Goal: Task Accomplishment & Management: Use online tool/utility

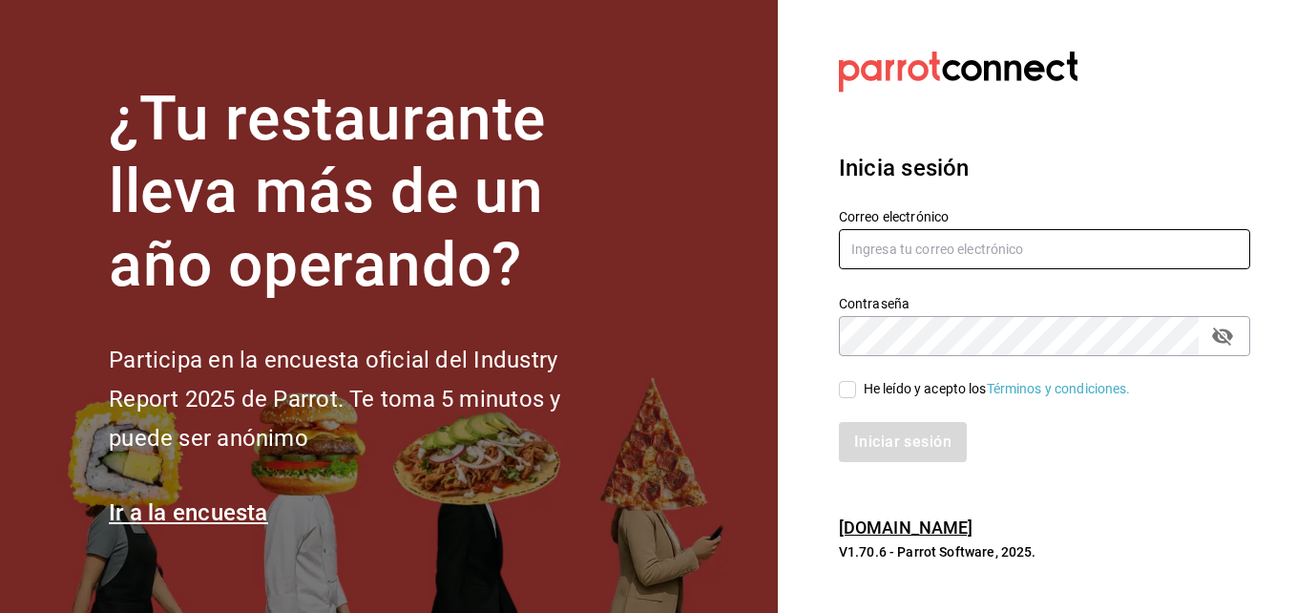
type input "[PERSON_NAME][EMAIL_ADDRESS][PERSON_NAME][DOMAIN_NAME]"
click at [846, 386] on input "He leído y acepto los Términos y condiciones." at bounding box center [847, 389] width 17 height 17
checkbox input "true"
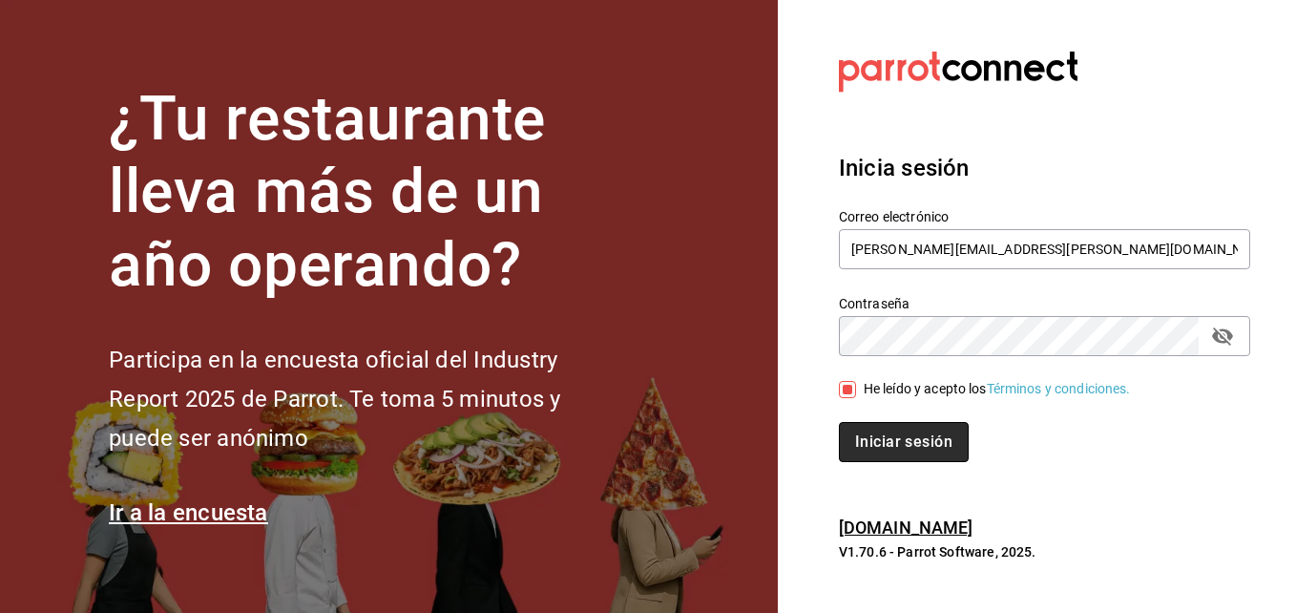
click at [873, 440] on button "Iniciar sesión" at bounding box center [904, 442] width 130 height 40
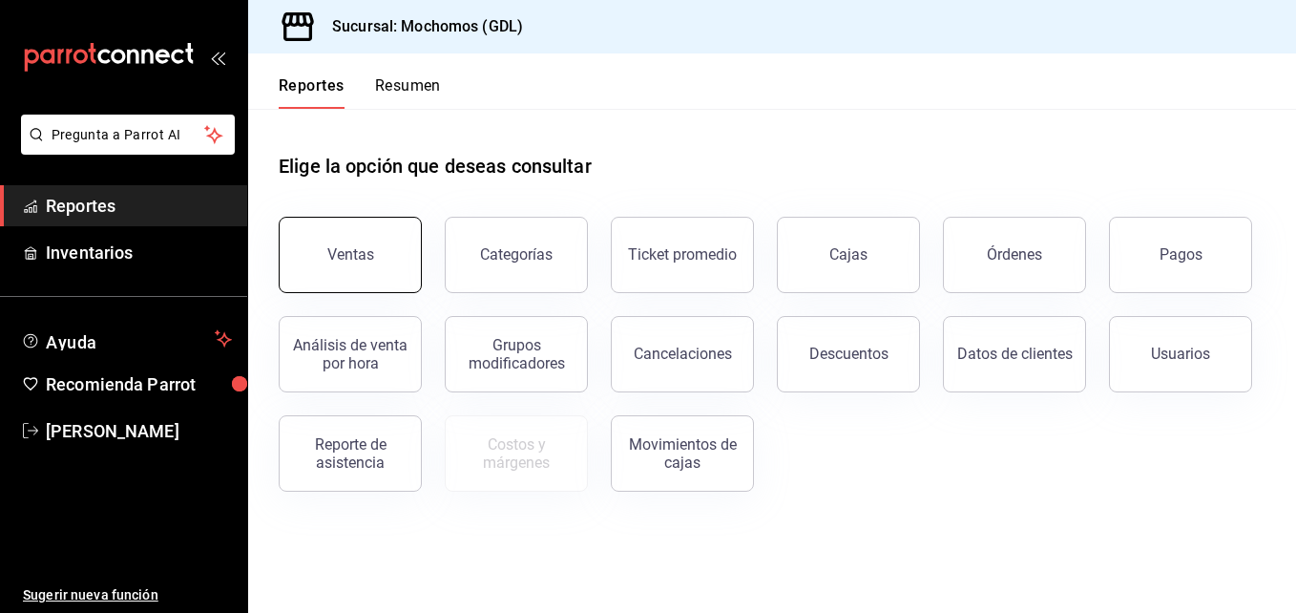
click at [372, 258] on button "Ventas" at bounding box center [350, 255] width 143 height 76
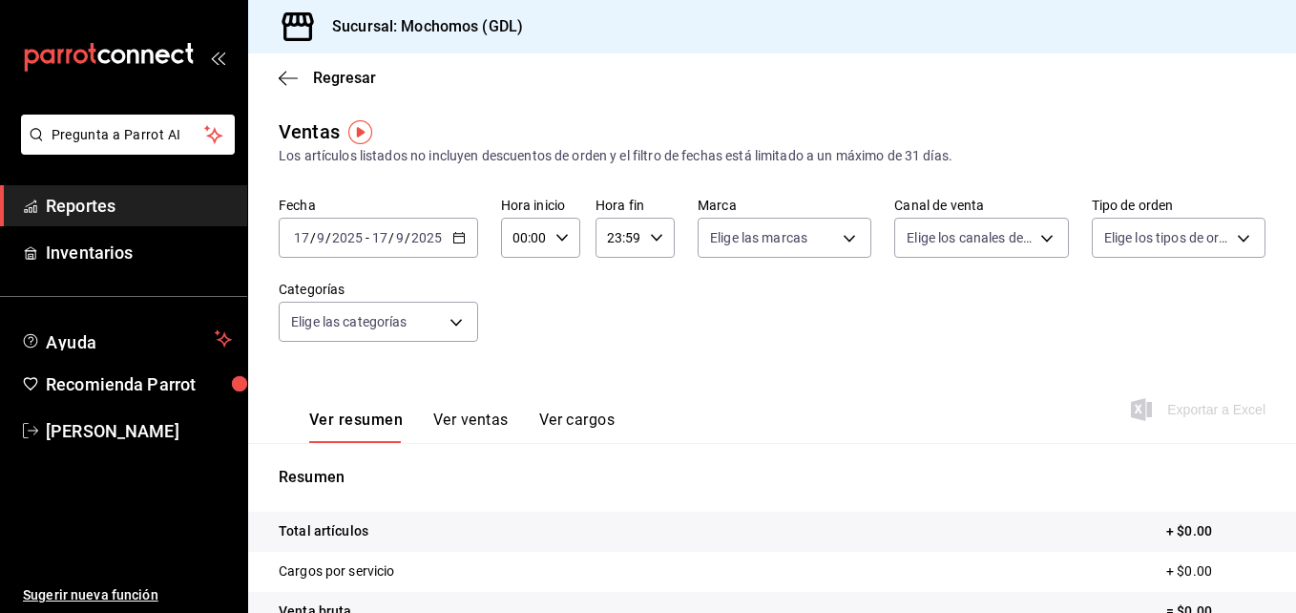
click at [454, 239] on icon "button" at bounding box center [459, 237] width 13 height 13
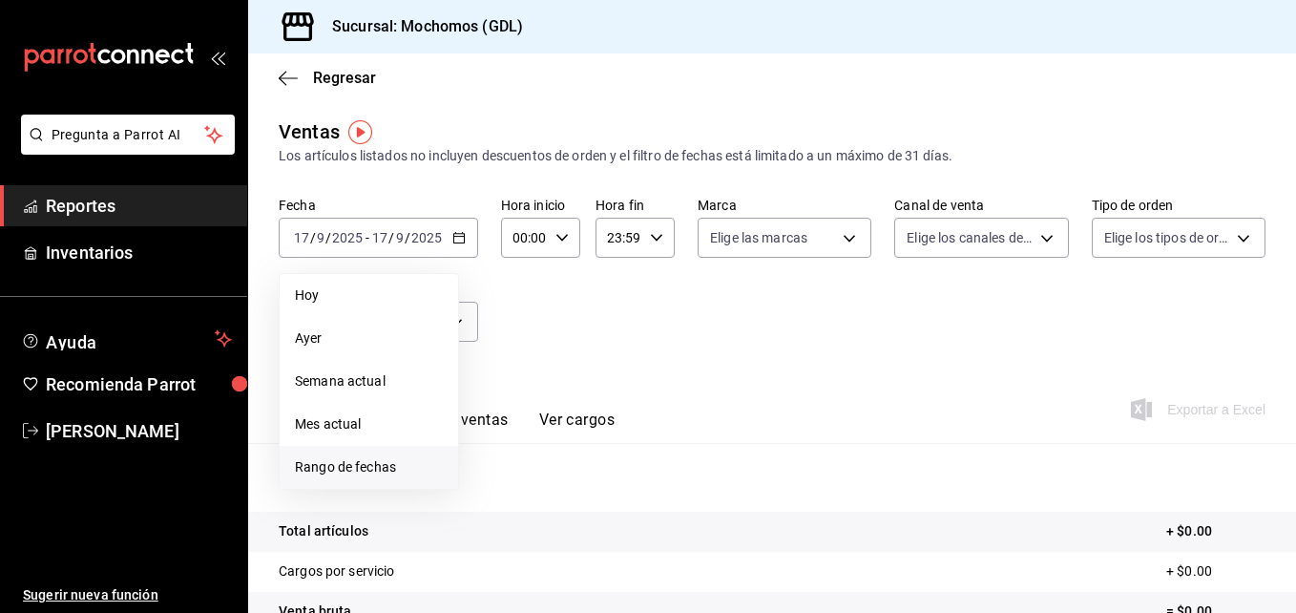
click at [371, 474] on span "Rango de fechas" at bounding box center [369, 467] width 148 height 20
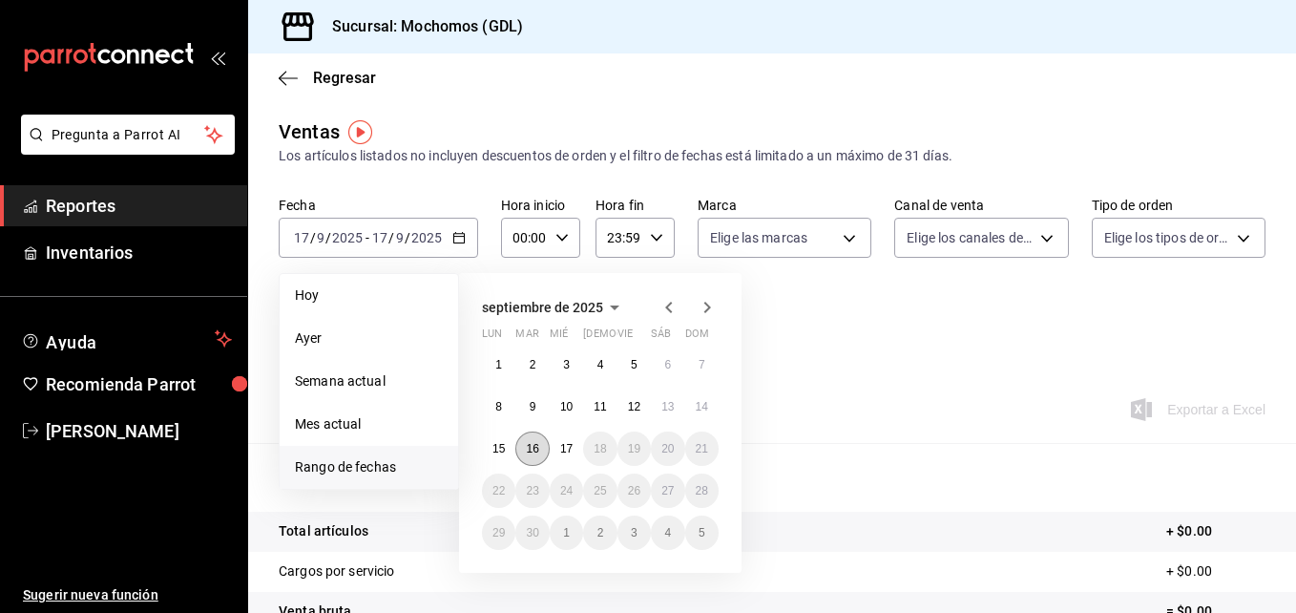
click at [540, 446] on button "16" at bounding box center [532, 449] width 33 height 34
click at [568, 445] on abbr "17" at bounding box center [566, 448] width 12 height 13
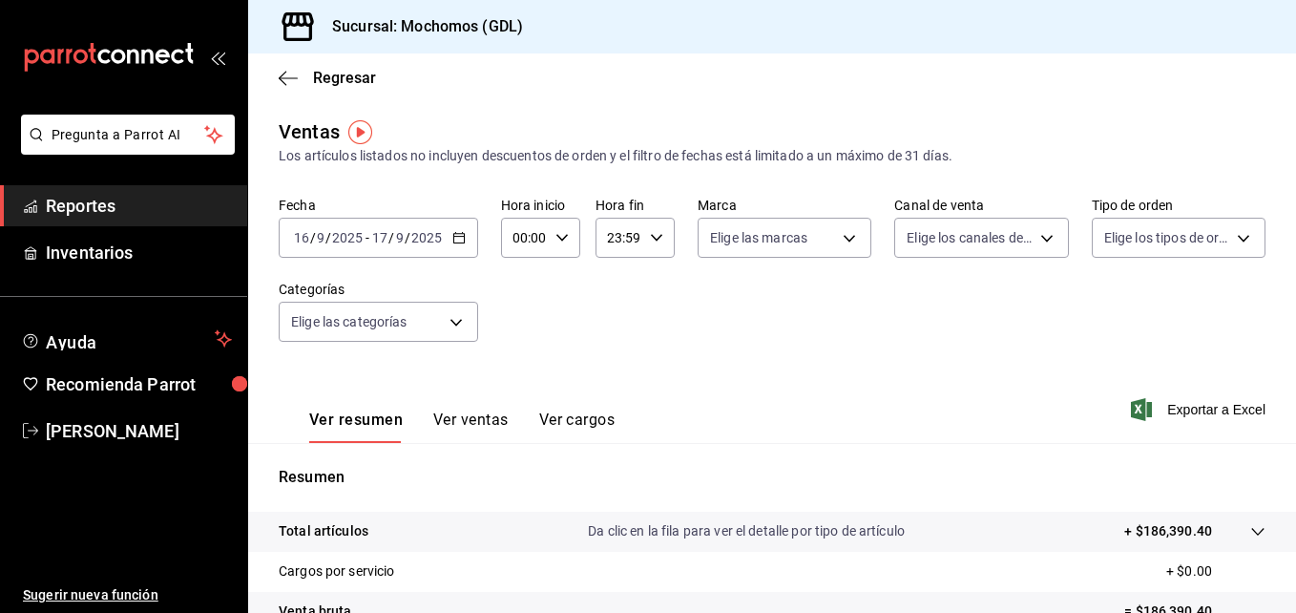
click at [558, 235] on icon "button" at bounding box center [562, 237] width 13 height 13
click at [519, 324] on span "05" at bounding box center [520, 322] width 9 height 15
type input "05:00"
click at [657, 234] on div at bounding box center [648, 306] width 1296 height 613
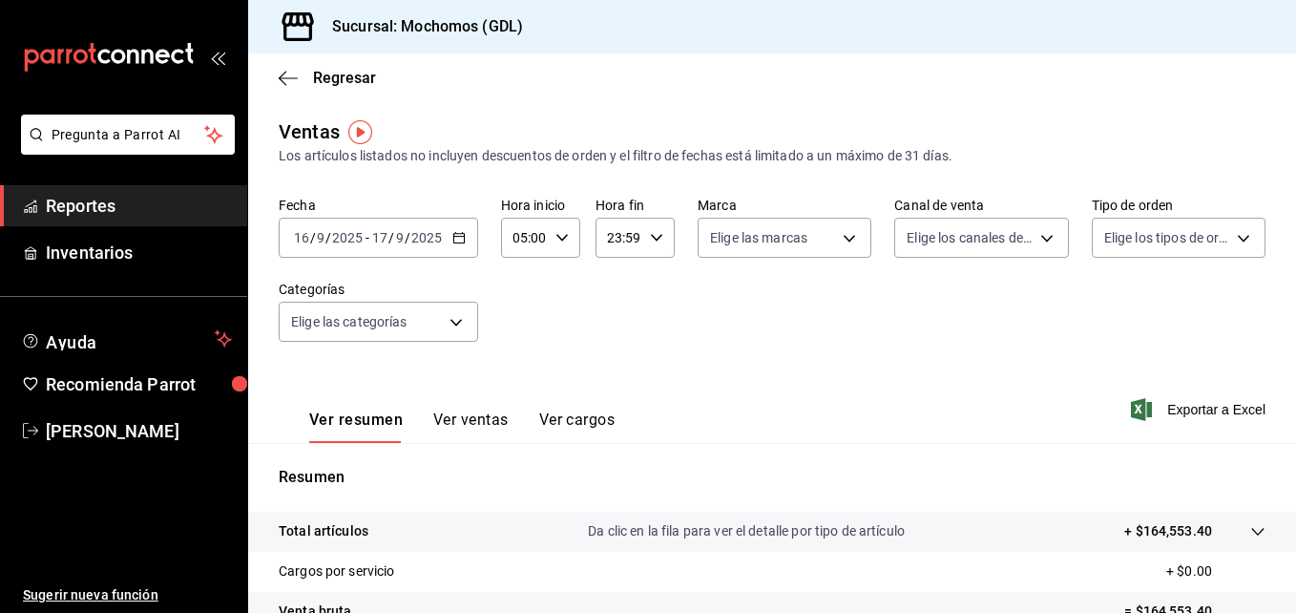
click at [657, 234] on icon "button" at bounding box center [656, 237] width 13 height 13
click at [615, 330] on span "04" at bounding box center [612, 326] width 9 height 15
type input "04:59"
click at [841, 238] on div at bounding box center [648, 306] width 1296 height 613
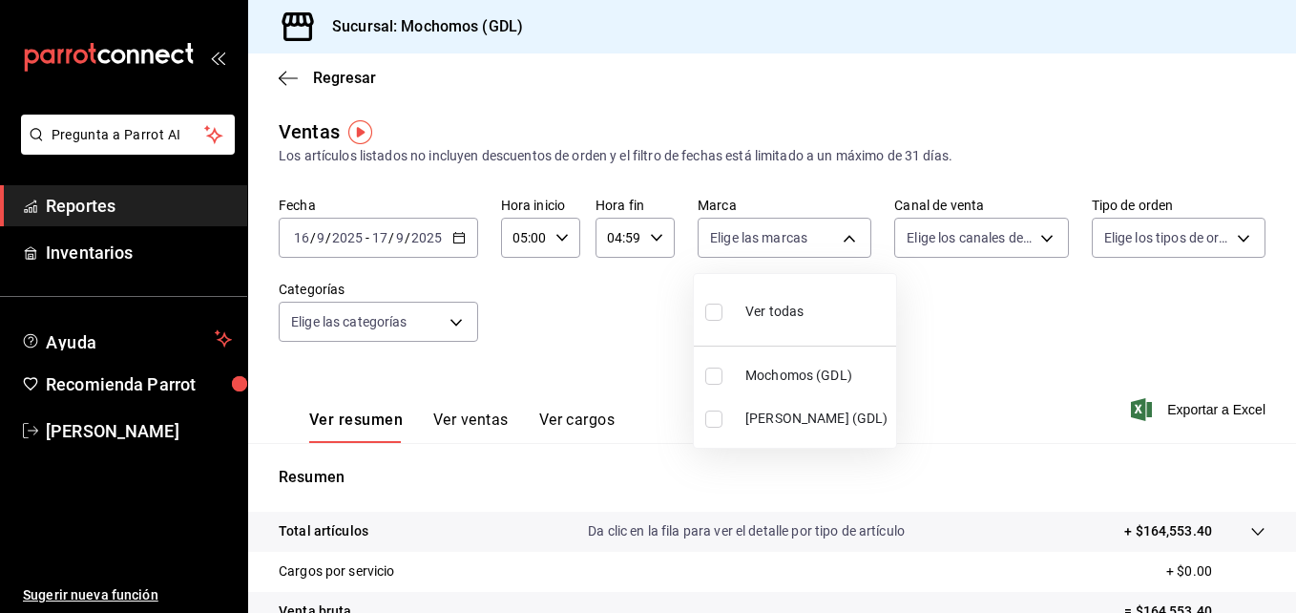
click at [841, 238] on body "Pregunta a Parrot AI Reportes Inventarios Ayuda Recomienda Parrot [PERSON_NAME]…" at bounding box center [648, 306] width 1296 height 613
click at [704, 377] on li "Mochomos (GDL)" at bounding box center [795, 375] width 202 height 43
type input "36c25d4a-7cb0-456c-a434-e981d54830bc"
checkbox input "true"
click at [1031, 228] on div at bounding box center [648, 306] width 1296 height 613
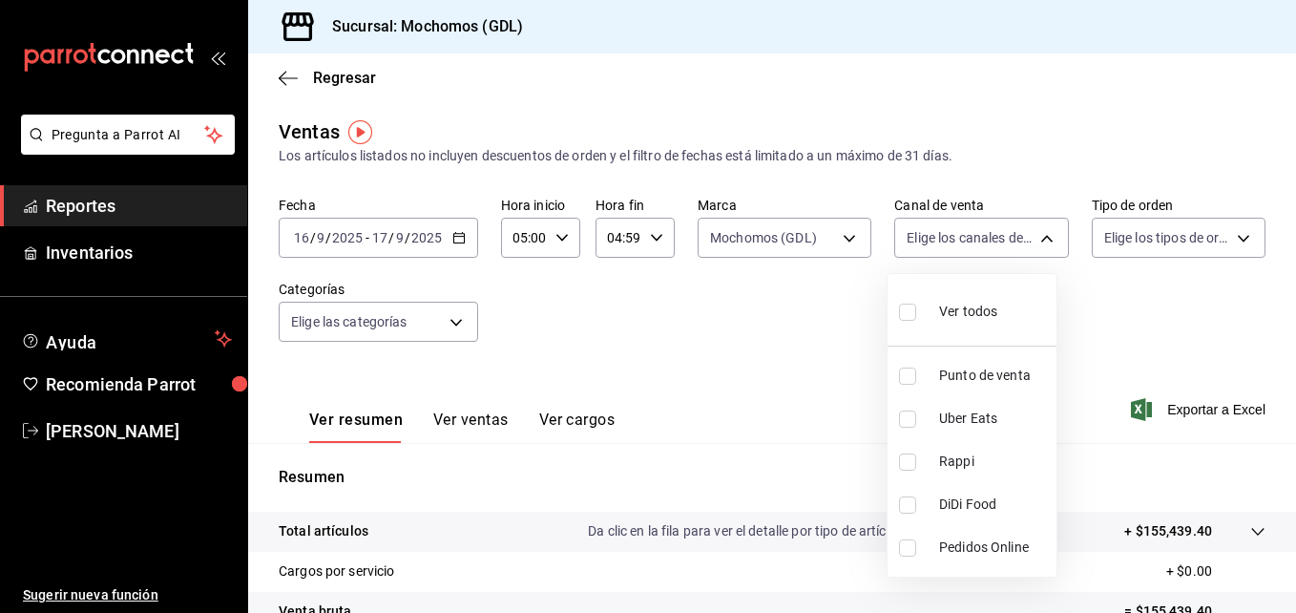
click at [1031, 228] on body "Pregunta a Parrot AI Reportes Inventarios Ayuda Recomienda Parrot [PERSON_NAME]…" at bounding box center [648, 306] width 1296 height 613
click at [907, 312] on input "checkbox" at bounding box center [907, 312] width 17 height 17
checkbox input "true"
type input "PARROT,UBER_EATS,RAPPI,DIDI_FOOD,ONLINE"
checkbox input "true"
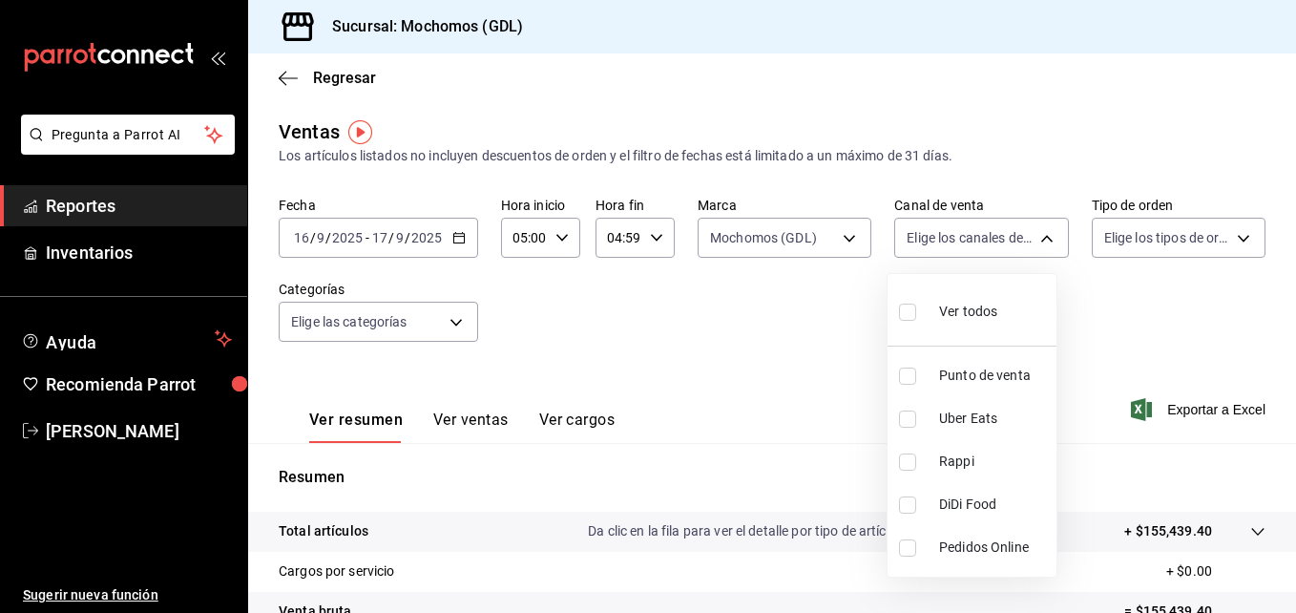
checkbox input "true"
click at [1225, 237] on div at bounding box center [648, 306] width 1296 height 613
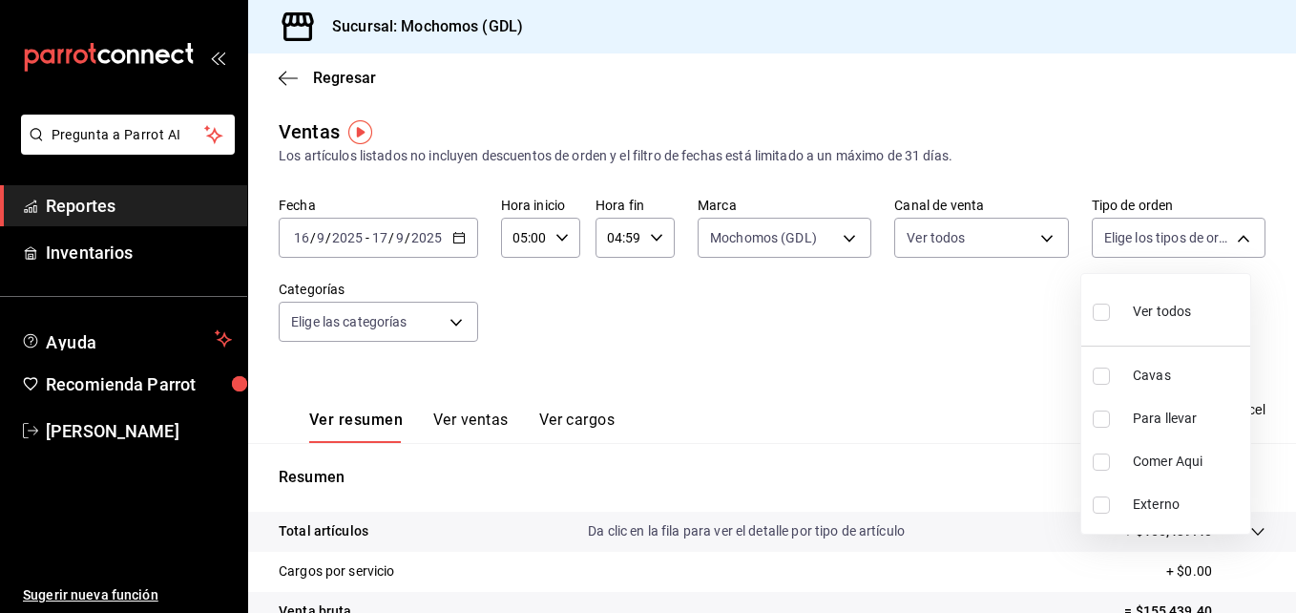
click at [1225, 237] on body "Pregunta a Parrot AI Reportes Inventarios Ayuda Recomienda Parrot [PERSON_NAME]…" at bounding box center [648, 306] width 1296 height 613
click at [1102, 306] on input "checkbox" at bounding box center [1101, 312] width 17 height 17
checkbox input "true"
type input "c3d0baef-30c0-4718-9d76-caab43e27316,13c4cc4a-99d2-42c0-ba96-c3de8c08c13d,7b791…"
checkbox input "true"
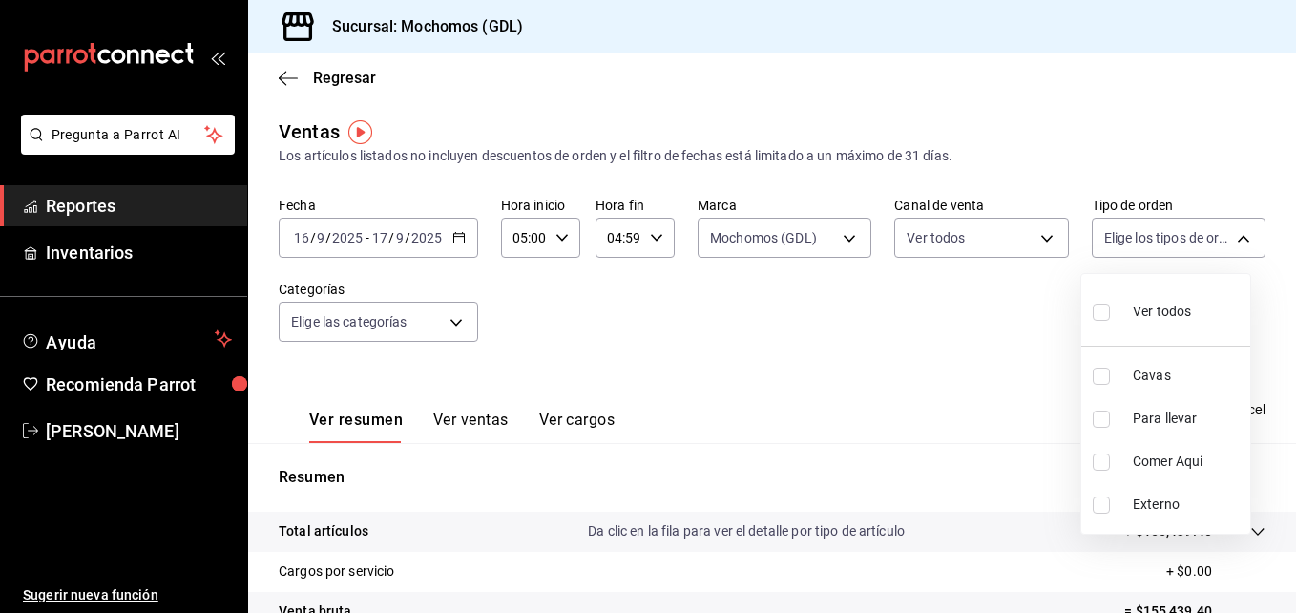
checkbox input "true"
click at [882, 313] on div at bounding box center [648, 306] width 1296 height 613
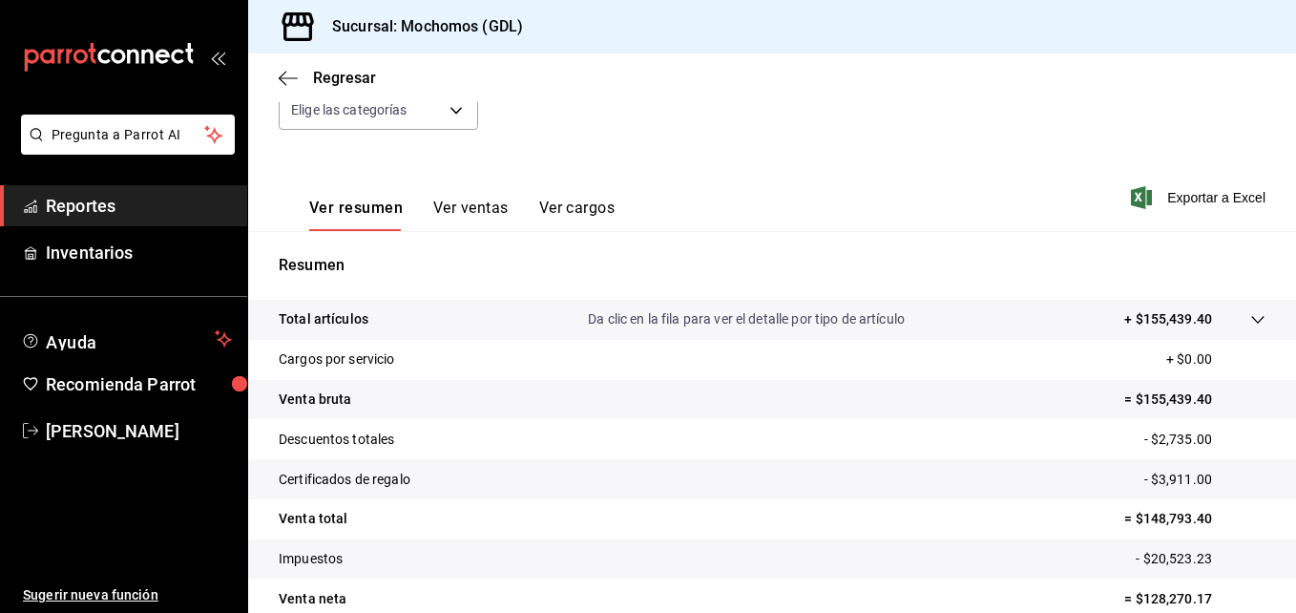
scroll to position [302, 0]
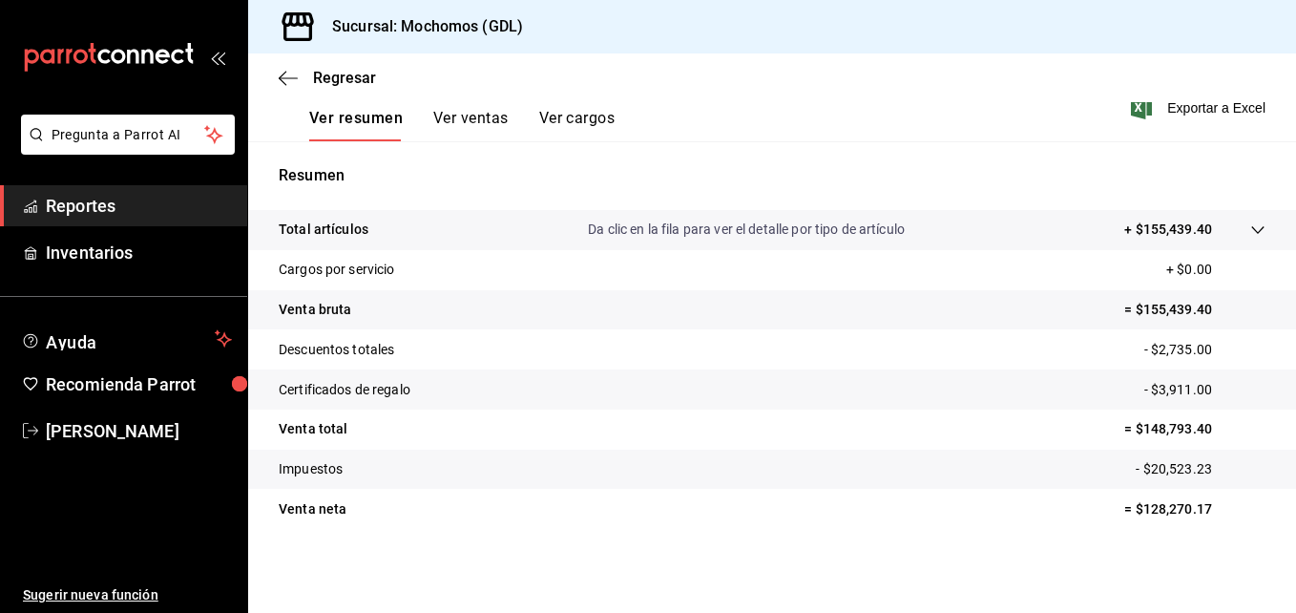
click at [331, 65] on div "Regresar" at bounding box center [772, 77] width 1048 height 49
click at [330, 74] on span "Regresar" at bounding box center [344, 78] width 63 height 18
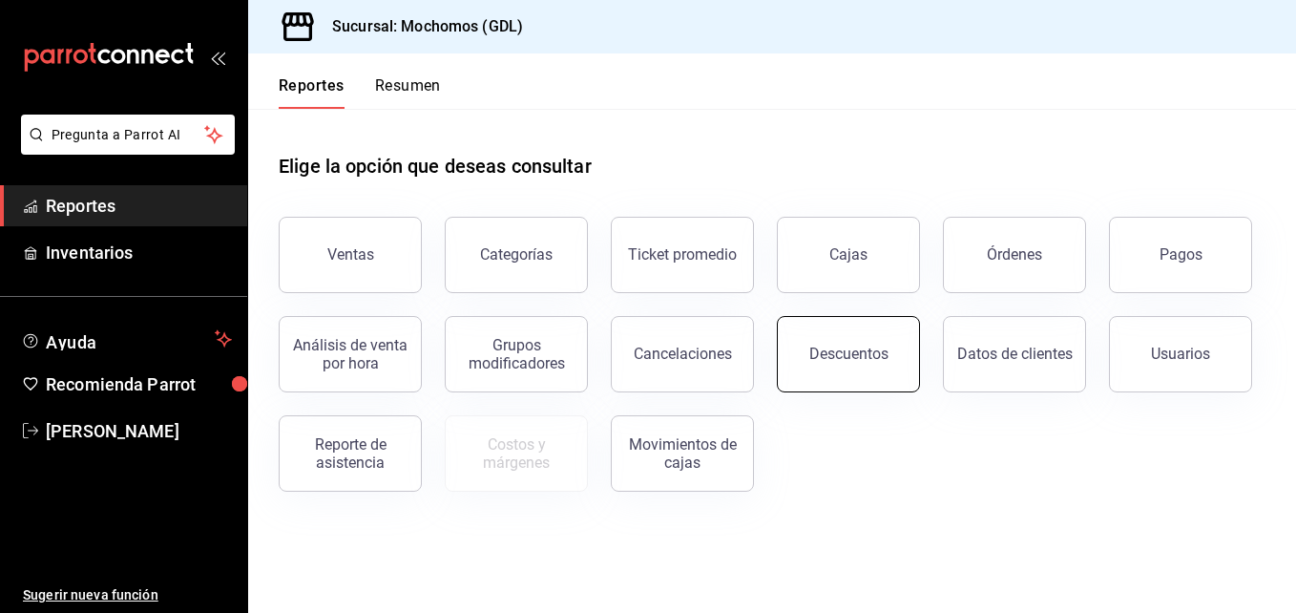
click at [866, 355] on div "Descuentos" at bounding box center [849, 354] width 79 height 18
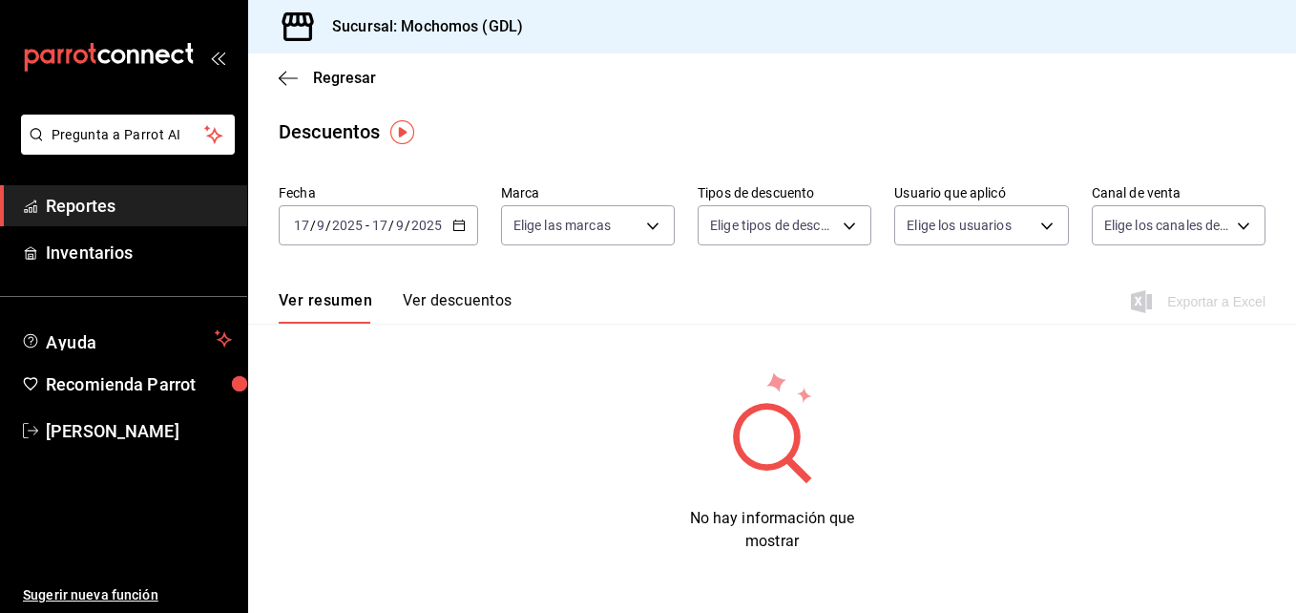
click at [458, 227] on icon "button" at bounding box center [459, 225] width 13 height 13
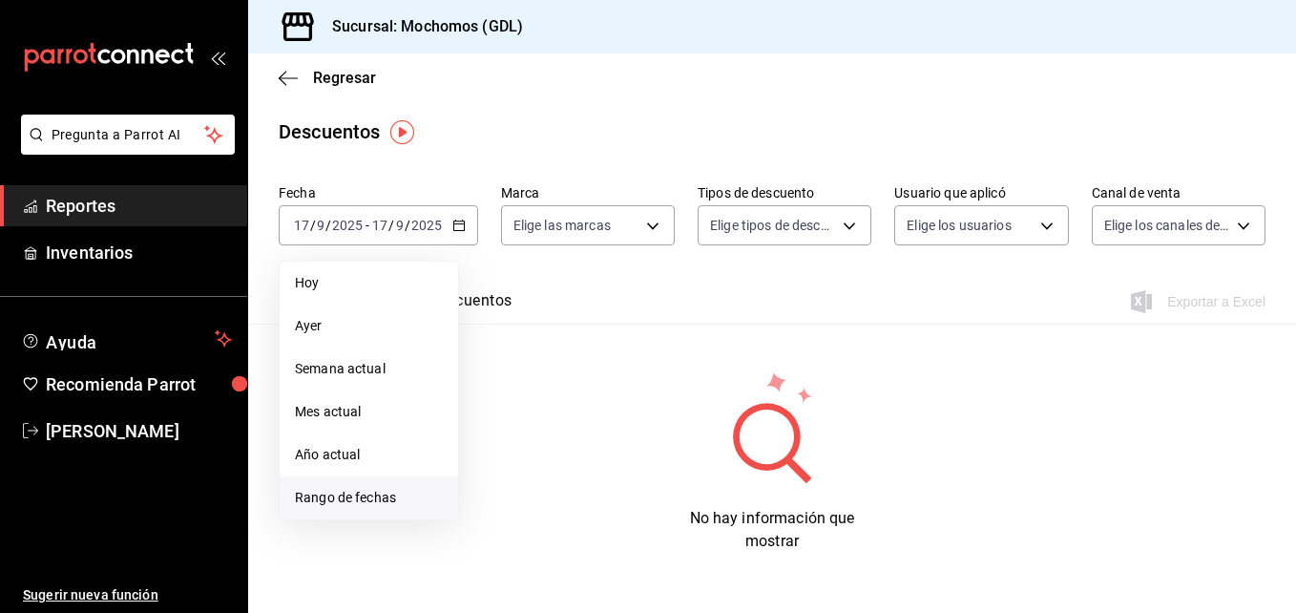
click at [390, 500] on span "Rango de fechas" at bounding box center [369, 498] width 148 height 20
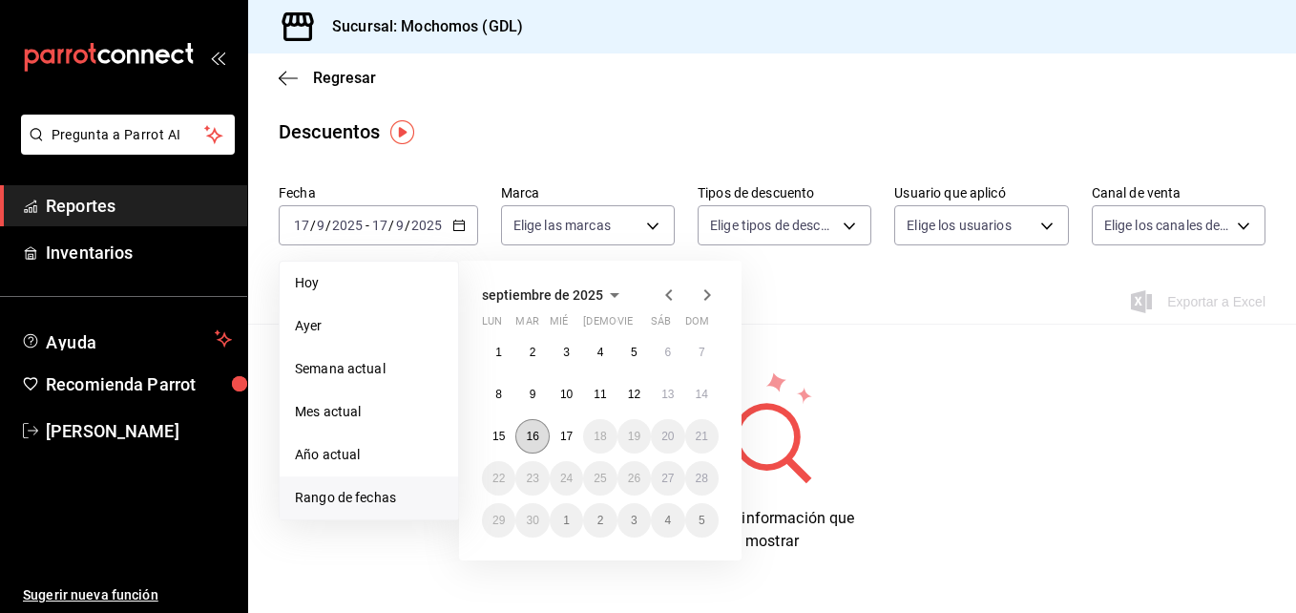
click at [543, 435] on button "16" at bounding box center [532, 436] width 33 height 34
click at [557, 434] on button "17" at bounding box center [566, 436] width 33 height 34
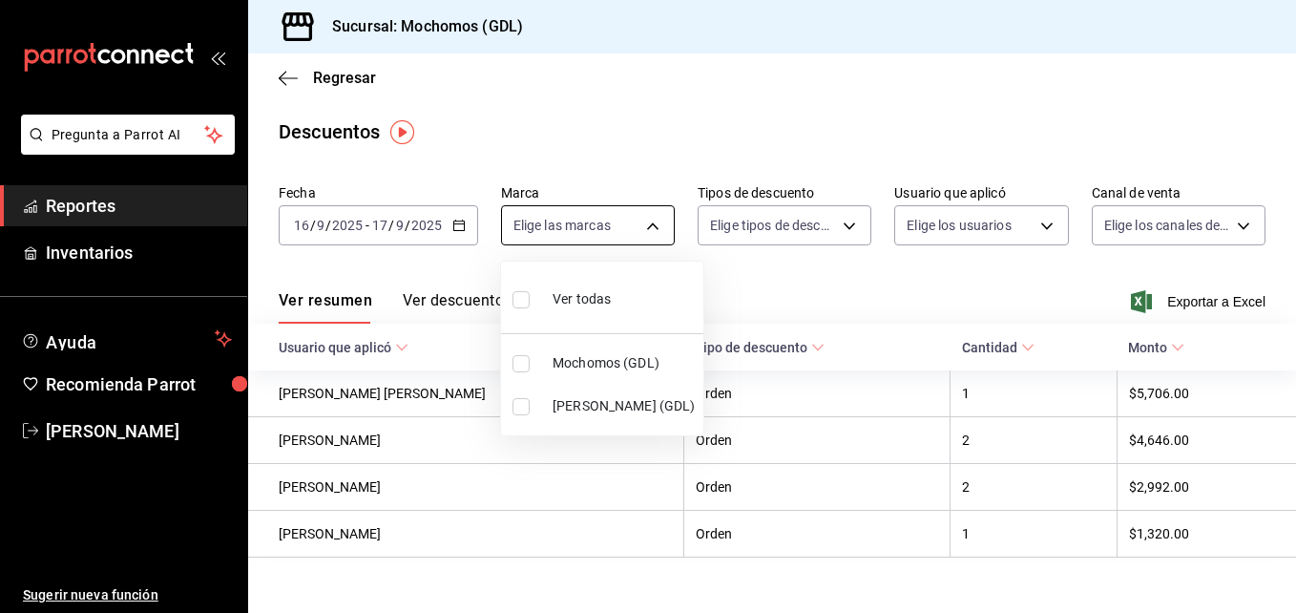
click at [649, 225] on body "Pregunta a Parrot AI Reportes Inventarios Ayuda Recomienda Parrot [PERSON_NAME]…" at bounding box center [648, 306] width 1296 height 613
click at [515, 370] on input "checkbox" at bounding box center [521, 363] width 17 height 17
checkbox input "true"
type input "36c25d4a-7cb0-456c-a434-e981d54830bc"
click at [840, 224] on div at bounding box center [648, 306] width 1296 height 613
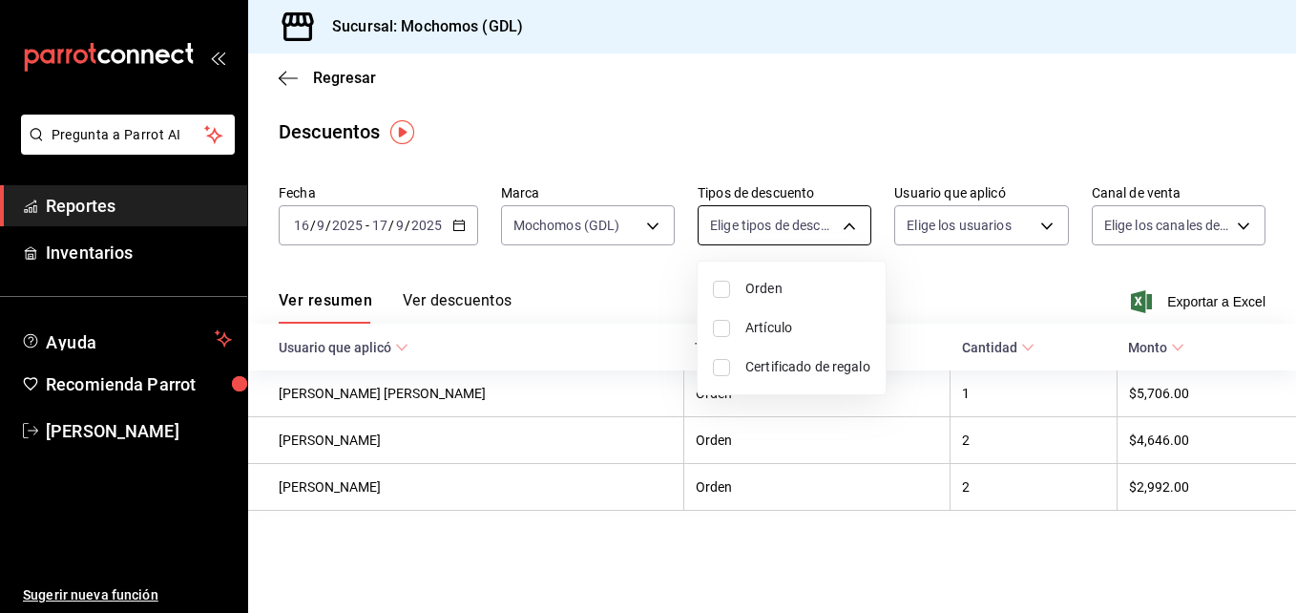
click at [856, 223] on body "Pregunta a Parrot AI Reportes Inventarios Ayuda Recomienda Parrot [PERSON_NAME]…" at bounding box center [648, 306] width 1296 height 613
click at [717, 291] on input "checkbox" at bounding box center [721, 289] width 17 height 17
checkbox input "true"
type input "ORDER"
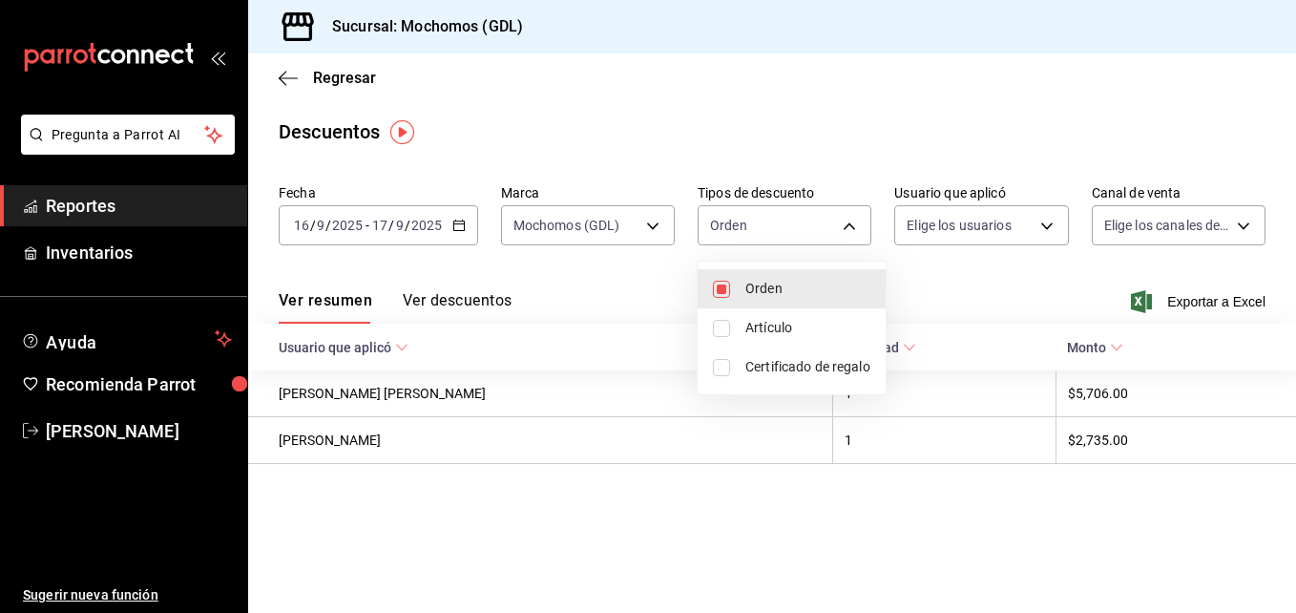
click at [720, 327] on input "checkbox" at bounding box center [721, 328] width 17 height 17
checkbox input "true"
type input "ORDER,ORDER_ITEM"
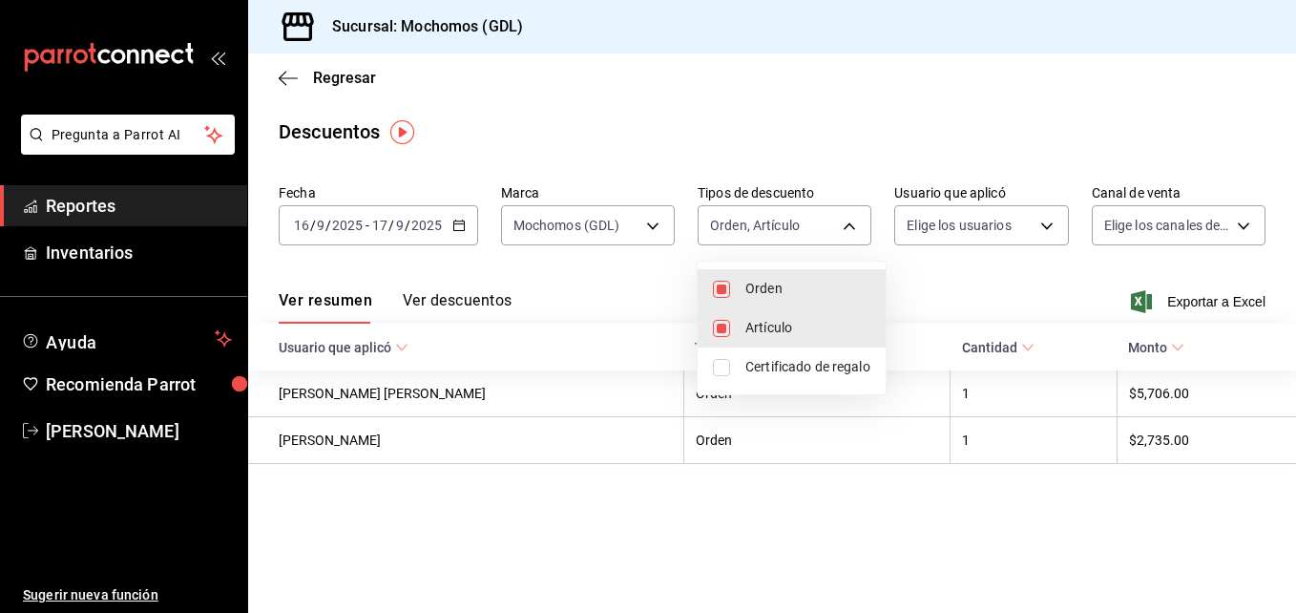
click at [717, 368] on input "checkbox" at bounding box center [721, 367] width 17 height 17
checkbox input "true"
type input "ORDER,ORDER_ITEM,CARD_REWARD"
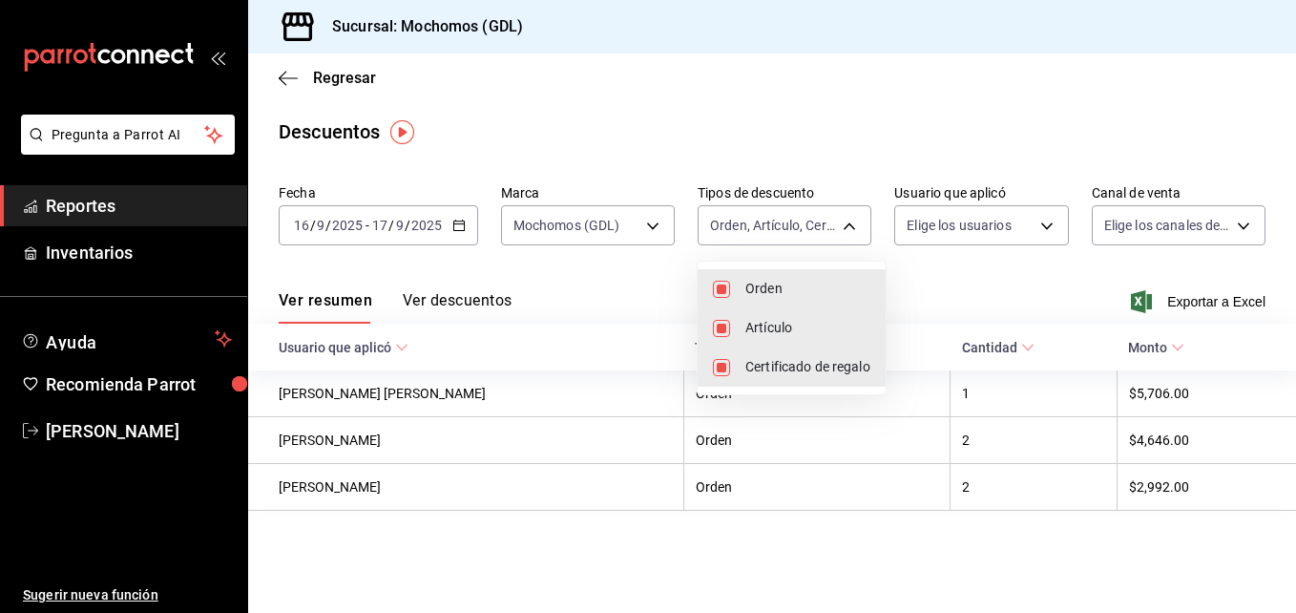
click at [1044, 223] on div at bounding box center [648, 306] width 1296 height 613
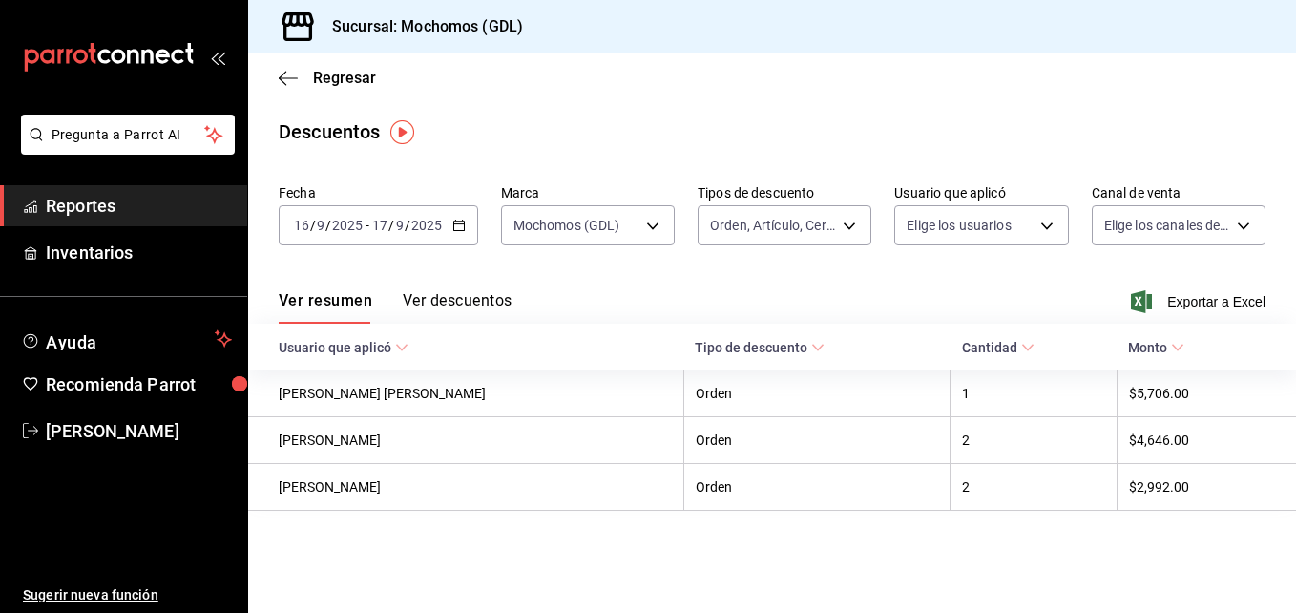
click at [1044, 223] on body "Pregunta a Parrot AI Reportes Inventarios Ayuda Recomienda Parrot [PERSON_NAME]…" at bounding box center [648, 306] width 1296 height 613
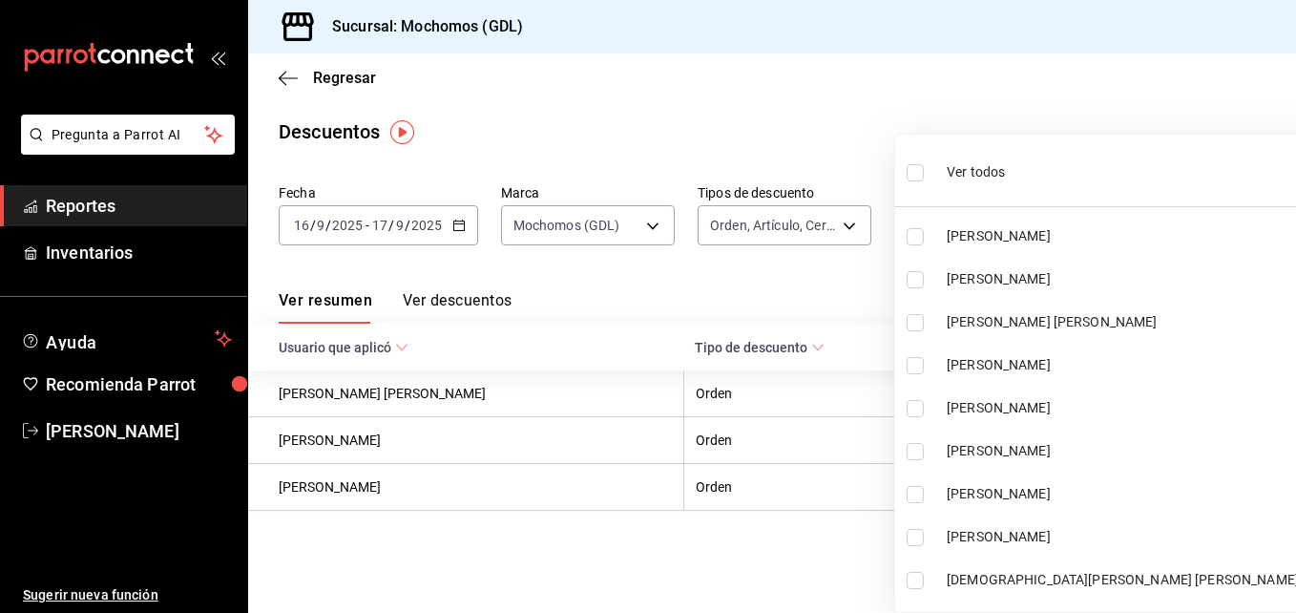
click at [830, 315] on div at bounding box center [648, 306] width 1296 height 613
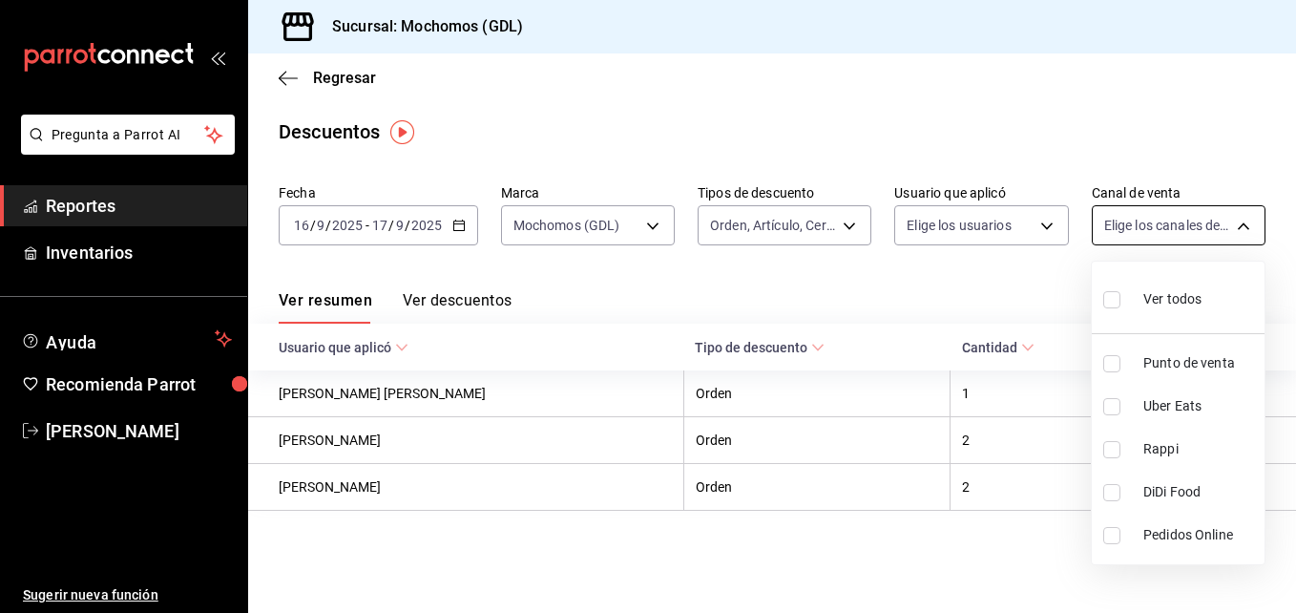
click at [1241, 220] on body "Pregunta a Parrot AI Reportes Inventarios Ayuda Recomienda Parrot [PERSON_NAME]…" at bounding box center [648, 306] width 1296 height 613
click at [1118, 297] on input "checkbox" at bounding box center [1112, 299] width 17 height 17
checkbox input "true"
type input "PARROT,UBER_EATS,RAPPI,DIDI_FOOD,ONLINE"
checkbox input "true"
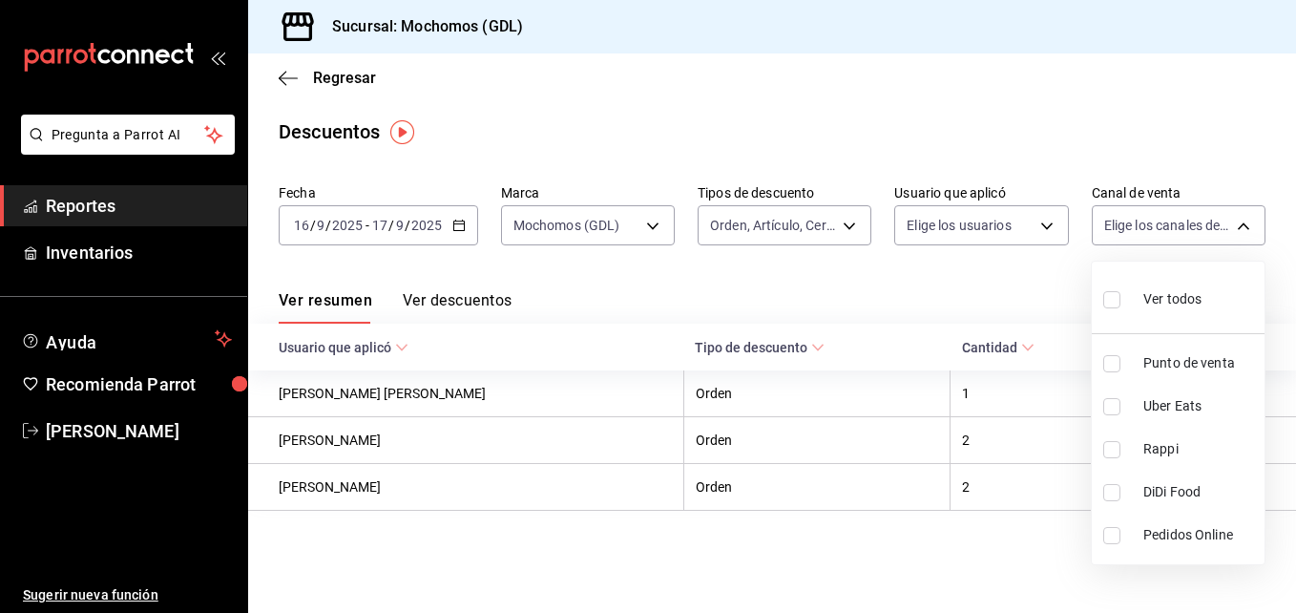
checkbox input "true"
click at [812, 264] on div at bounding box center [648, 306] width 1296 height 613
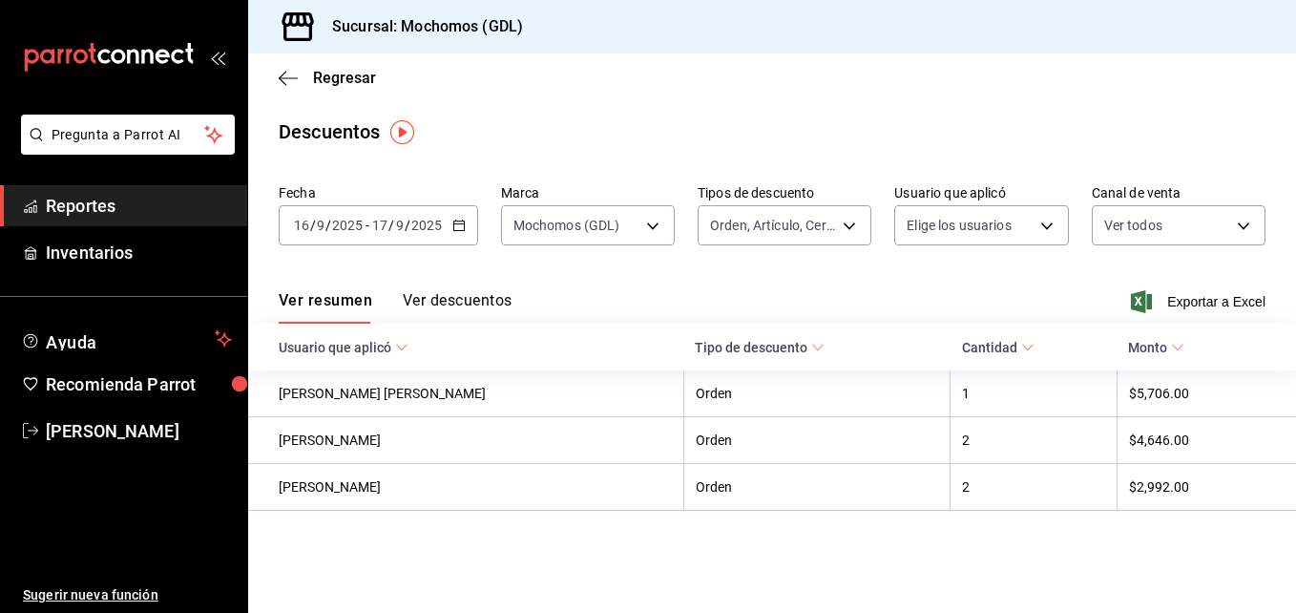
click at [453, 303] on button "Ver descuentos" at bounding box center [457, 307] width 109 height 32
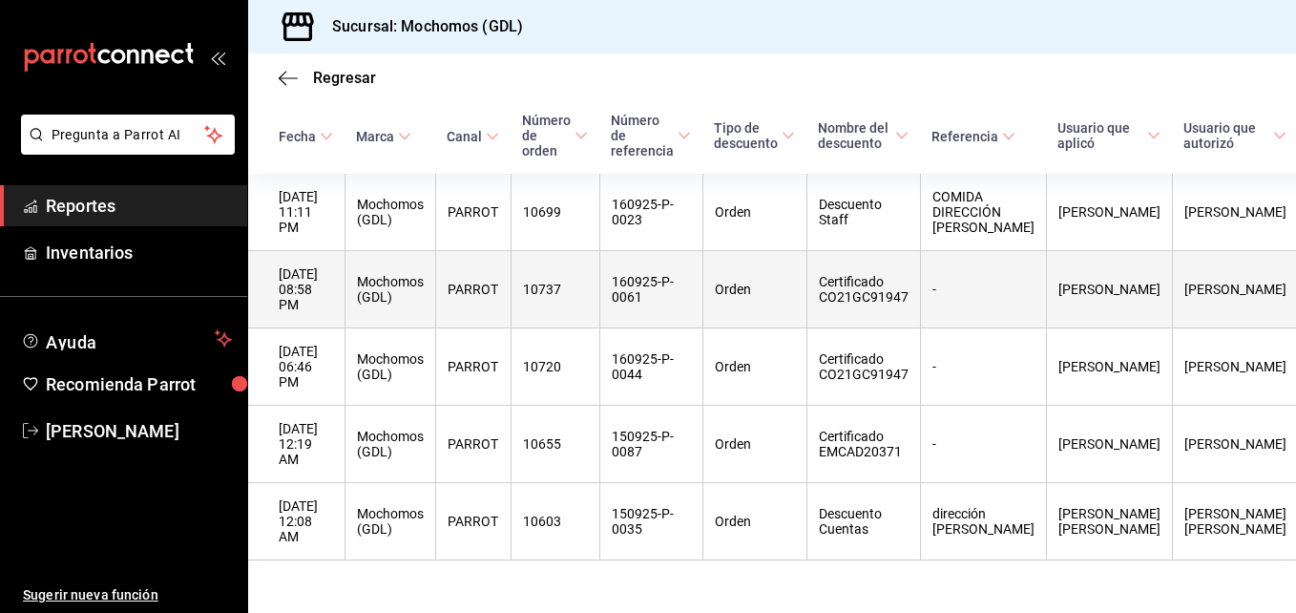
scroll to position [227, 0]
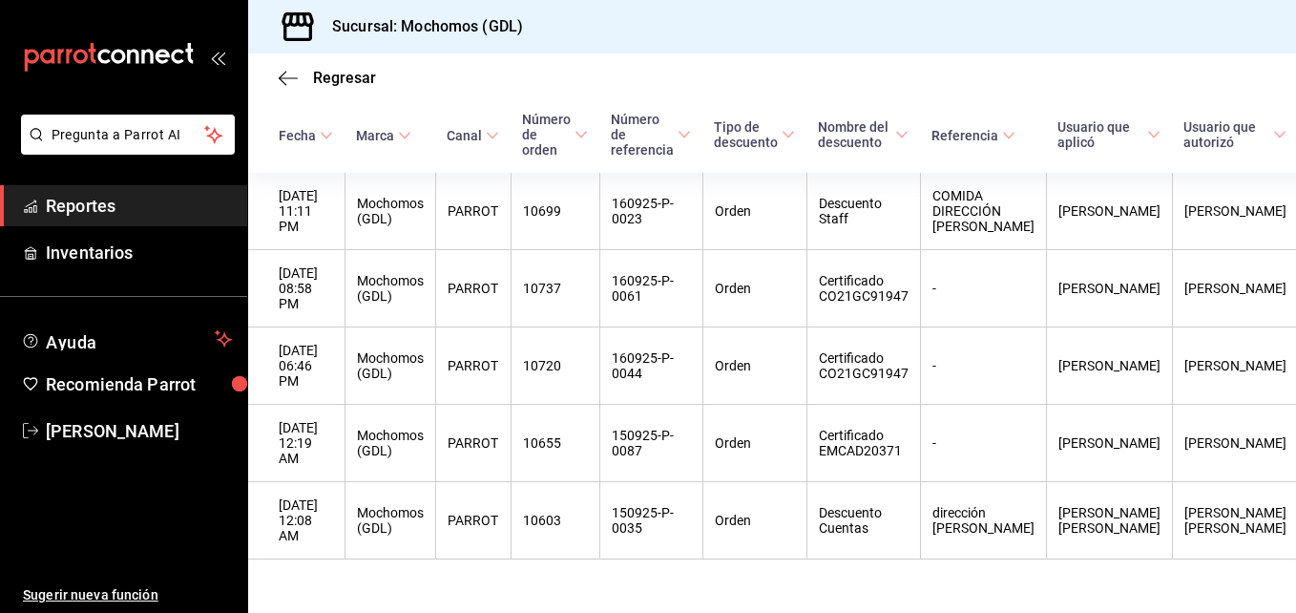
click at [319, 61] on div "Regresar" at bounding box center [772, 77] width 1048 height 49
click at [329, 76] on span "Regresar" at bounding box center [344, 78] width 63 height 18
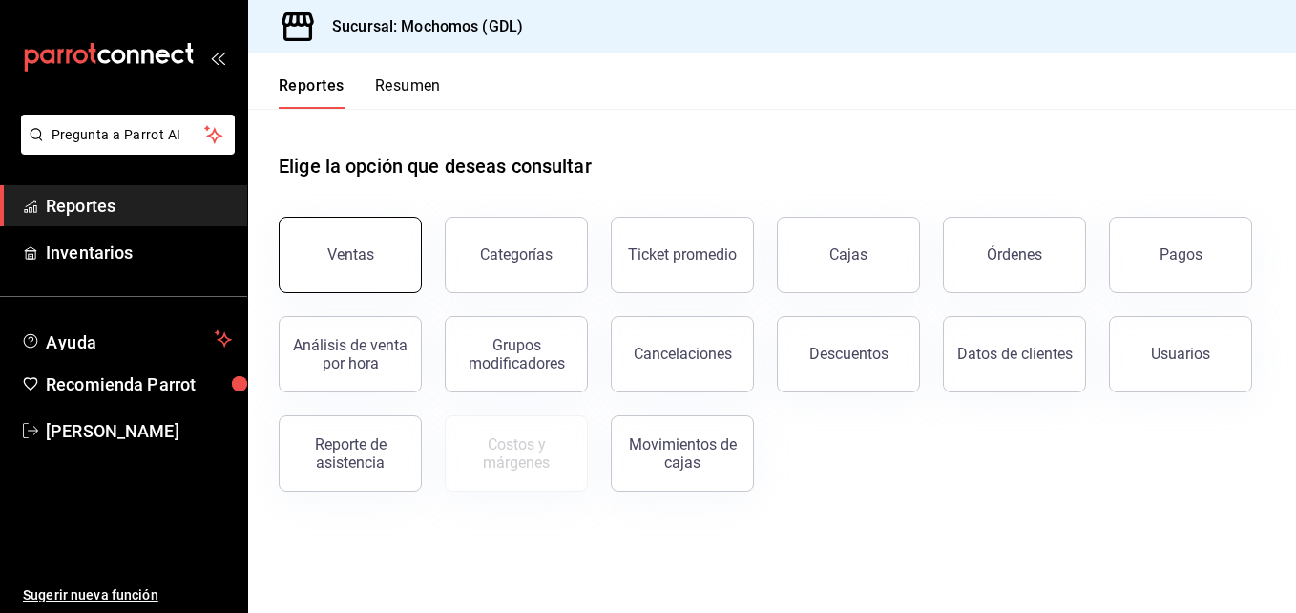
click at [381, 226] on button "Ventas" at bounding box center [350, 255] width 143 height 76
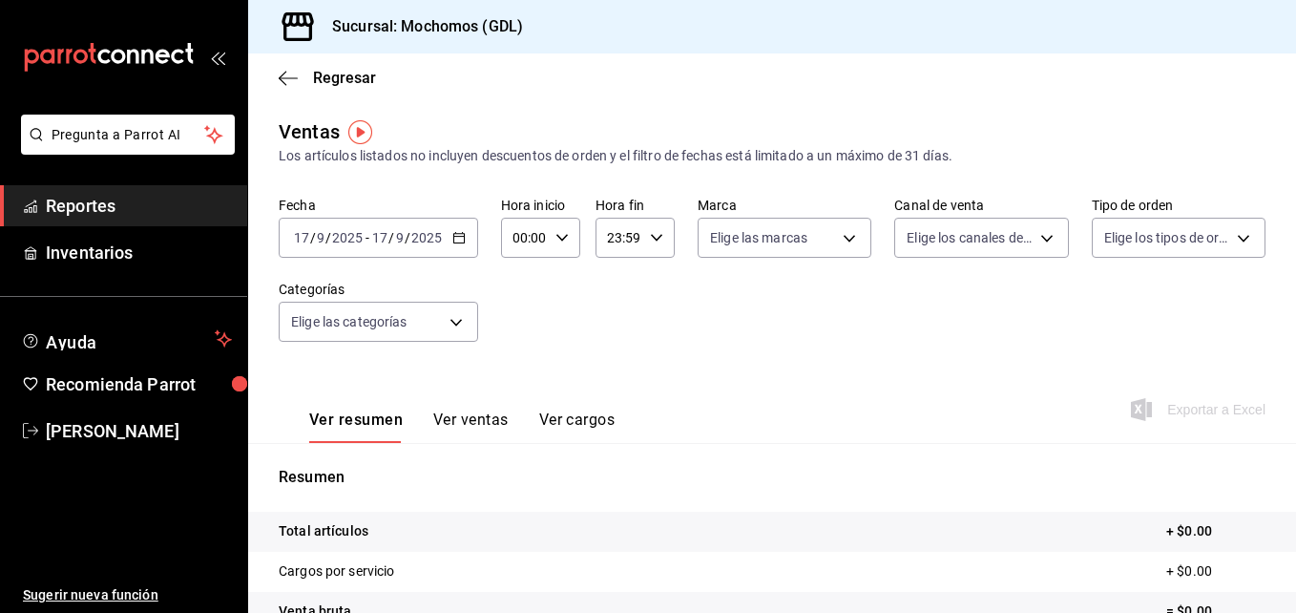
click at [454, 237] on \(Stroke\) "button" at bounding box center [458, 236] width 11 height 1
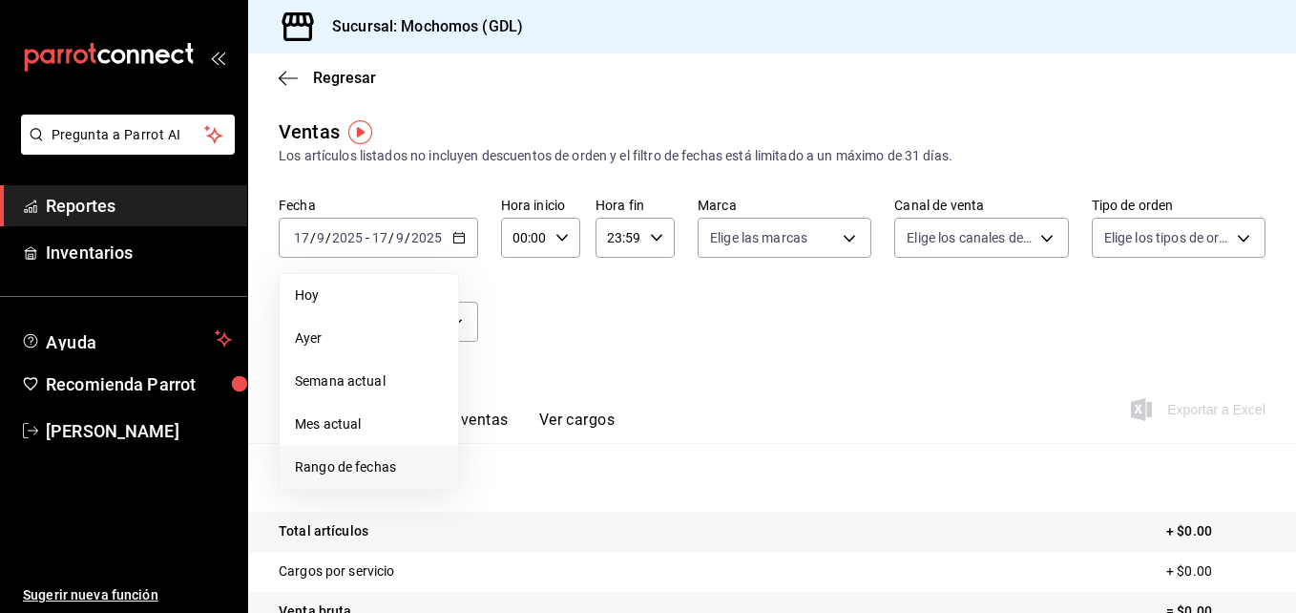
click at [361, 466] on span "Rango de fechas" at bounding box center [369, 467] width 148 height 20
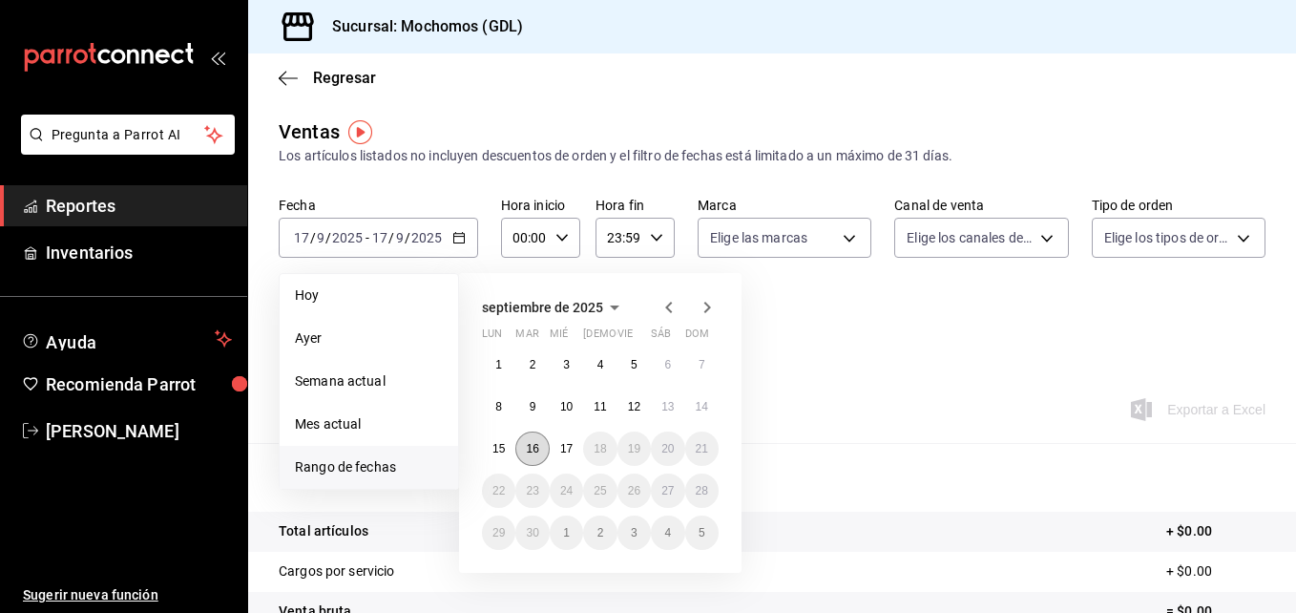
click at [540, 452] on button "16" at bounding box center [532, 449] width 33 height 34
click at [559, 446] on button "17" at bounding box center [566, 449] width 33 height 34
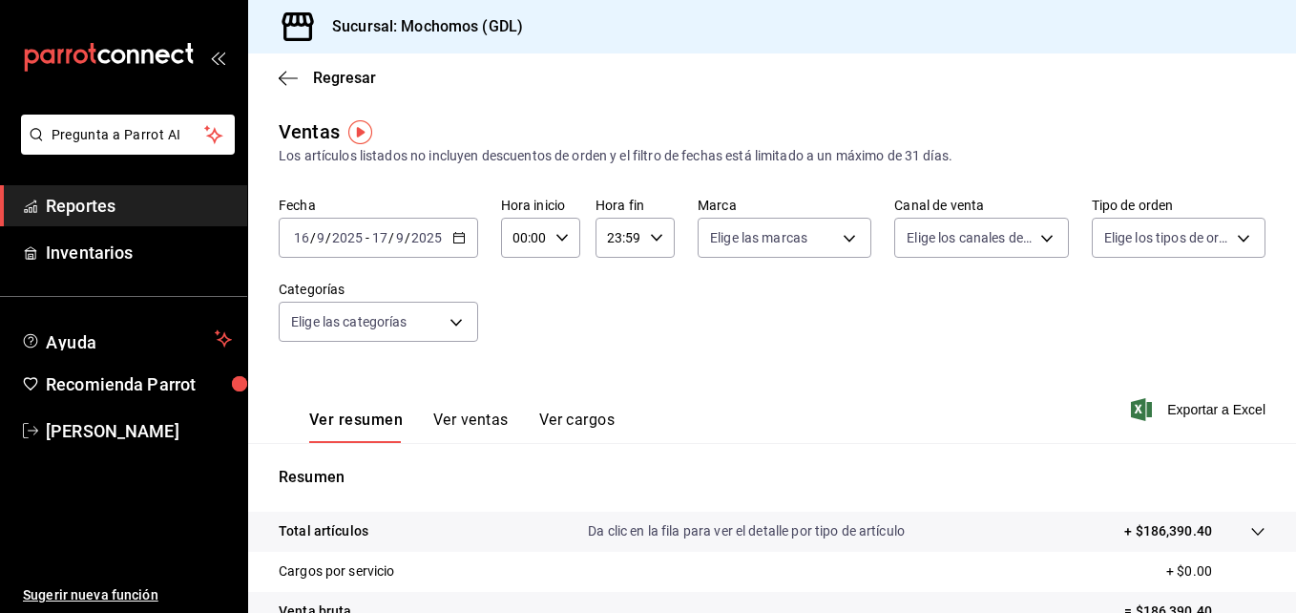
click at [559, 236] on icon "button" at bounding box center [562, 237] width 13 height 13
click at [517, 297] on span "04" at bounding box center [520, 294] width 9 height 15
click at [648, 242] on div at bounding box center [648, 306] width 1296 height 613
click at [650, 242] on icon "button" at bounding box center [656, 237] width 13 height 13
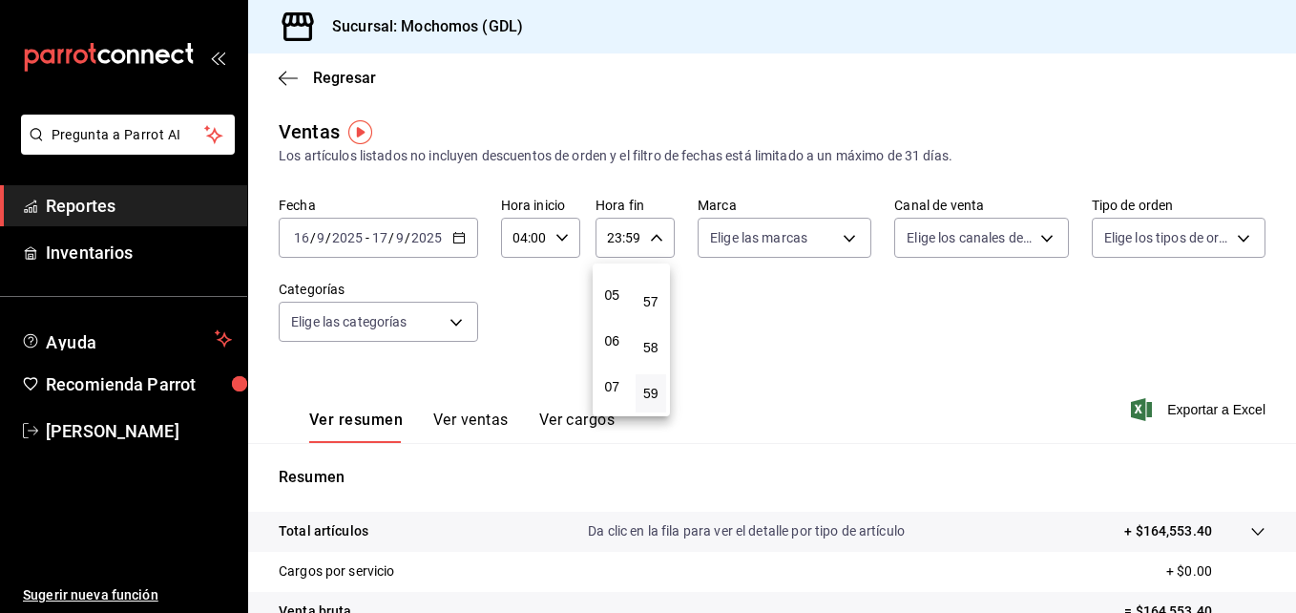
scroll to position [212, 0]
click at [561, 240] on div at bounding box center [648, 306] width 1296 height 613
click at [561, 240] on icon "button" at bounding box center [562, 237] width 13 height 13
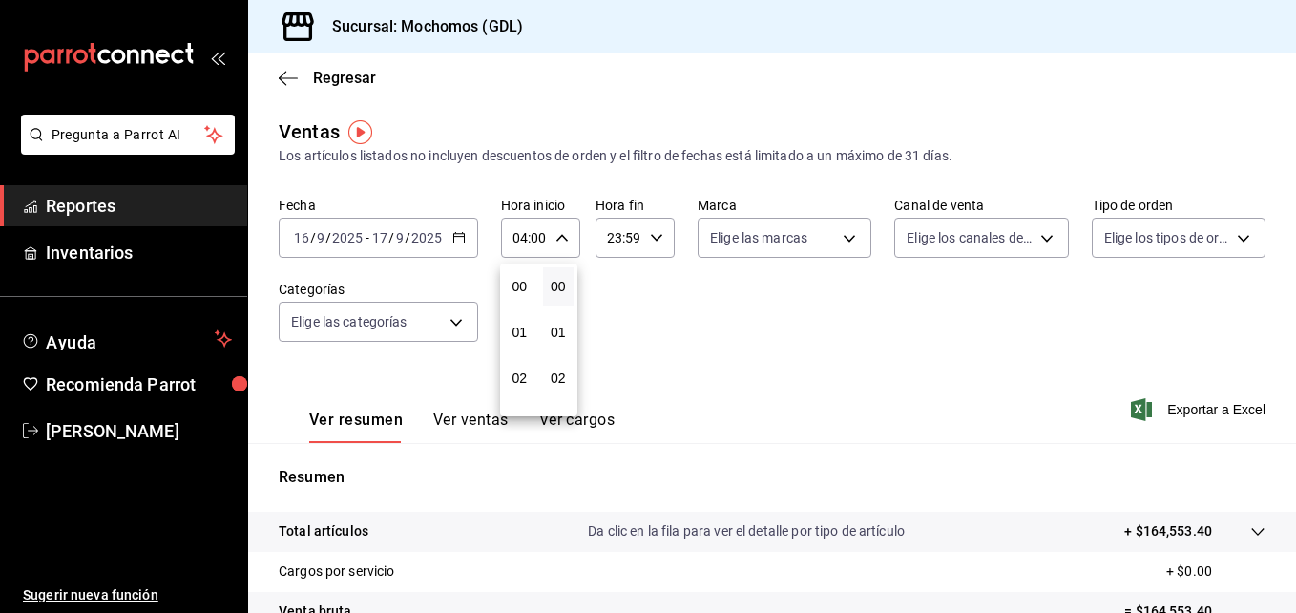
scroll to position [183, 0]
click at [524, 328] on span "05" at bounding box center [520, 332] width 9 height 15
type input "05:00"
click at [651, 235] on div at bounding box center [648, 306] width 1296 height 613
click at [651, 235] on icon "button" at bounding box center [656, 237] width 13 height 13
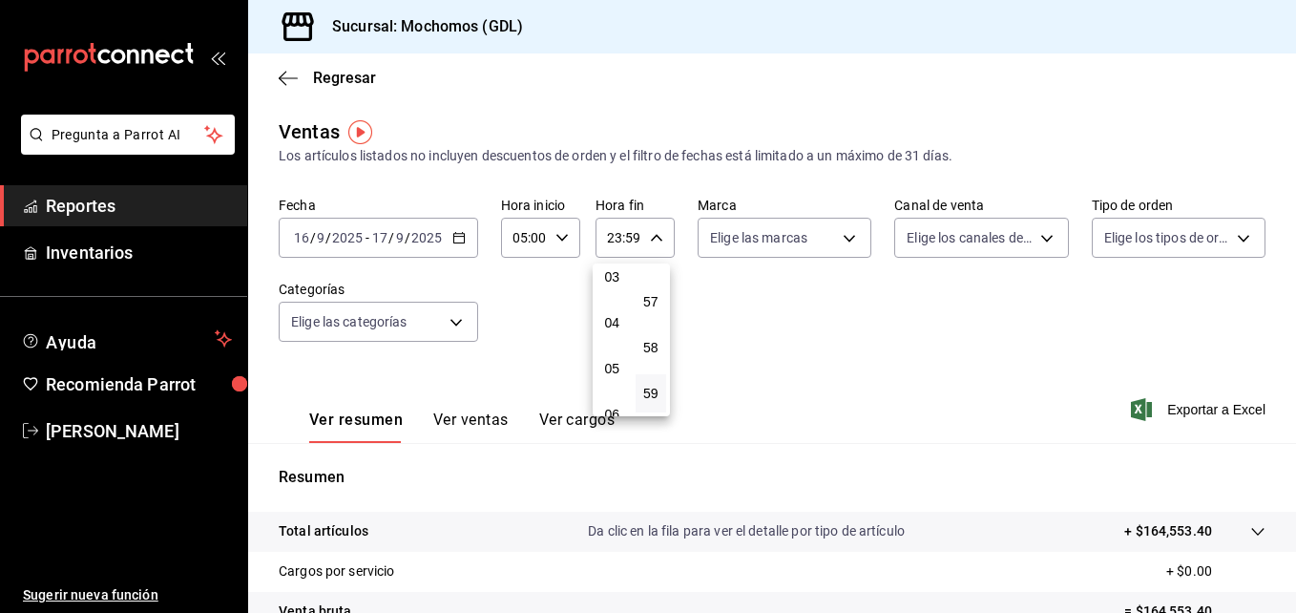
scroll to position [148, 0]
click at [612, 321] on span "04" at bounding box center [612, 321] width 9 height 15
type input "04:59"
click at [844, 237] on div at bounding box center [648, 306] width 1296 height 613
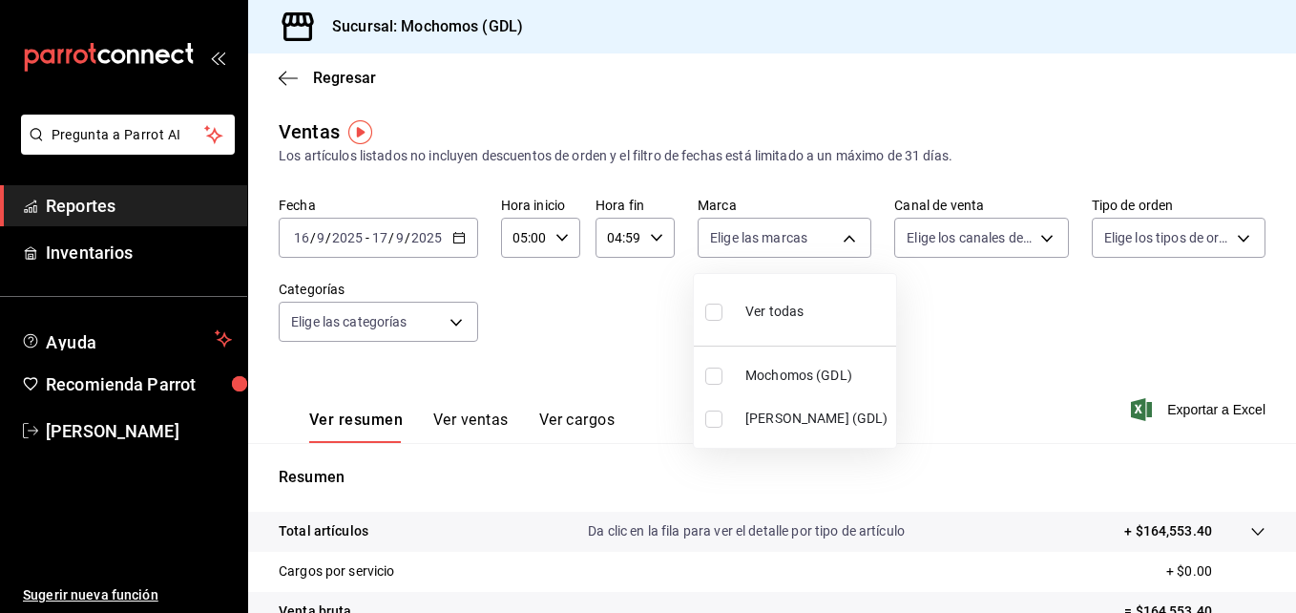
click at [844, 237] on body "Pregunta a Parrot AI Reportes Inventarios Ayuda Recomienda Parrot [PERSON_NAME]…" at bounding box center [648, 306] width 1296 height 613
click at [717, 375] on input "checkbox" at bounding box center [714, 376] width 17 height 17
checkbox input "true"
type input "36c25d4a-7cb0-456c-a434-e981d54830bc"
click at [1028, 241] on div at bounding box center [648, 306] width 1296 height 613
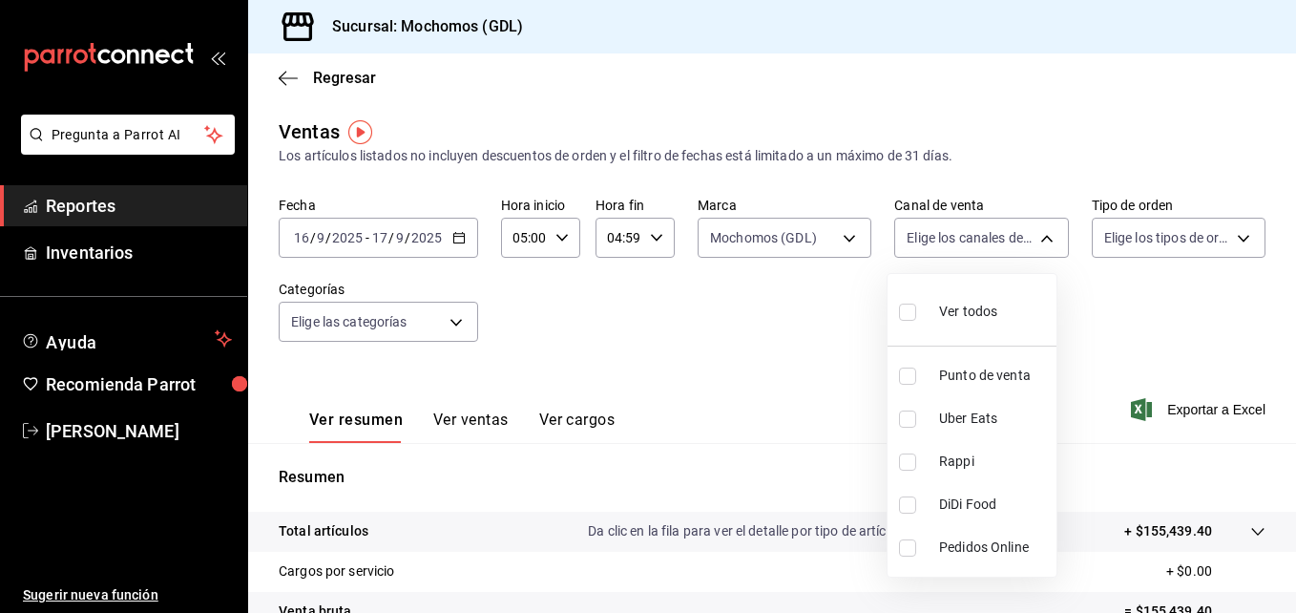
click at [1028, 241] on body "Pregunta a Parrot AI Reportes Inventarios Ayuda Recomienda Parrot [PERSON_NAME]…" at bounding box center [648, 306] width 1296 height 613
click at [906, 322] on label at bounding box center [911, 312] width 25 height 28
click at [906, 321] on input "checkbox" at bounding box center [907, 312] width 17 height 17
checkbox input "false"
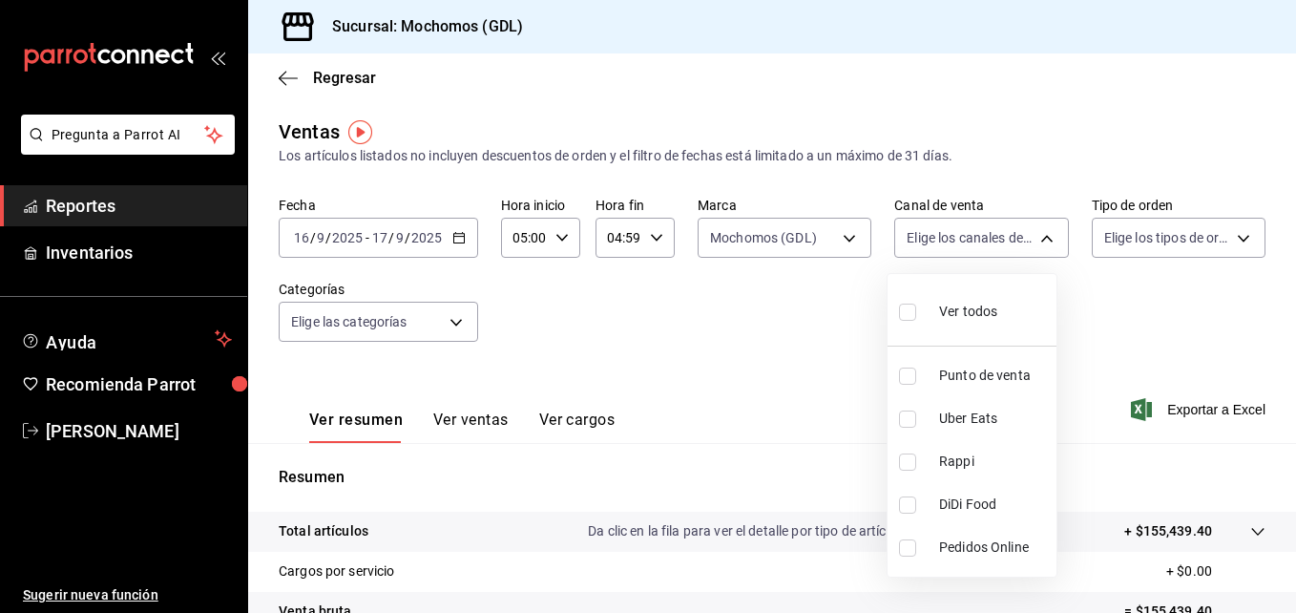
checkbox input "false"
click at [914, 313] on input "checkbox" at bounding box center [907, 312] width 17 height 17
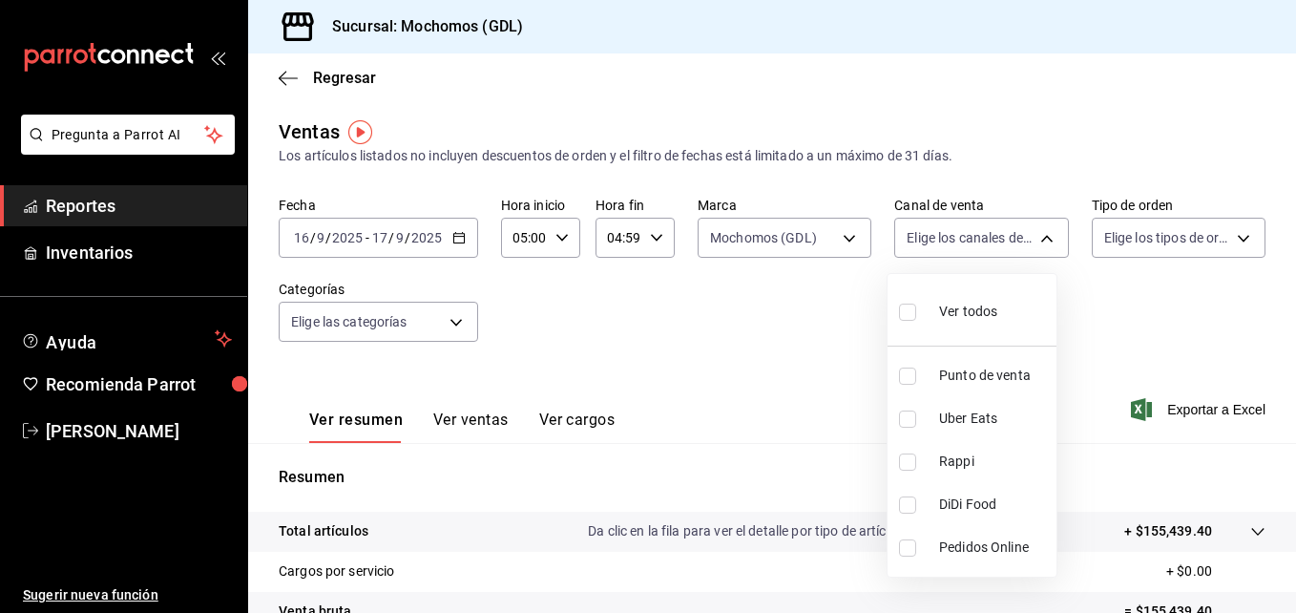
checkbox input "true"
type input "PARROT,UBER_EATS,RAPPI,DIDI_FOOD,ONLINE"
checkbox input "true"
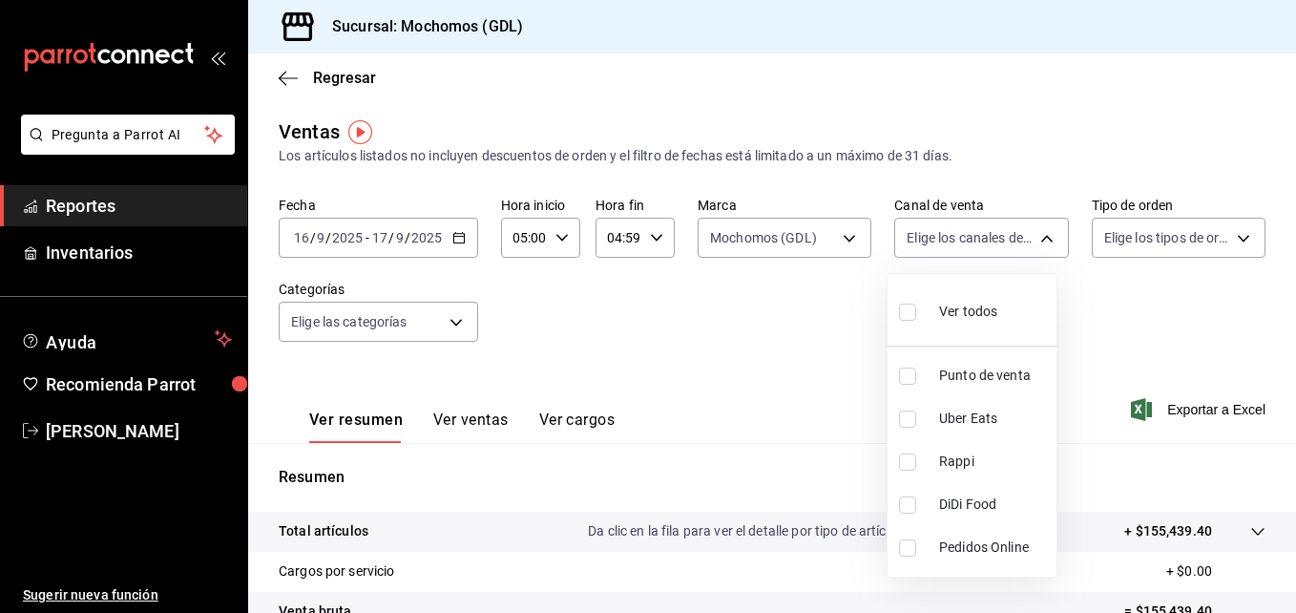
checkbox input "true"
click at [1233, 234] on div at bounding box center [648, 306] width 1296 height 613
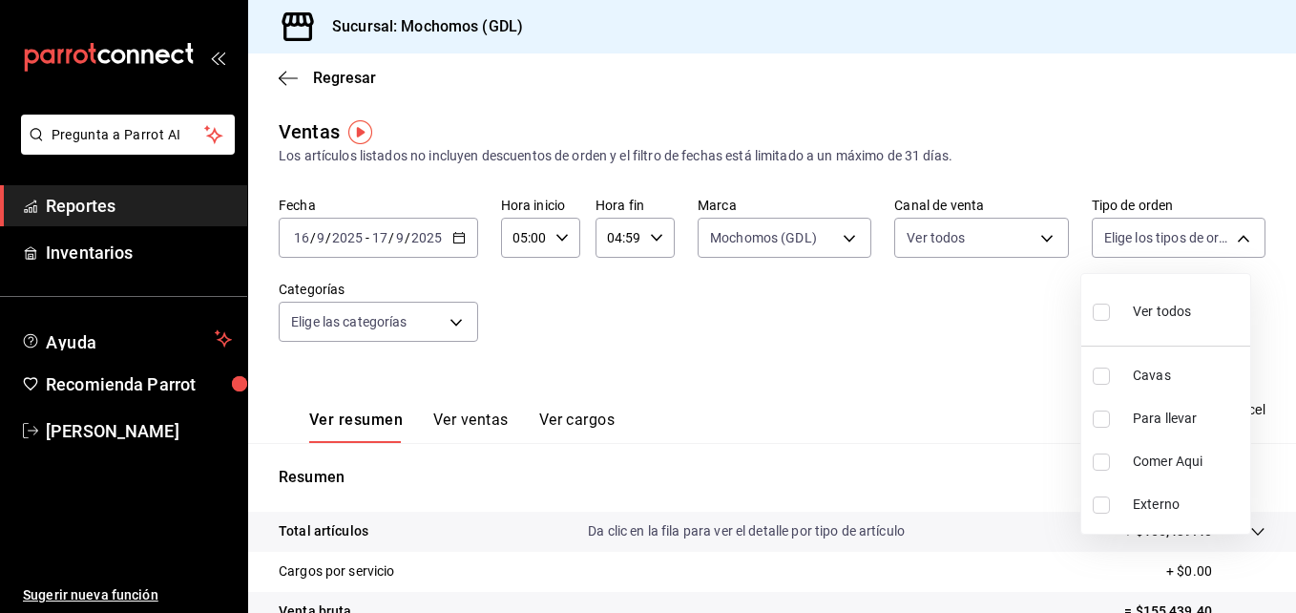
click at [1233, 234] on body "Pregunta a Parrot AI Reportes Inventarios Ayuda Recomienda Parrot [PERSON_NAME]…" at bounding box center [648, 306] width 1296 height 613
click at [1108, 312] on input "checkbox" at bounding box center [1101, 312] width 17 height 17
checkbox input "true"
type input "c3d0baef-30c0-4718-9d76-caab43e27316,13c4cc4a-99d2-42c0-ba96-c3de8c08c13d,7b791…"
checkbox input "true"
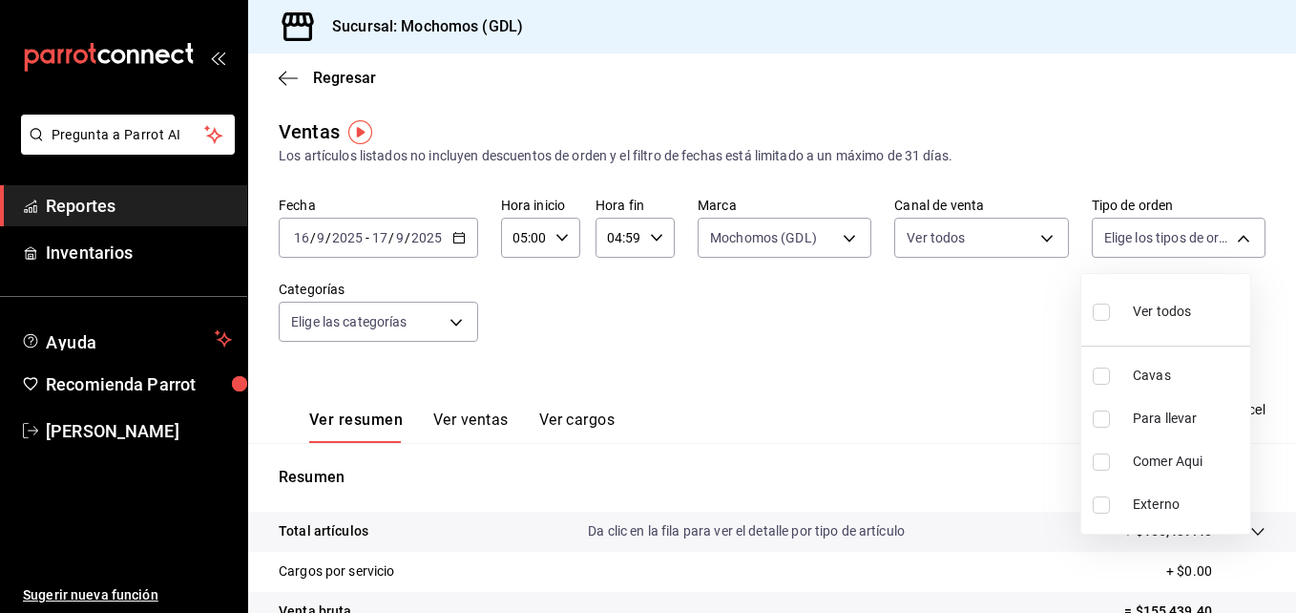
checkbox input "true"
click at [986, 341] on div at bounding box center [648, 306] width 1296 height 613
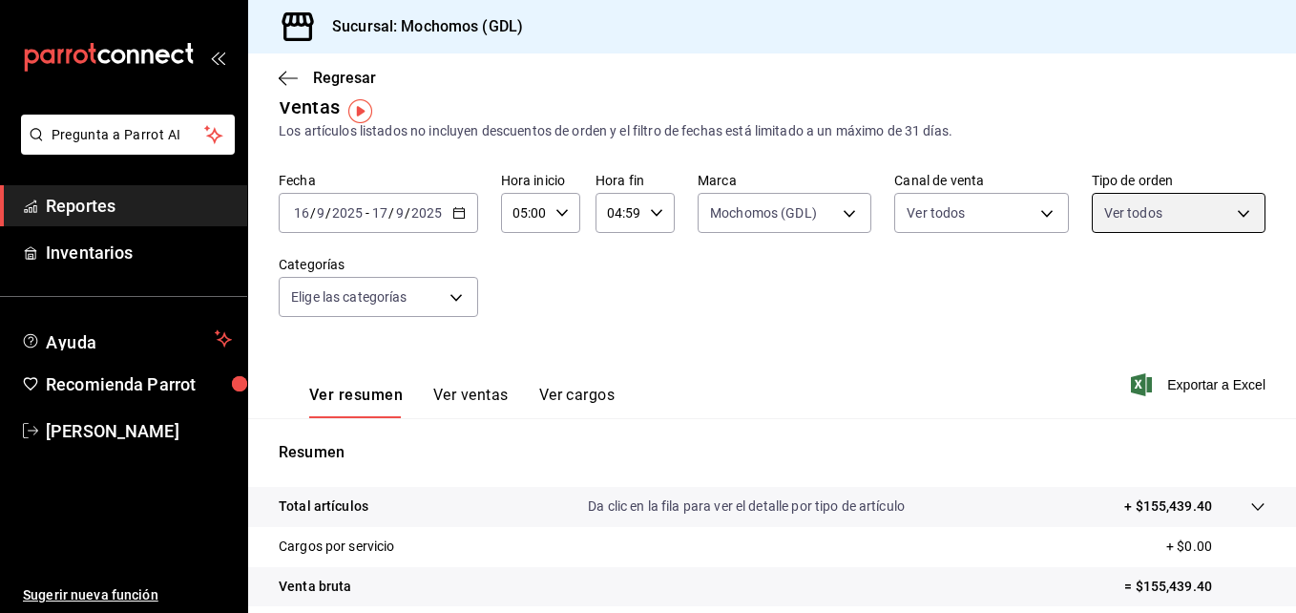
scroll to position [21, 0]
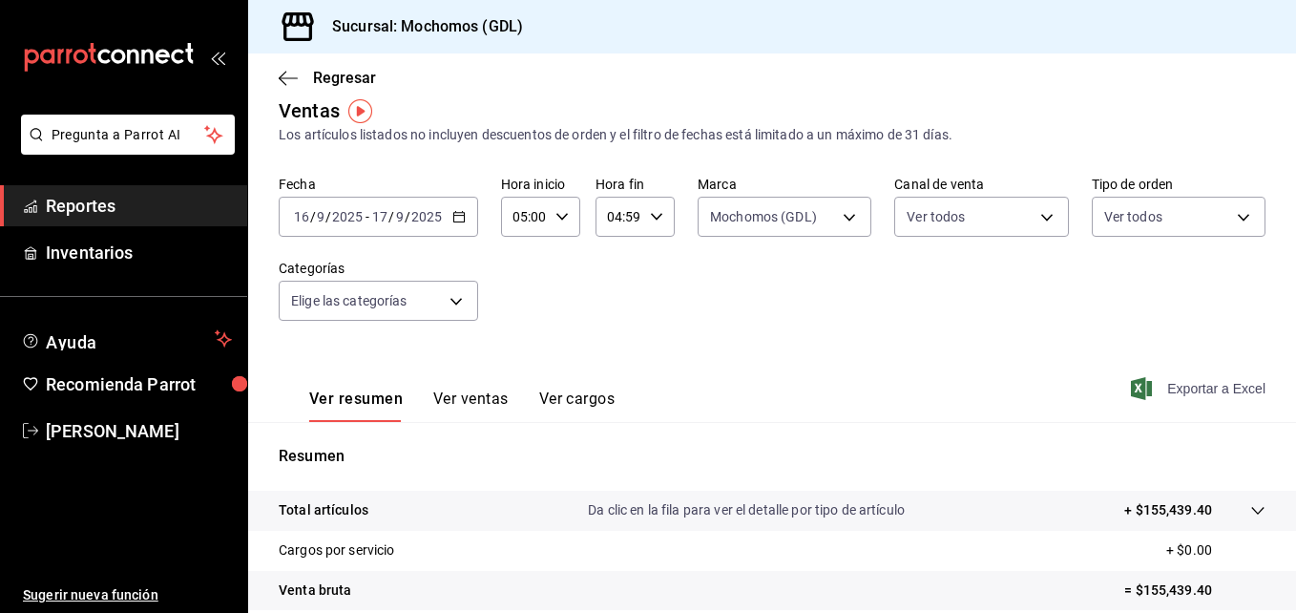
click at [1188, 377] on span "Exportar a Excel" at bounding box center [1200, 388] width 131 height 23
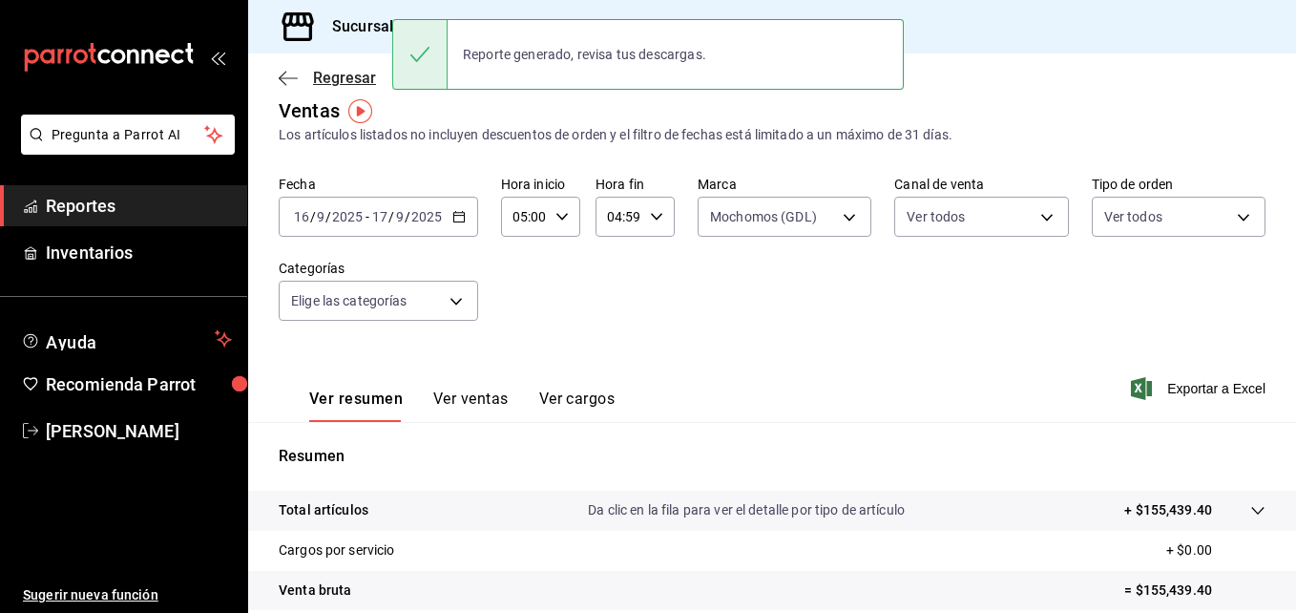
click at [311, 78] on span "Regresar" at bounding box center [327, 78] width 97 height 18
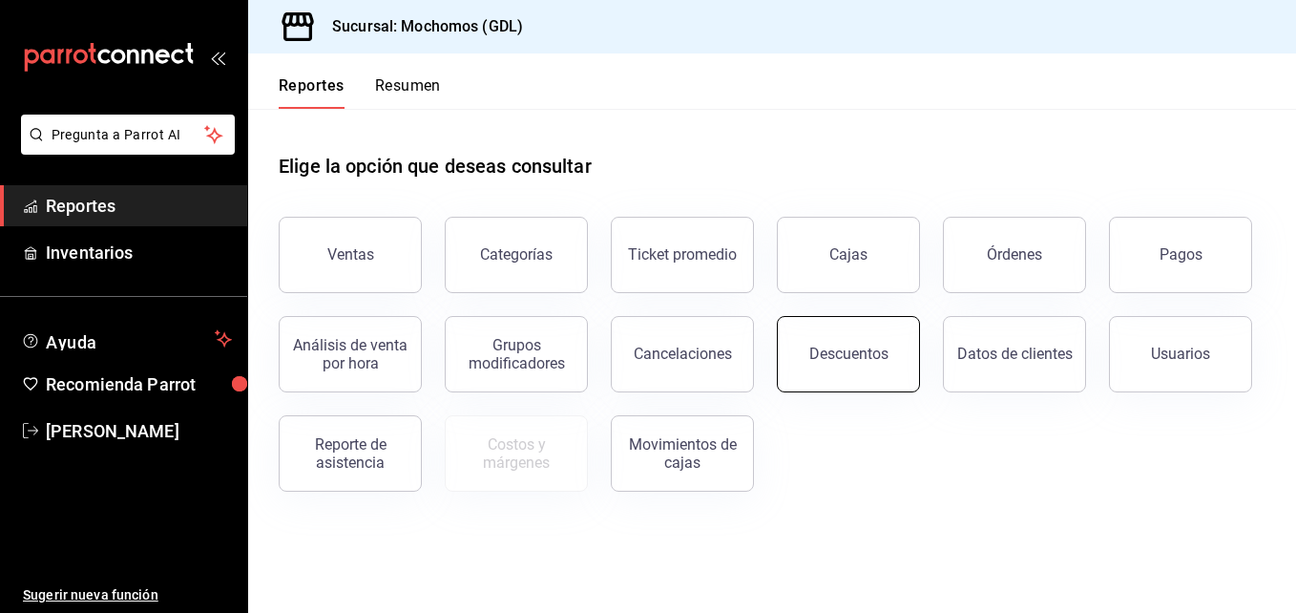
click at [828, 374] on button "Descuentos" at bounding box center [848, 354] width 143 height 76
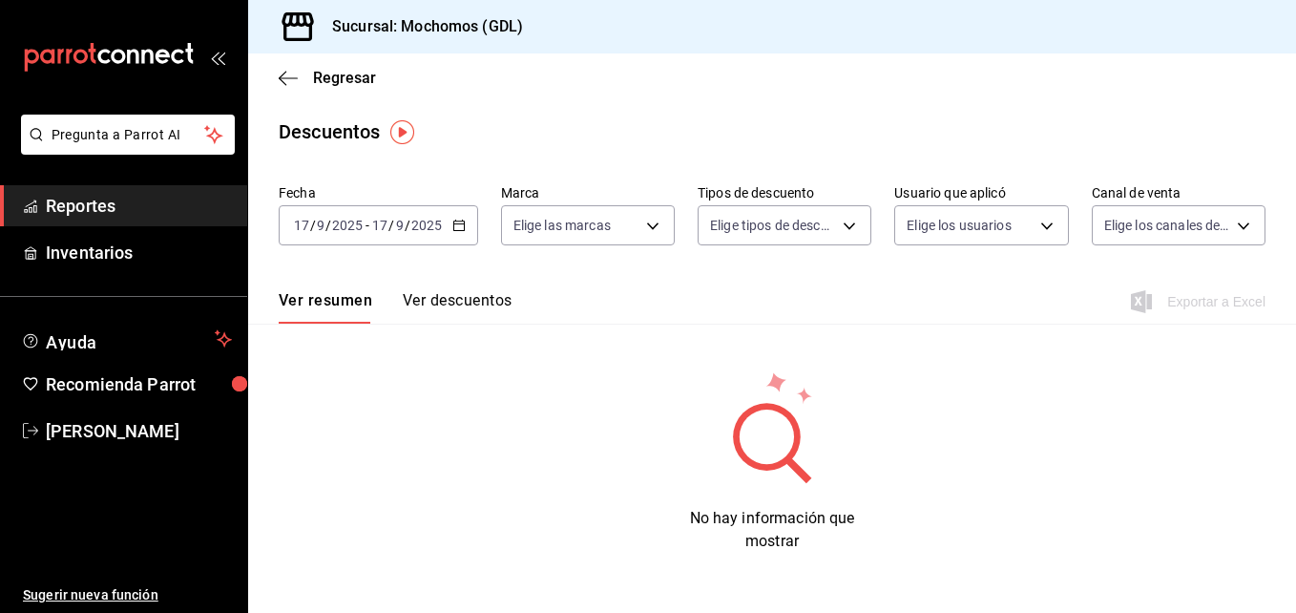
click at [456, 232] on div "[DATE] [DATE] - [DATE] [DATE]" at bounding box center [379, 225] width 200 height 40
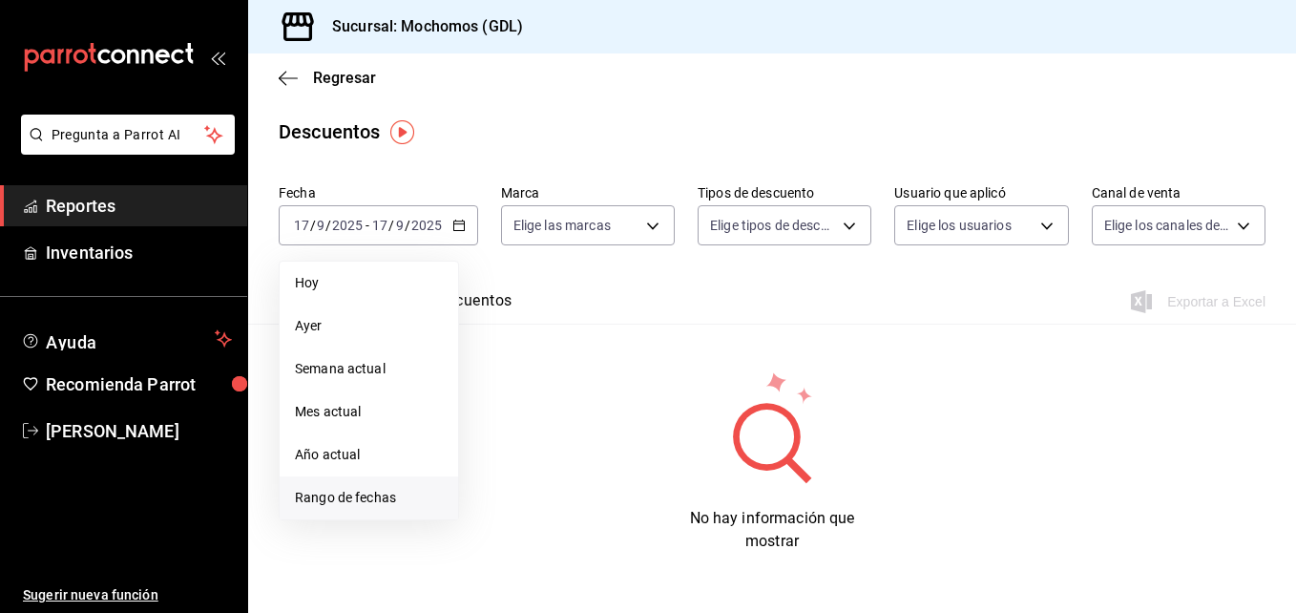
click at [416, 485] on li "Rango de fechas" at bounding box center [369, 497] width 179 height 43
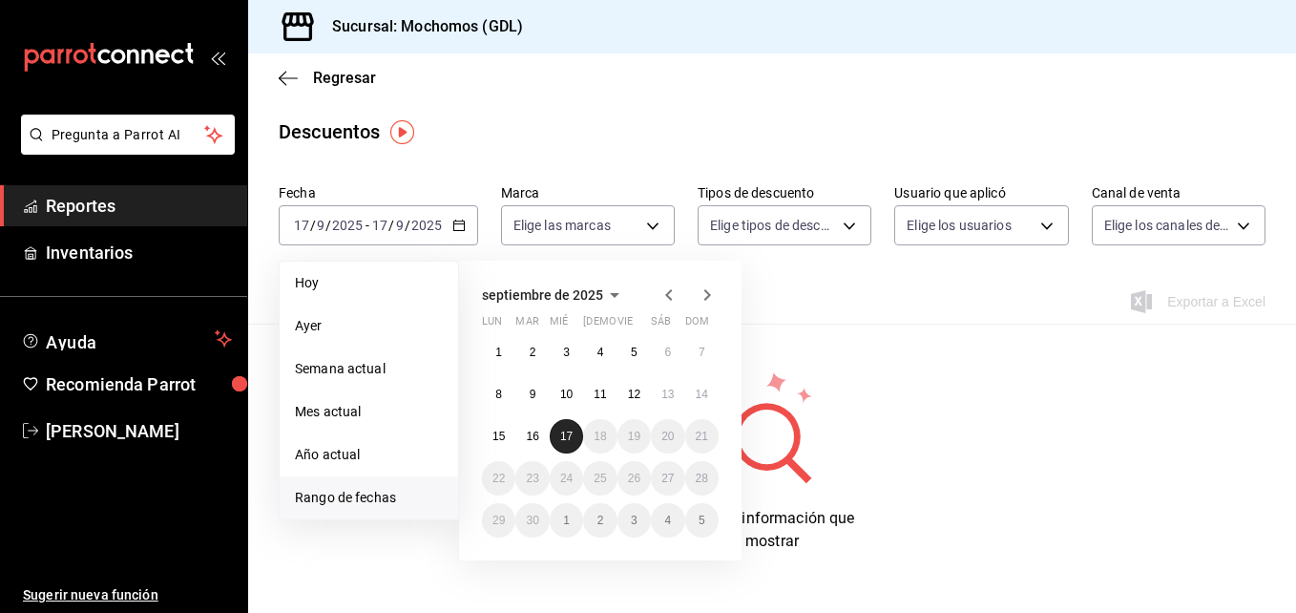
click at [580, 431] on button "17" at bounding box center [566, 436] width 33 height 34
click at [561, 439] on abbr "17" at bounding box center [566, 436] width 12 height 13
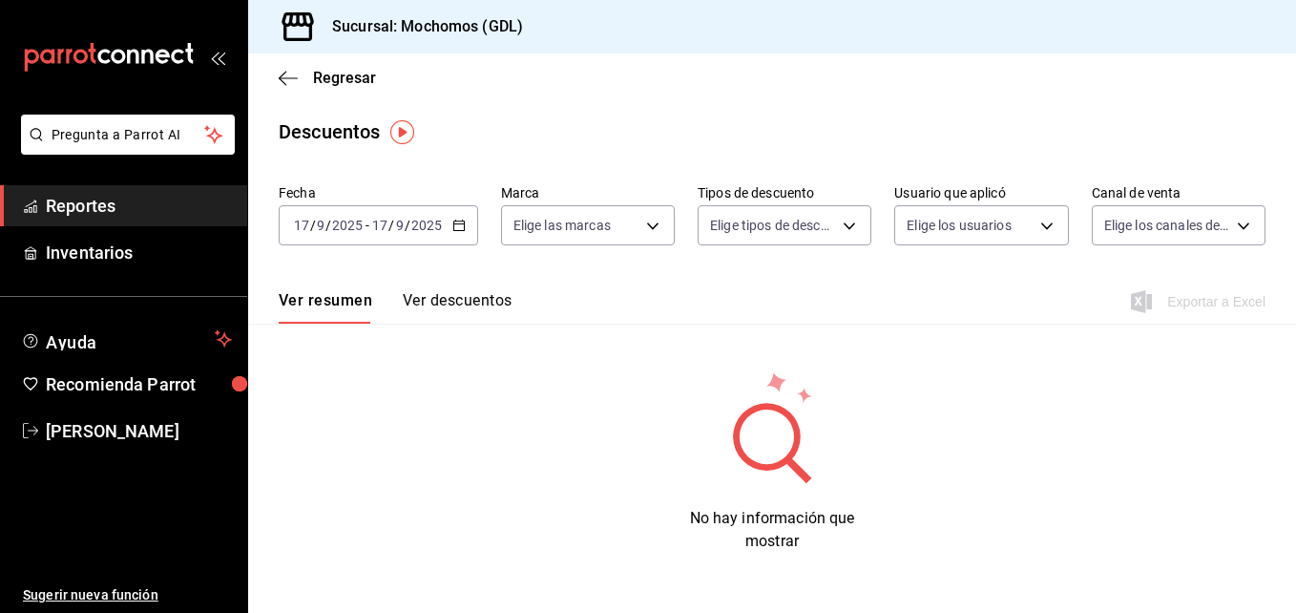
click at [455, 221] on \(Stroke\) "button" at bounding box center [458, 226] width 11 height 11
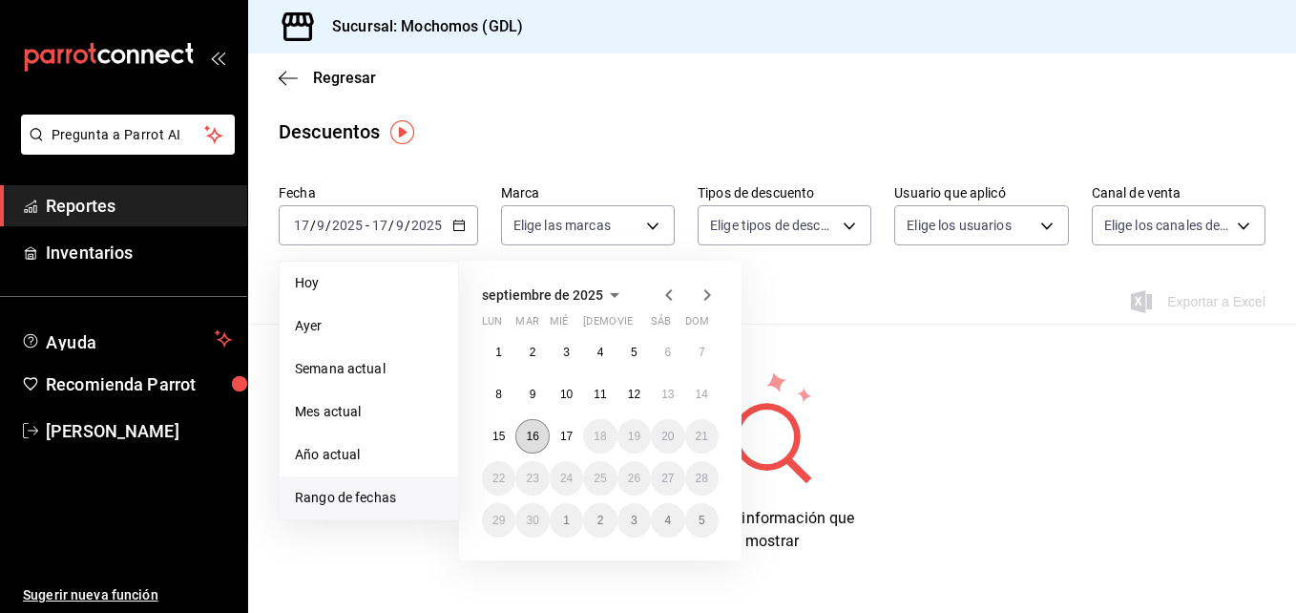
click at [526, 433] on abbr "16" at bounding box center [532, 436] width 12 height 13
click at [560, 436] on abbr "17" at bounding box center [566, 436] width 12 height 13
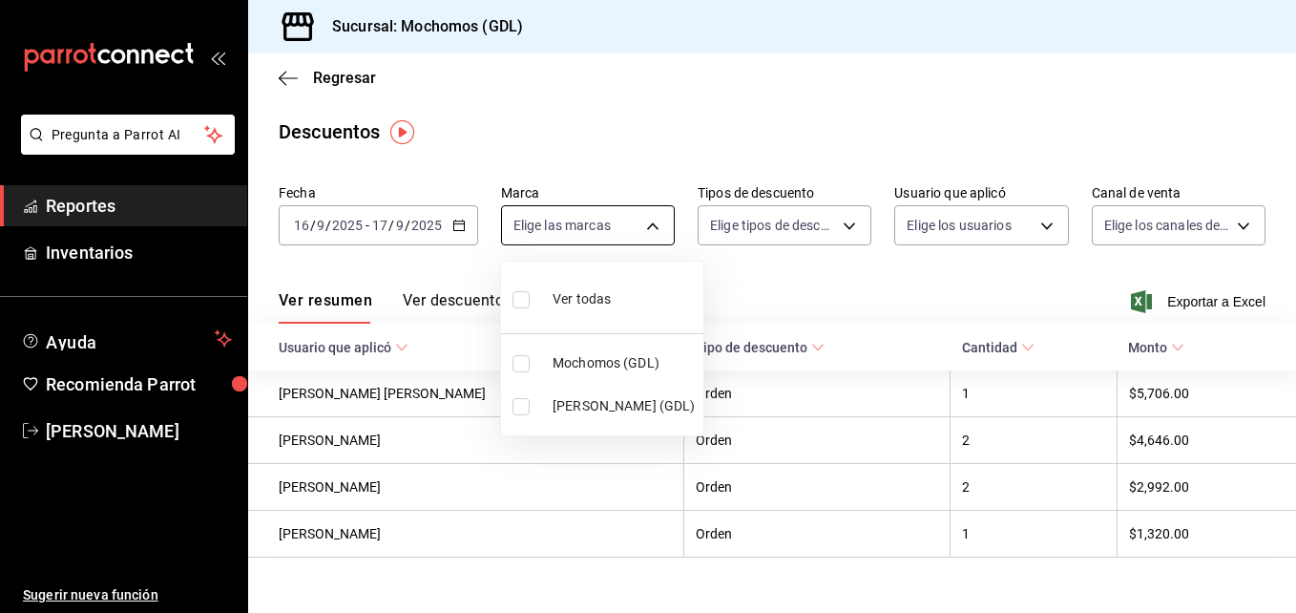
click at [651, 222] on body "Pregunta a Parrot AI Reportes Inventarios Ayuda Recomienda Parrot [PERSON_NAME]…" at bounding box center [648, 306] width 1296 height 613
click at [517, 368] on input "checkbox" at bounding box center [521, 363] width 17 height 17
checkbox input "true"
type input "36c25d4a-7cb0-456c-a434-e981d54830bc"
click at [840, 216] on div at bounding box center [648, 306] width 1296 height 613
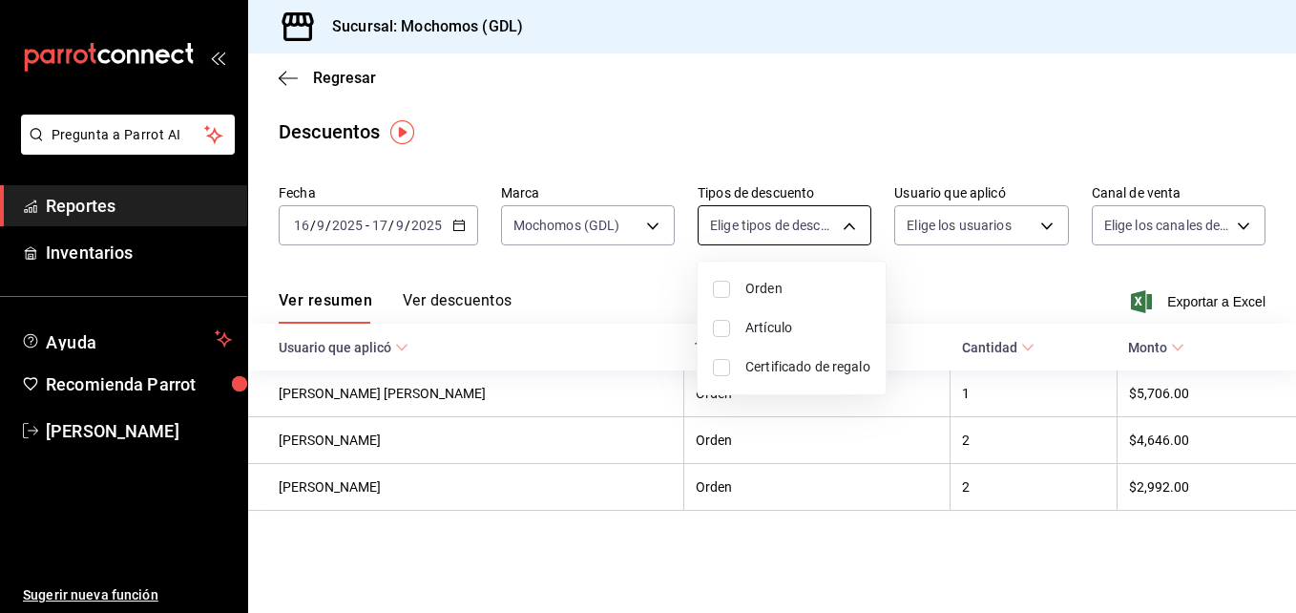
click at [843, 221] on body "Pregunta a Parrot AI Reportes Inventarios Ayuda Recomienda Parrot [PERSON_NAME]…" at bounding box center [648, 306] width 1296 height 613
click at [721, 285] on input "checkbox" at bounding box center [721, 289] width 17 height 17
checkbox input "true"
type input "ORDER"
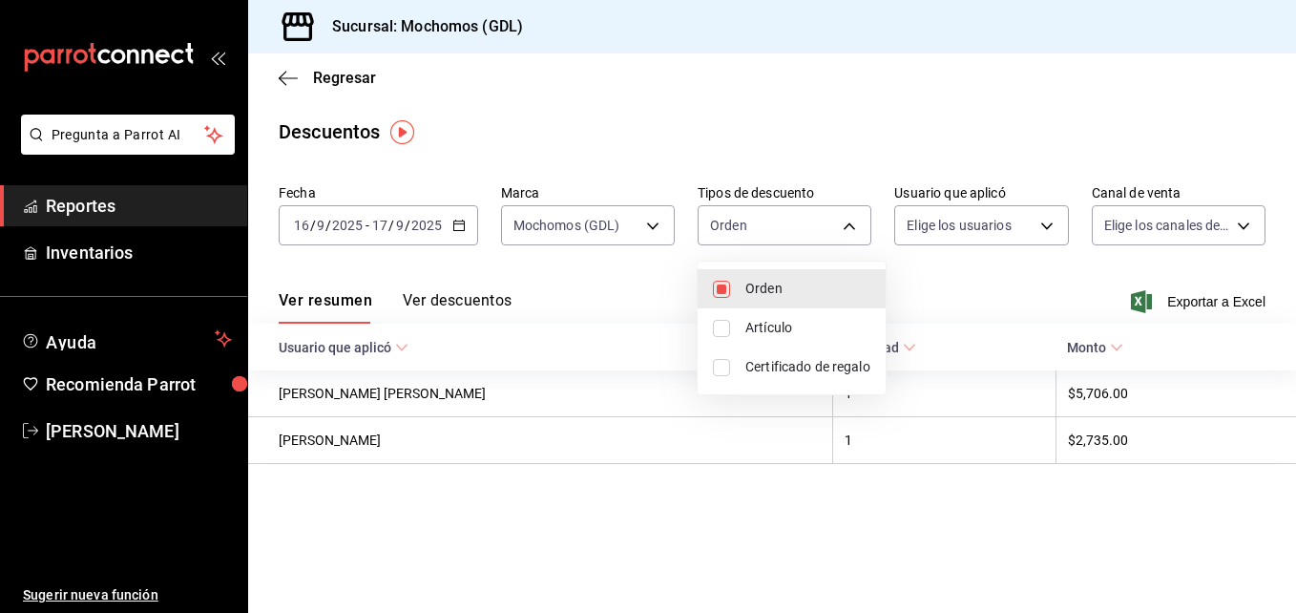
click at [727, 330] on input "checkbox" at bounding box center [721, 328] width 17 height 17
checkbox input "true"
type input "ORDER,ORDER_ITEM"
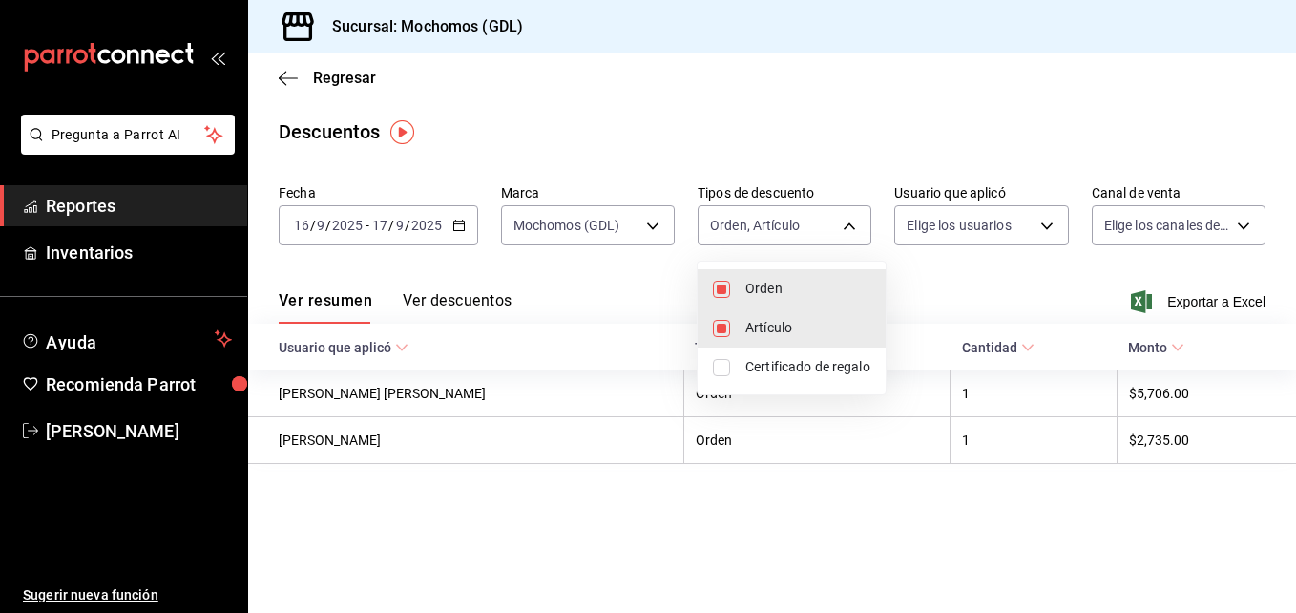
click at [722, 368] on input "checkbox" at bounding box center [721, 367] width 17 height 17
checkbox input "true"
type input "ORDER,ORDER_ITEM,CARD_REWARD"
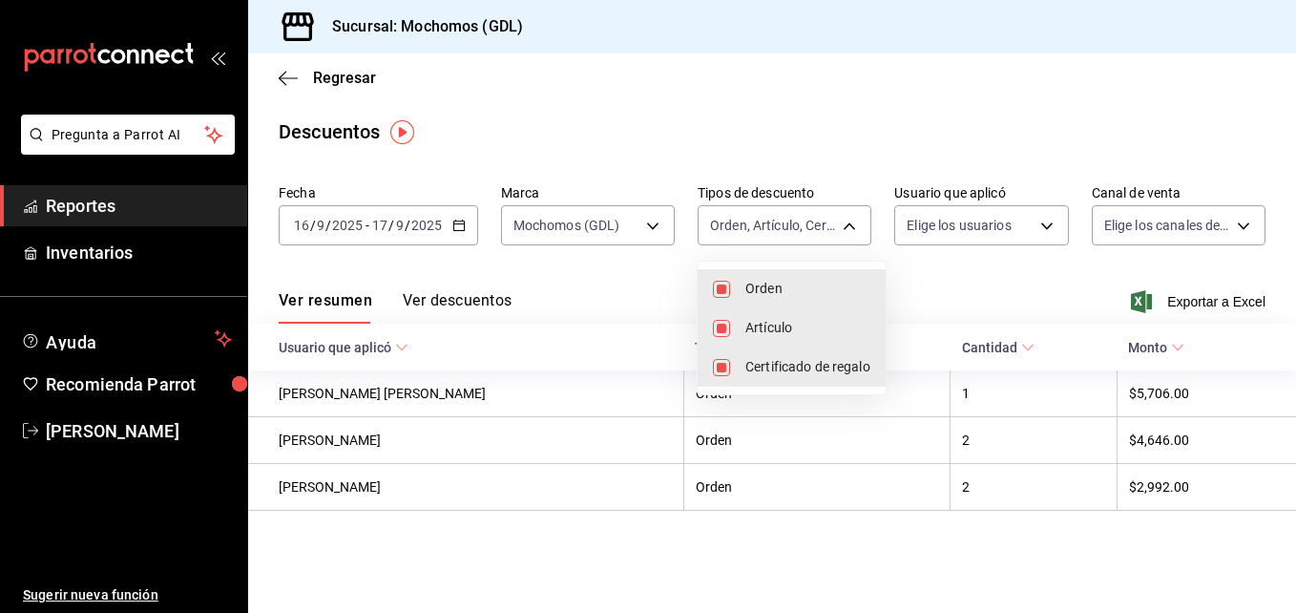
click at [932, 281] on div at bounding box center [648, 306] width 1296 height 613
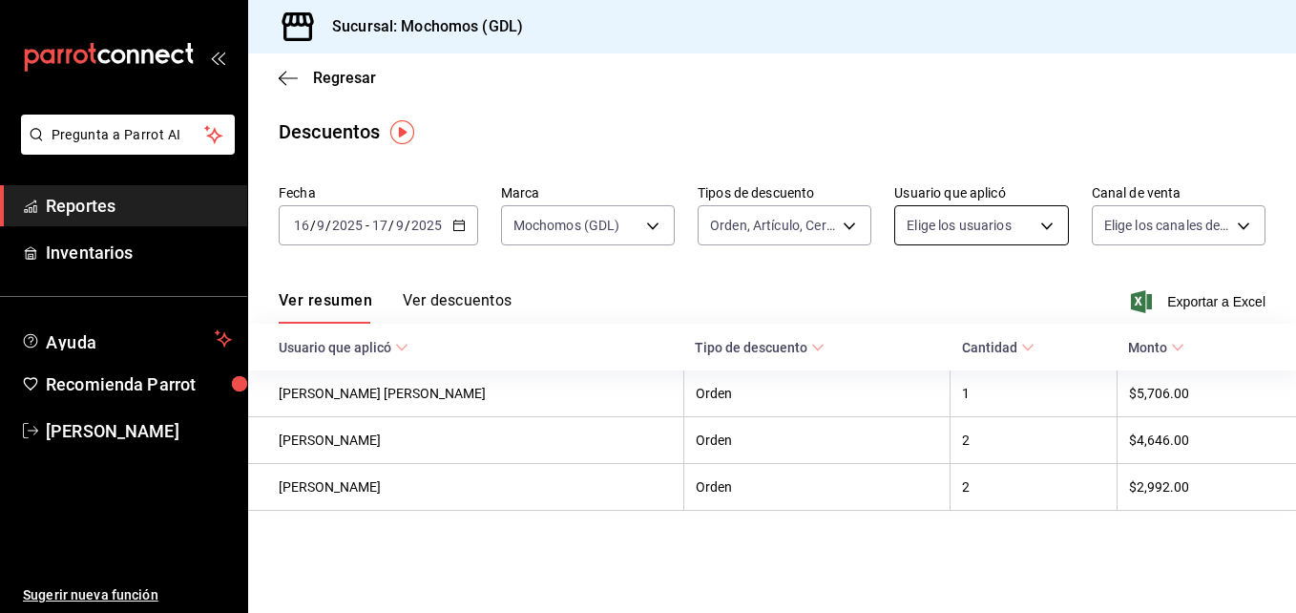
click at [1043, 223] on body "Pregunta a Parrot AI Reportes Inventarios Ayuda Recomienda Parrot [PERSON_NAME]…" at bounding box center [648, 306] width 1296 height 613
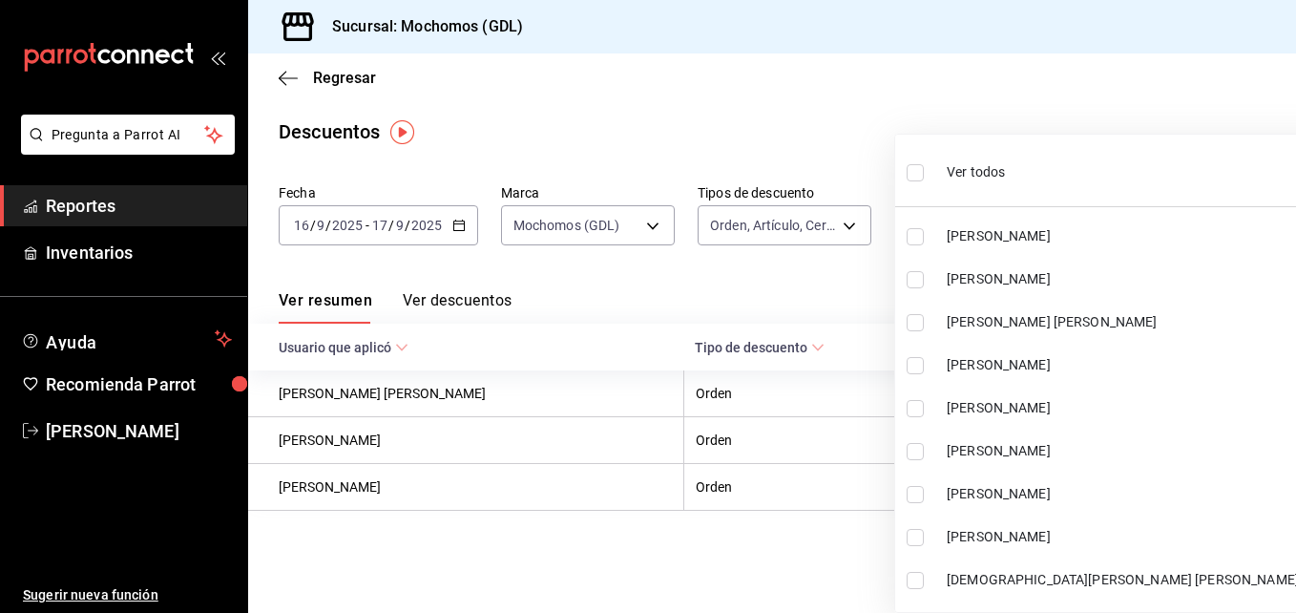
click at [1043, 223] on ul "Ver todos [PERSON_NAME] [PERSON_NAME] [PERSON_NAME] De [PERSON_NAME] [PERSON_NA…" at bounding box center [1134, 373] width 476 height 477
click at [854, 288] on div at bounding box center [648, 306] width 1296 height 613
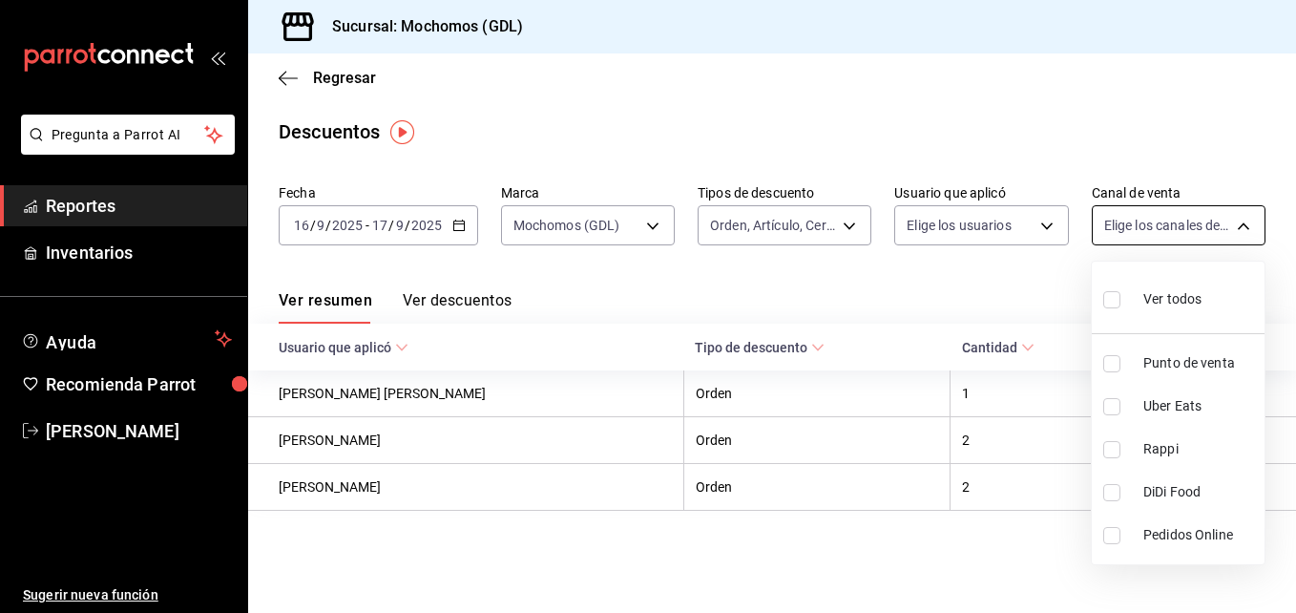
click at [1225, 222] on body "Pregunta a Parrot AI Reportes Inventarios Ayuda Recomienda Parrot [PERSON_NAME]…" at bounding box center [648, 306] width 1296 height 613
click at [1113, 298] on input "checkbox" at bounding box center [1112, 299] width 17 height 17
checkbox input "true"
type input "PARROT,UBER_EATS,RAPPI,DIDI_FOOD,ONLINE"
checkbox input "true"
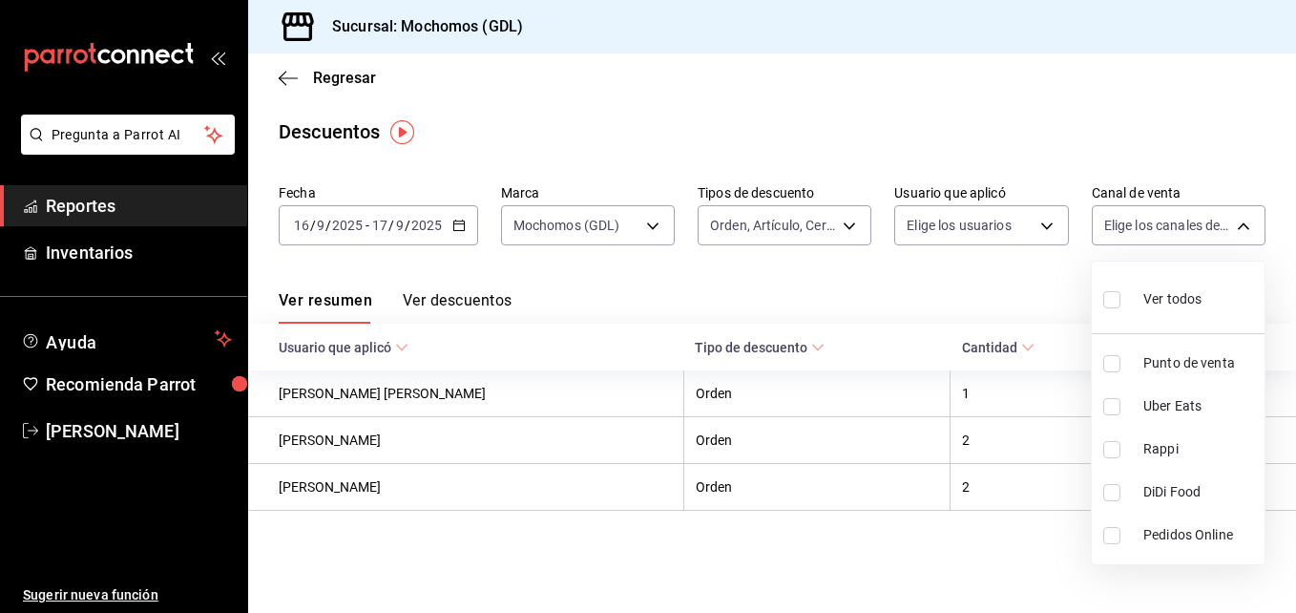
checkbox input "true"
click at [487, 292] on div at bounding box center [648, 306] width 1296 height 613
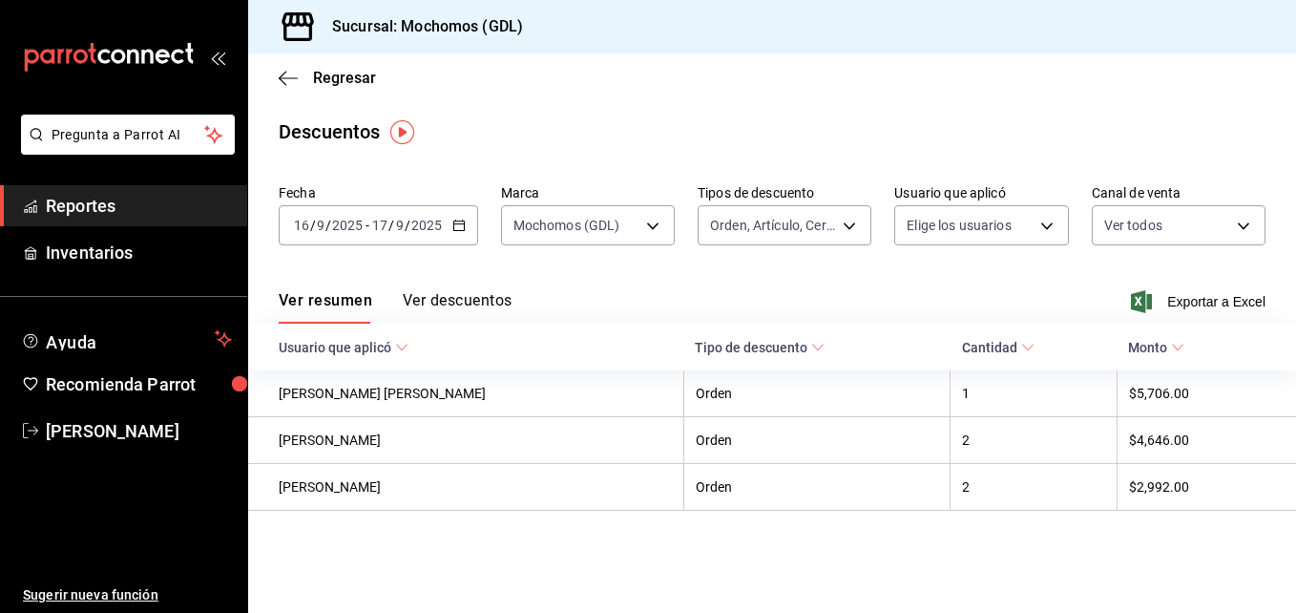
click at [487, 292] on button "Ver descuentos" at bounding box center [457, 307] width 109 height 32
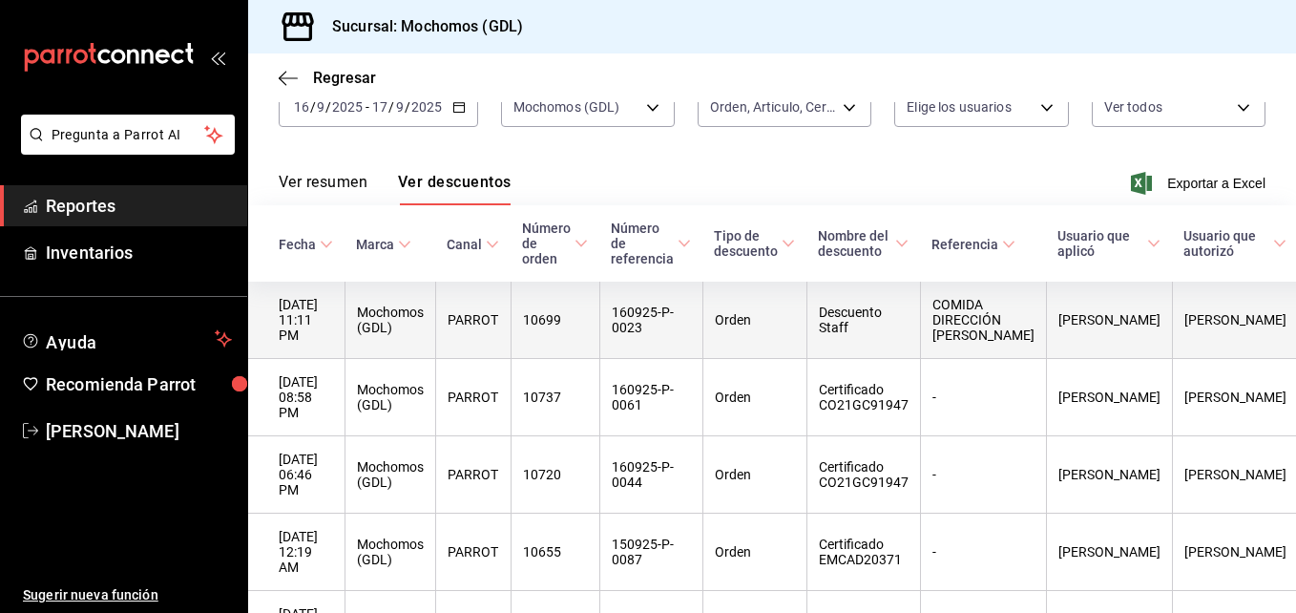
scroll to position [119, 0]
drag, startPoint x: 936, startPoint y: 294, endPoint x: 1020, endPoint y: 342, distance: 96.6
click at [1020, 342] on th "COMIDA DIRECCIÓN [PERSON_NAME]" at bounding box center [983, 319] width 126 height 77
copy th "COMIDA DIRECCIÓN [PERSON_NAME]"
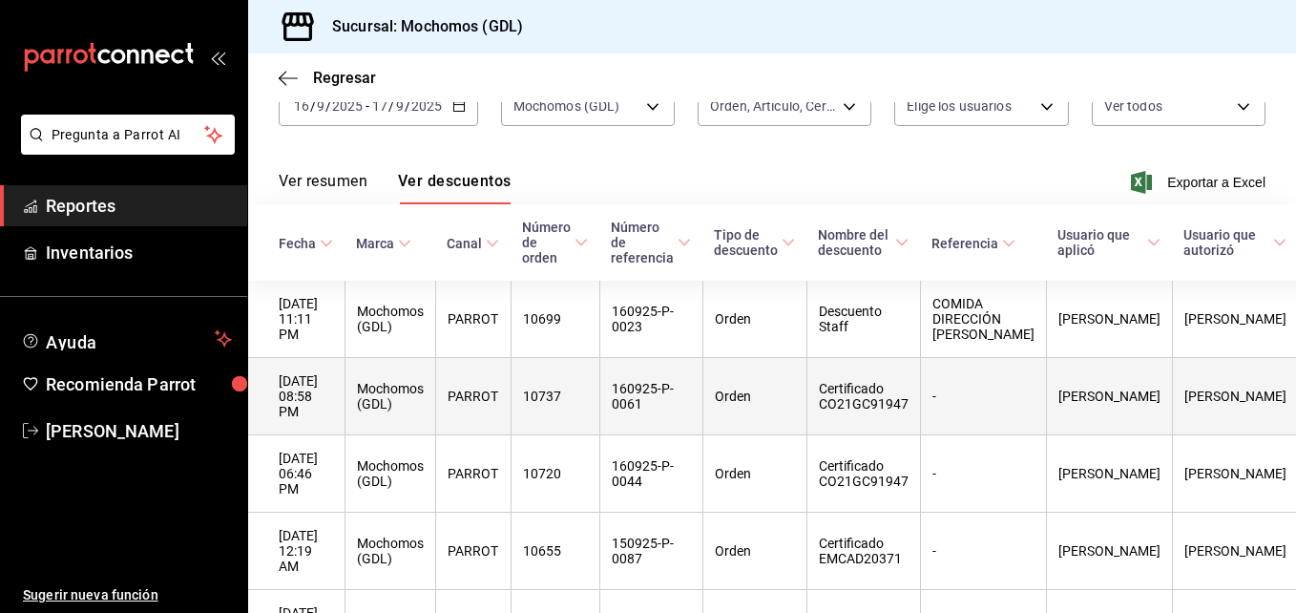
click at [829, 377] on th "Certificado CO21GC91947" at bounding box center [864, 396] width 114 height 77
drag, startPoint x: 829, startPoint y: 377, endPoint x: 917, endPoint y: 400, distance: 91.7
click at [917, 400] on th "Certificado CO21GC91947" at bounding box center [864, 396] width 114 height 77
copy th "Certificado CO21GC91947"
drag, startPoint x: 864, startPoint y: 390, endPoint x: 851, endPoint y: 397, distance: 14.9
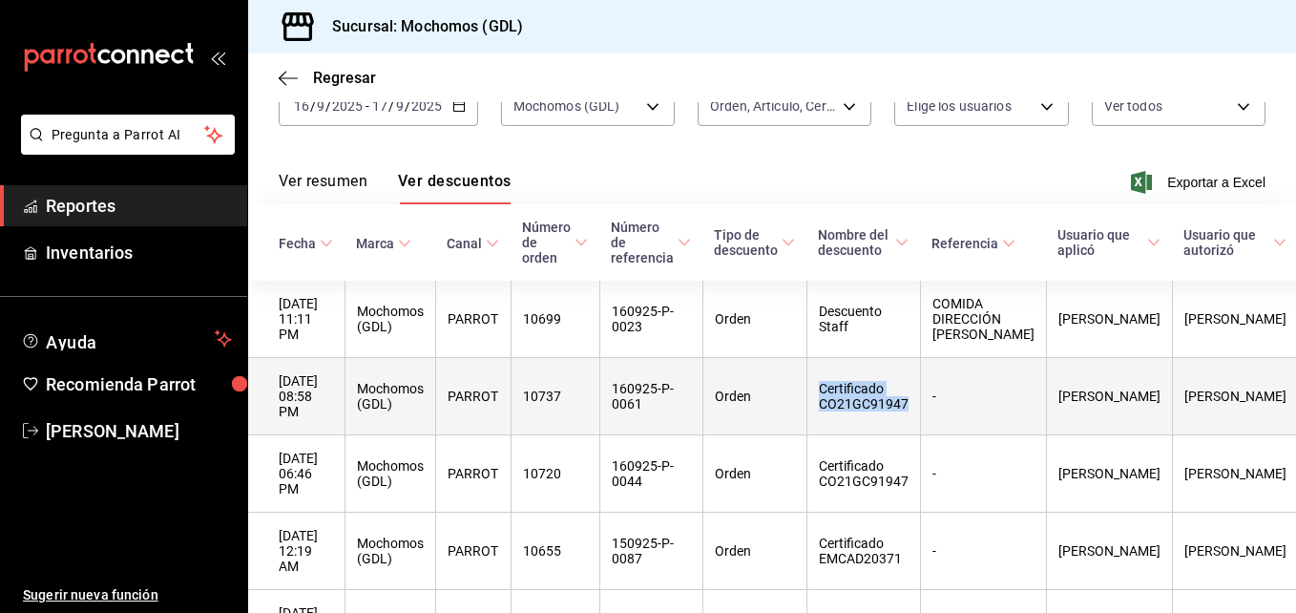
click at [851, 397] on th "Certificado CO21GC91947" at bounding box center [864, 396] width 114 height 77
drag, startPoint x: 831, startPoint y: 383, endPoint x: 917, endPoint y: 400, distance: 87.6
click at [917, 400] on th "Certificado CO21GC91947" at bounding box center [864, 396] width 114 height 77
copy th "Certificado CO21GC91947"
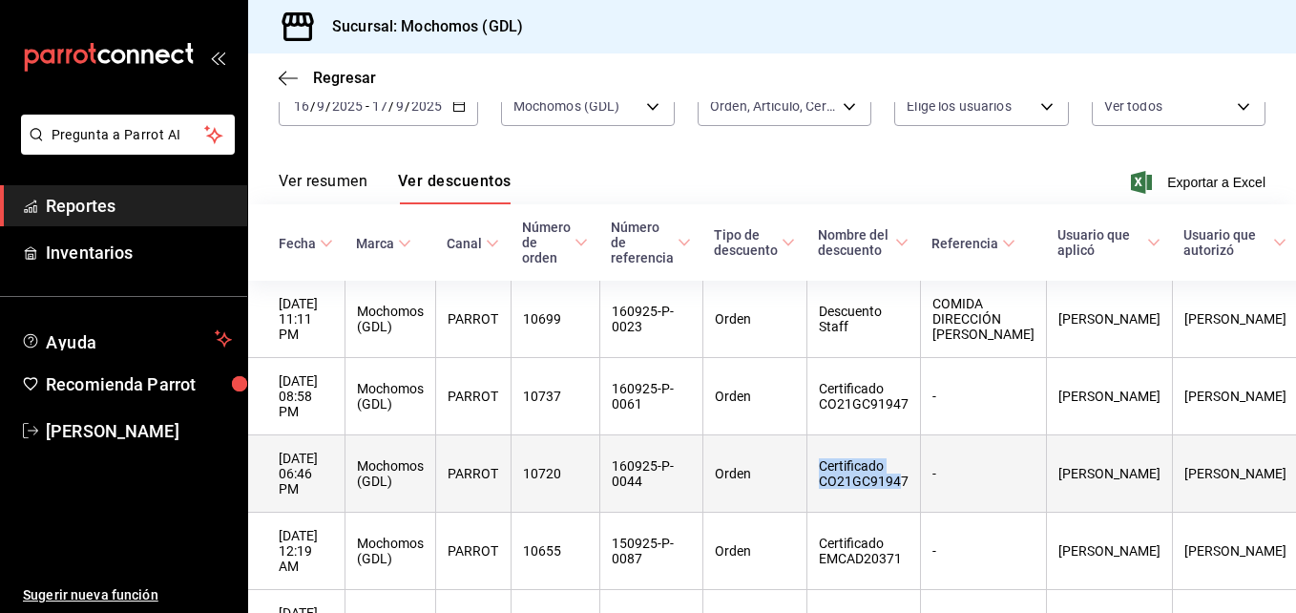
drag, startPoint x: 828, startPoint y: 443, endPoint x: 915, endPoint y: 472, distance: 91.5
click at [915, 472] on th "Certificado CO21GC91947" at bounding box center [864, 473] width 114 height 77
click at [920, 469] on th "Certificado CO21GC91947" at bounding box center [864, 473] width 114 height 77
drag, startPoint x: 829, startPoint y: 450, endPoint x: 918, endPoint y: 464, distance: 90.9
click at [918, 464] on th "Certificado CO21GC91947" at bounding box center [864, 473] width 114 height 77
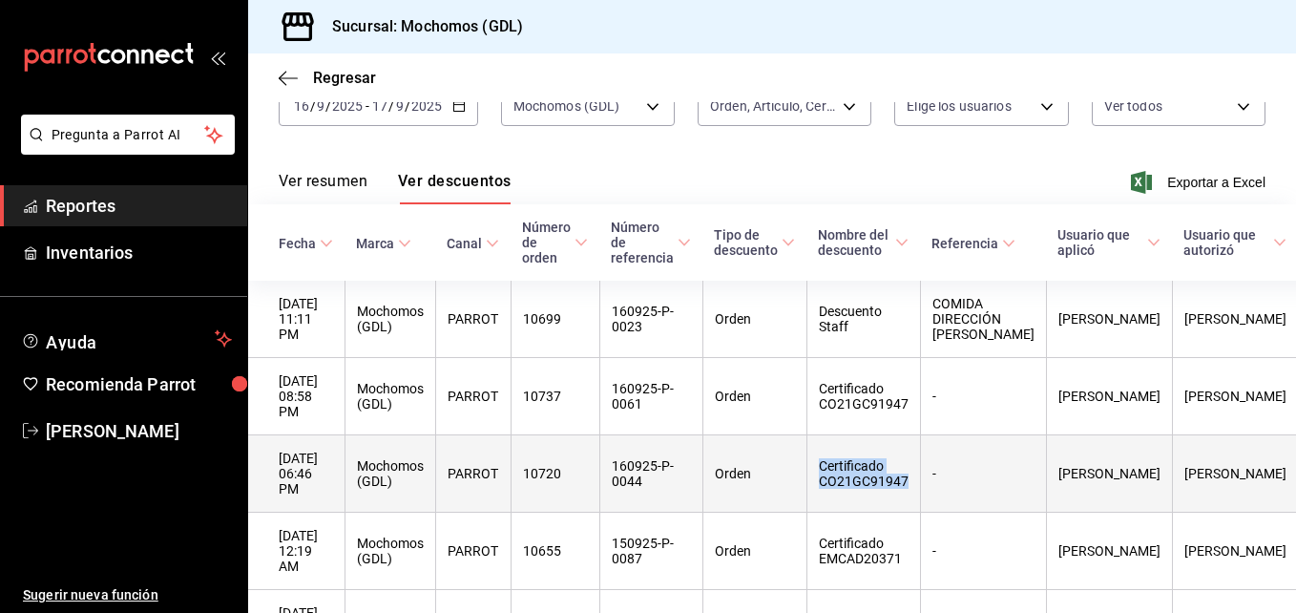
copy th "Certificado CO21GC91947"
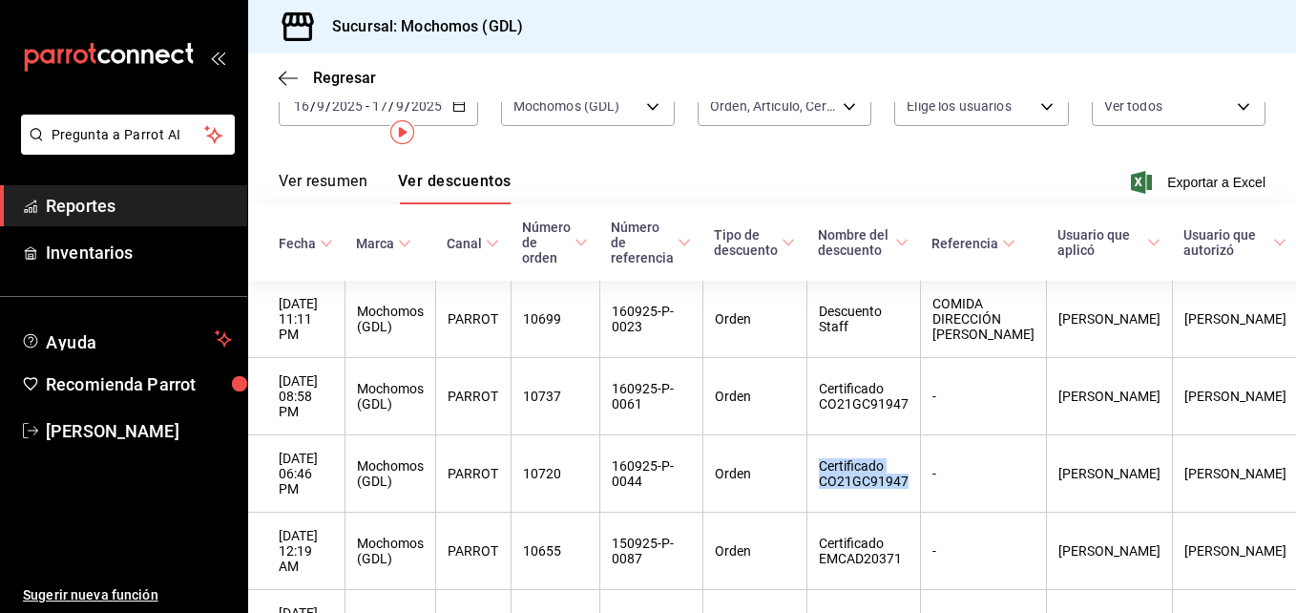
scroll to position [0, 0]
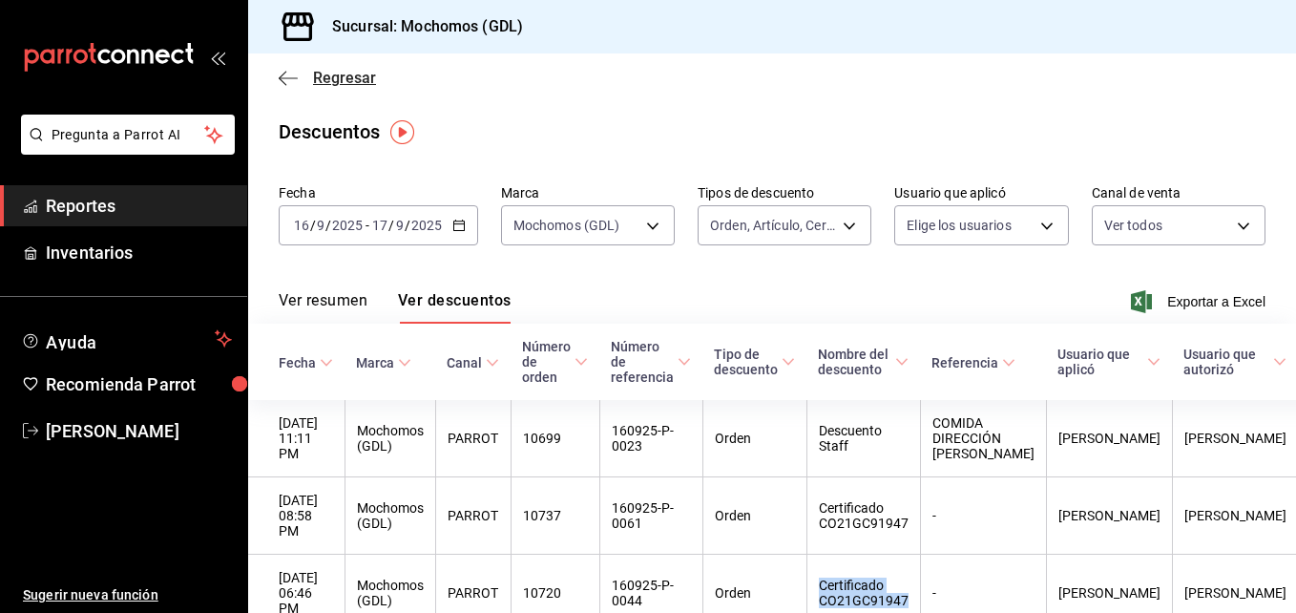
click at [330, 72] on span "Regresar" at bounding box center [344, 78] width 63 height 18
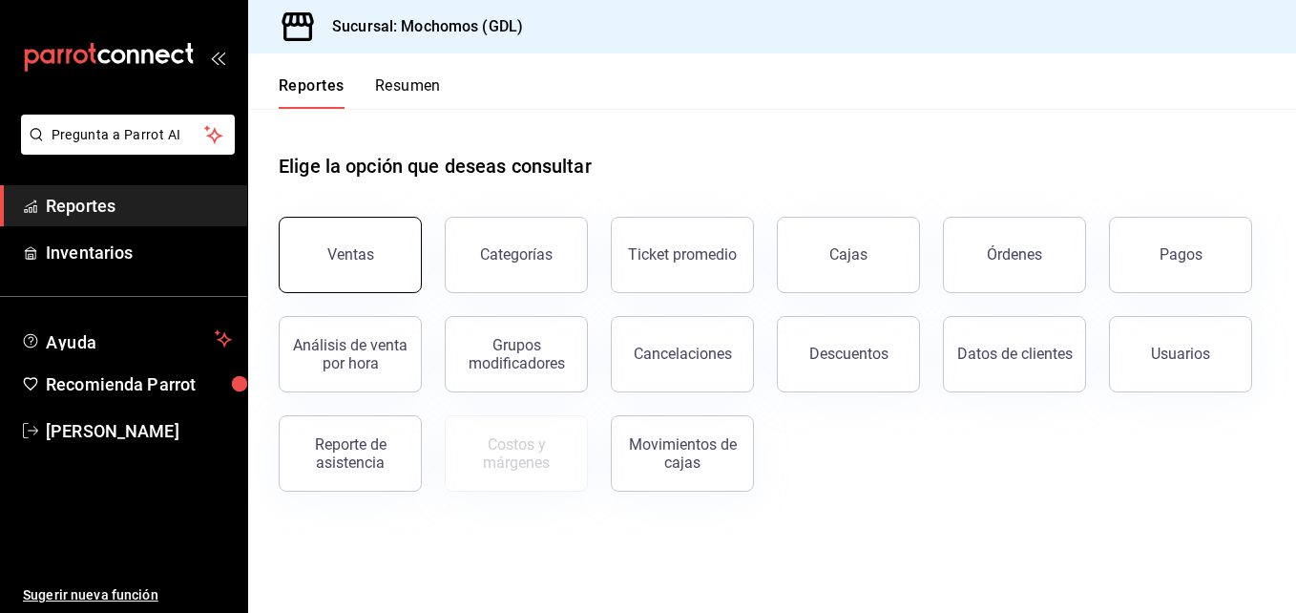
click at [357, 268] on button "Ventas" at bounding box center [350, 255] width 143 height 76
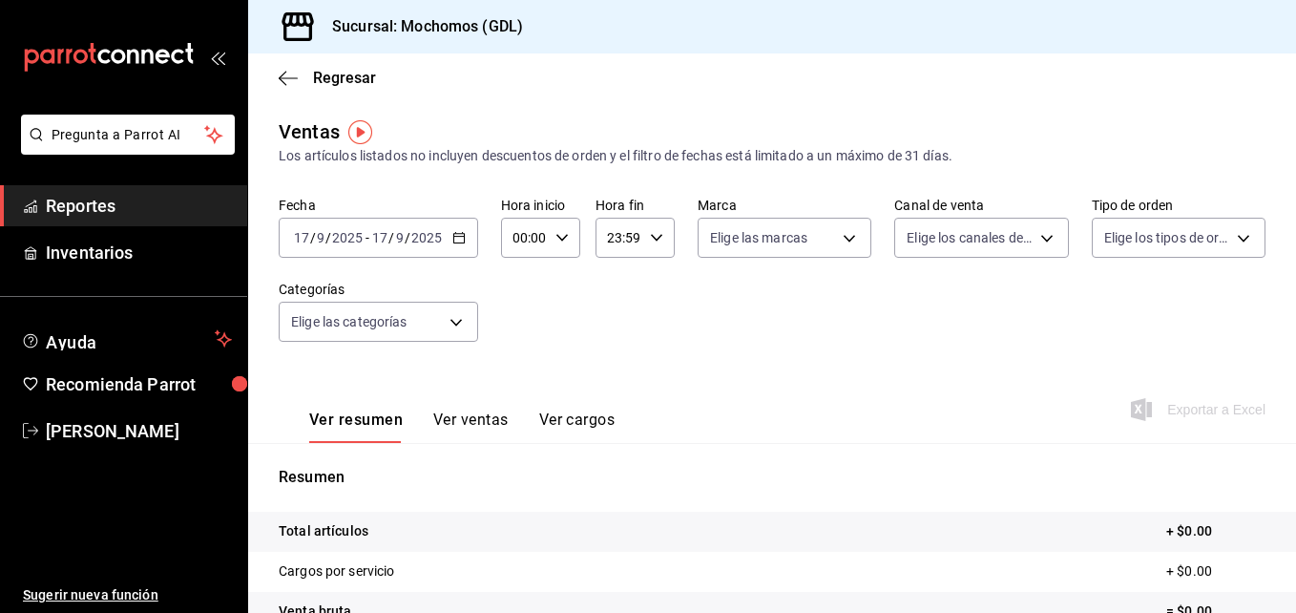
click at [458, 233] on icon "button" at bounding box center [459, 237] width 13 height 13
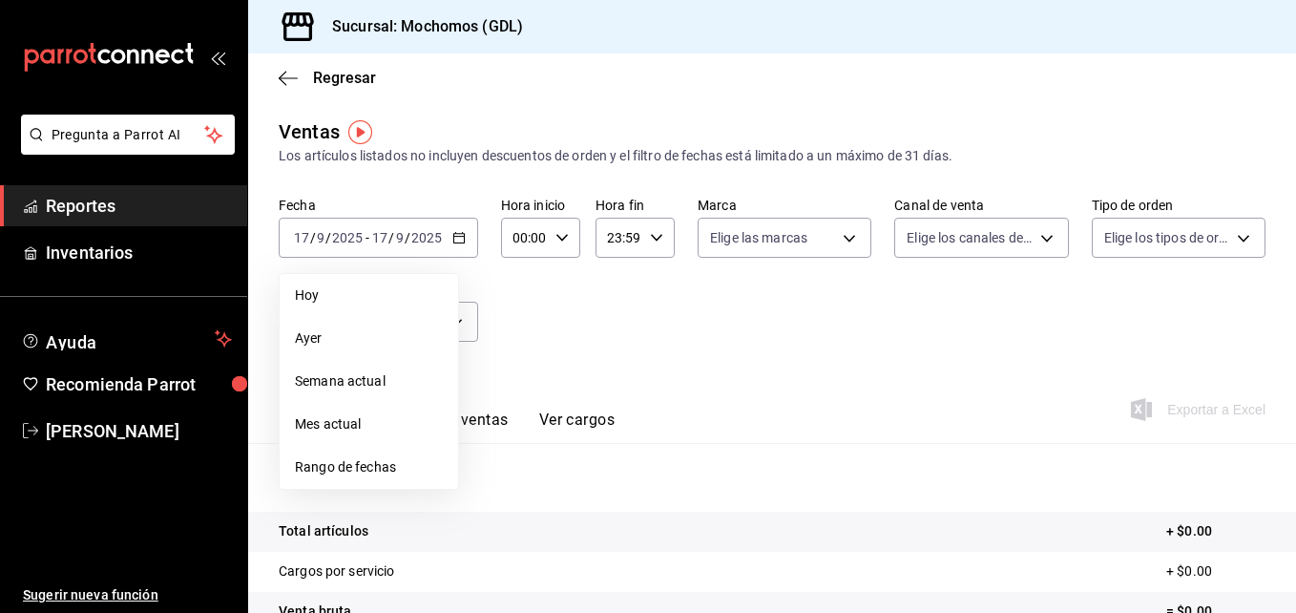
click at [372, 463] on span "Rango de fechas" at bounding box center [369, 467] width 148 height 20
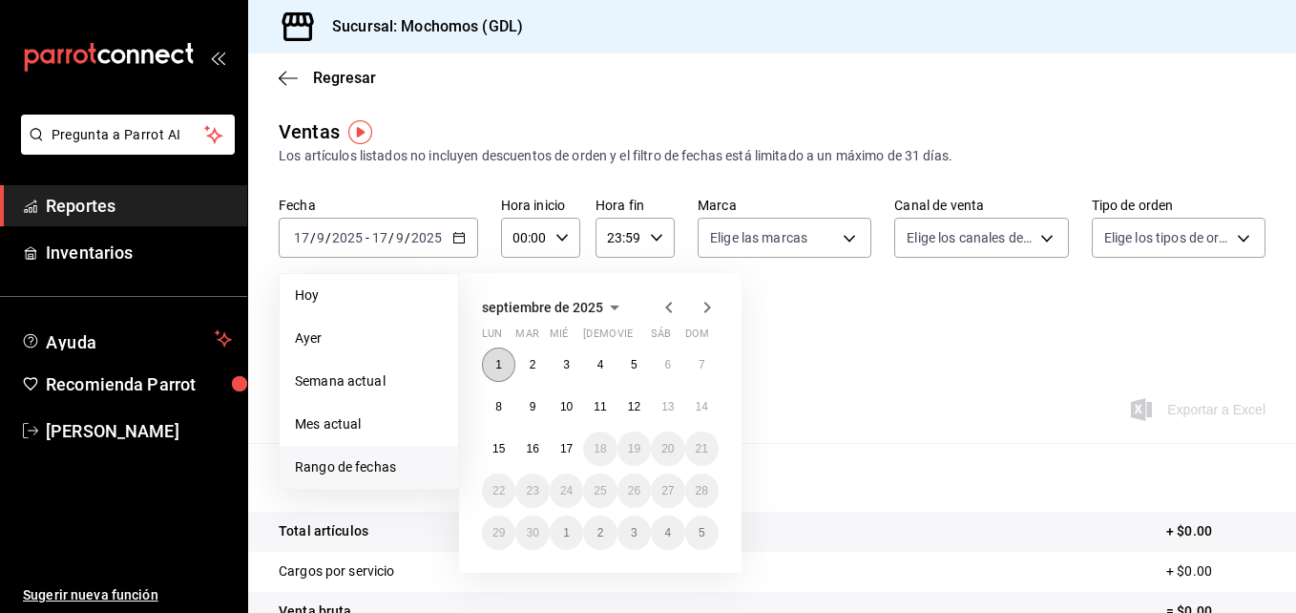
click at [491, 365] on button "1" at bounding box center [498, 365] width 33 height 34
click at [566, 451] on abbr "17" at bounding box center [566, 448] width 12 height 13
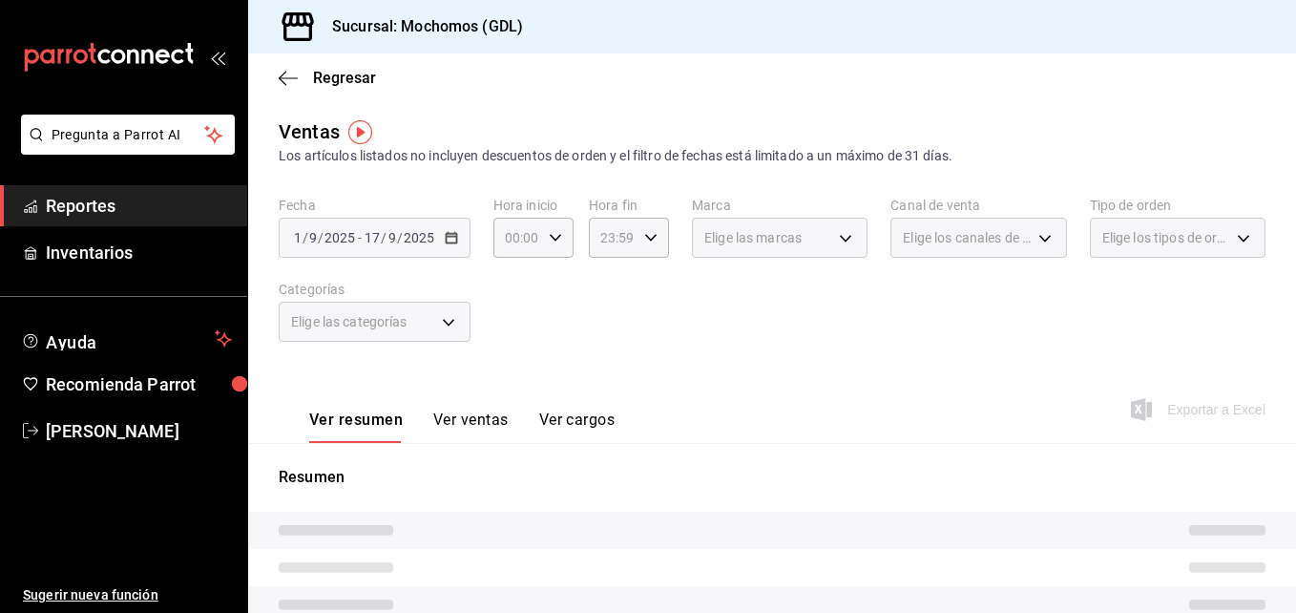
click at [675, 302] on div "Fecha [DATE] [DATE] - [DATE] [DATE] Hora inicio 00:00 Hora inicio Hora fin 23:5…" at bounding box center [772, 281] width 987 height 168
click at [557, 238] on icon "button" at bounding box center [555, 237] width 13 height 13
click at [509, 369] on span "05" at bounding box center [512, 376] width 9 height 15
type input "05:00"
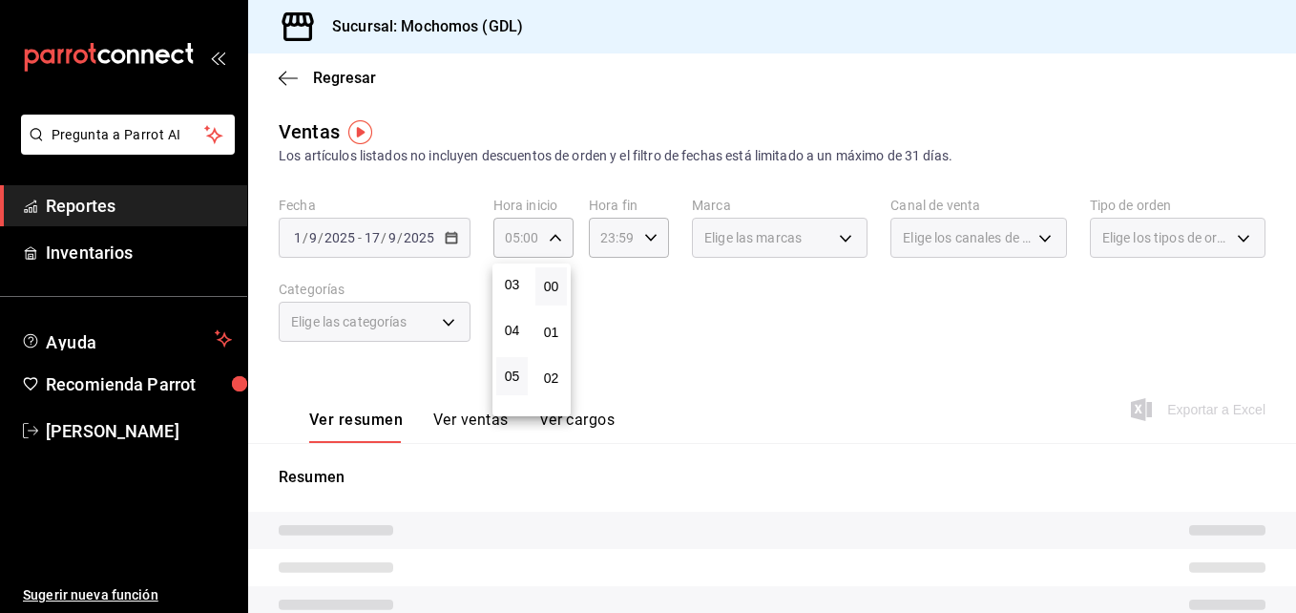
click at [639, 230] on div at bounding box center [648, 306] width 1296 height 613
click at [639, 230] on div "23:59 Hora fin" at bounding box center [629, 238] width 80 height 40
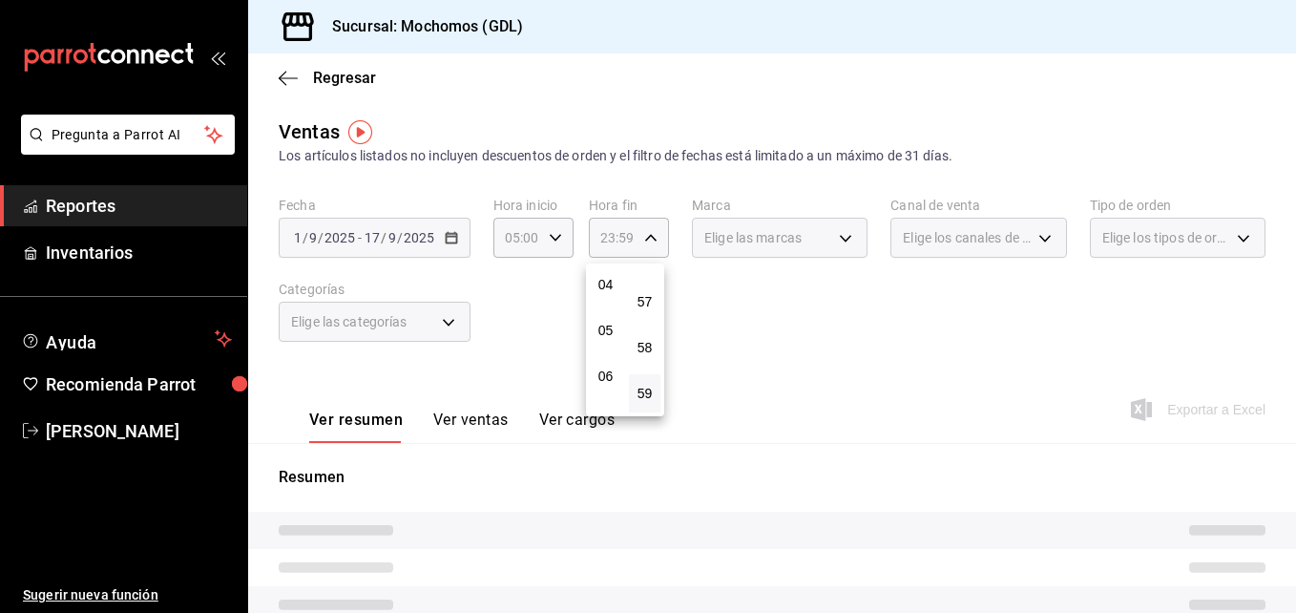
scroll to position [179, 0]
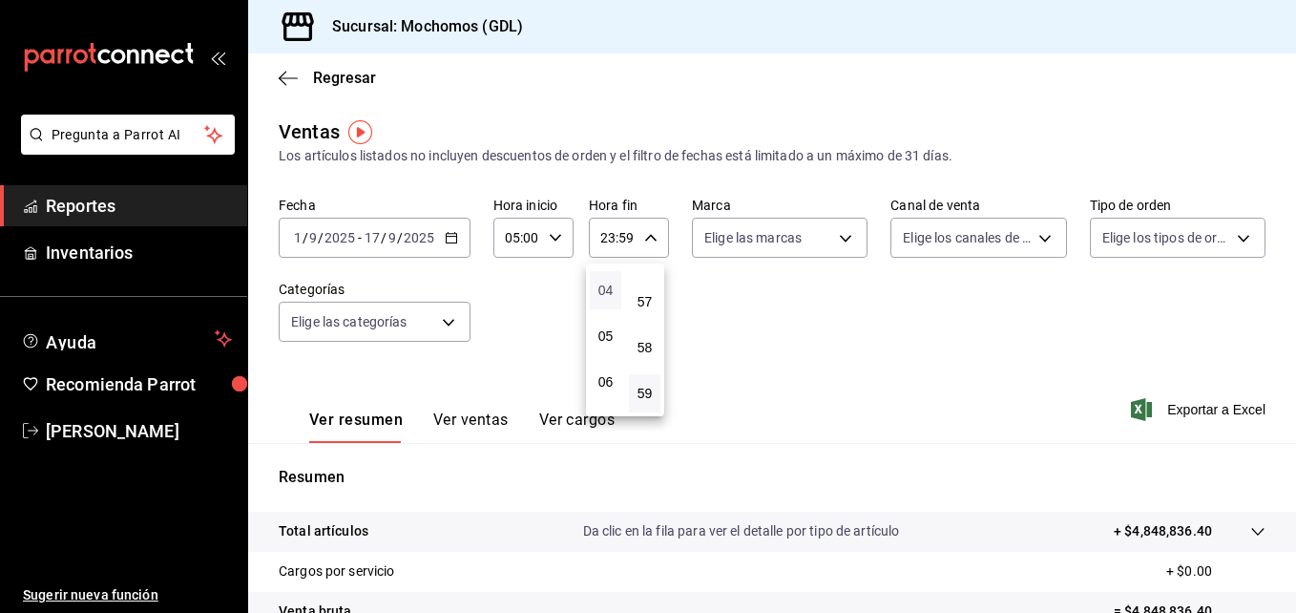
click at [609, 293] on span "04" at bounding box center [605, 290] width 9 height 15
type input "04:59"
click at [845, 238] on div at bounding box center [648, 306] width 1296 height 613
click at [845, 238] on body "Pregunta a Parrot AI Reportes Inventarios Ayuda Recomienda Parrot [PERSON_NAME]…" at bounding box center [648, 306] width 1296 height 613
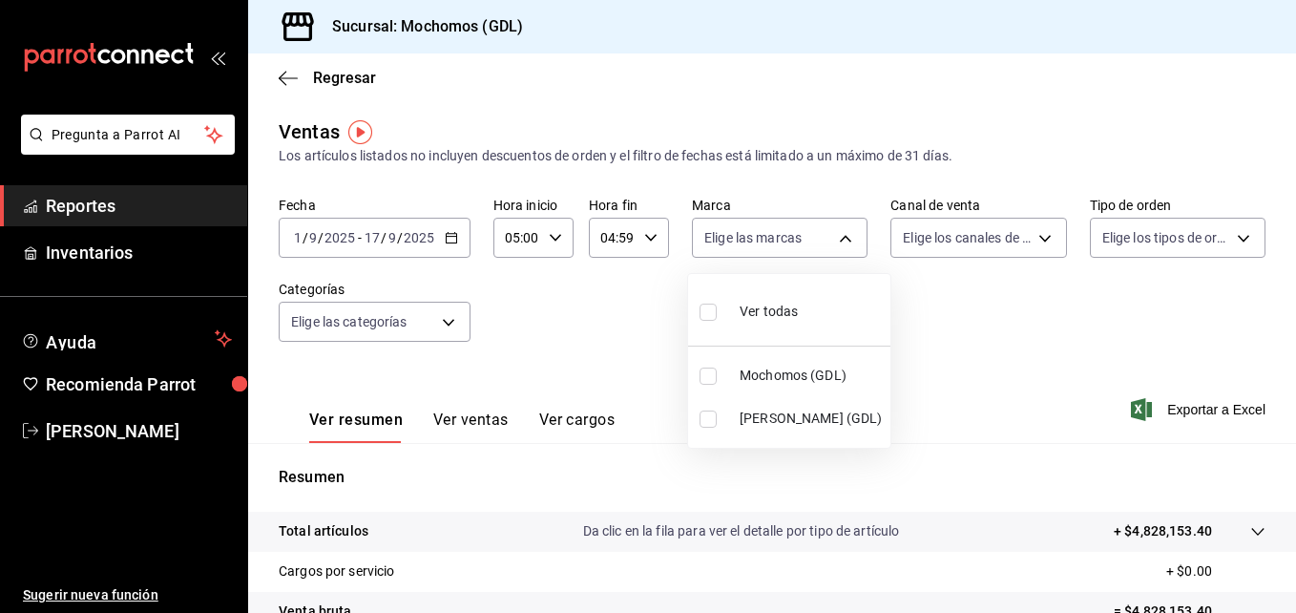
click at [711, 372] on input "checkbox" at bounding box center [708, 376] width 17 height 17
checkbox input "true"
type input "36c25d4a-7cb0-456c-a434-e981d54830bc"
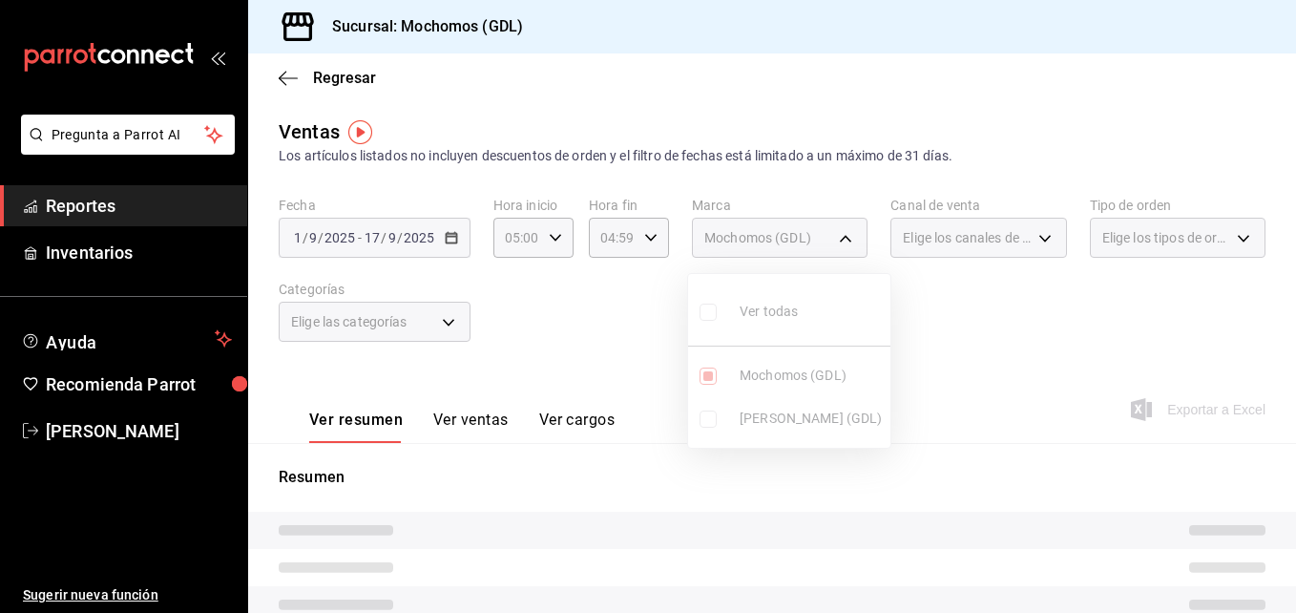
click at [919, 305] on div at bounding box center [648, 306] width 1296 height 613
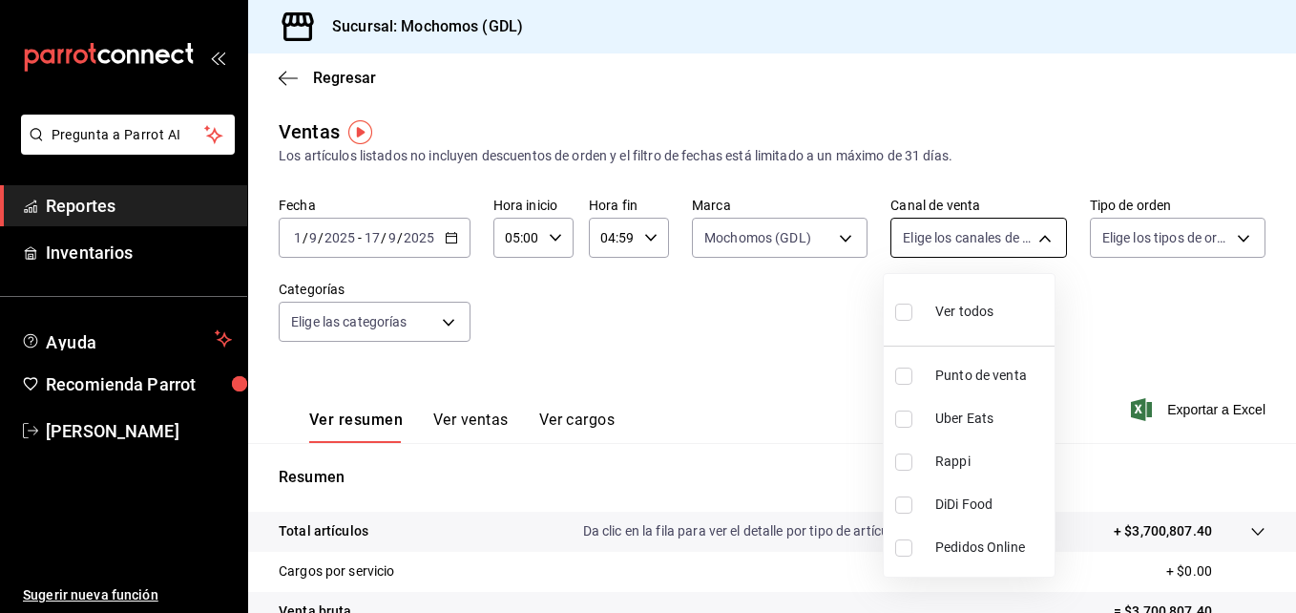
click at [1042, 235] on body "Pregunta a Parrot AI Reportes Inventarios Ayuda Recomienda Parrot [PERSON_NAME]…" at bounding box center [648, 306] width 1296 height 613
click at [900, 310] on input "checkbox" at bounding box center [904, 312] width 17 height 17
checkbox input "true"
type input "PARROT,UBER_EATS,RAPPI,DIDI_FOOD,ONLINE"
checkbox input "true"
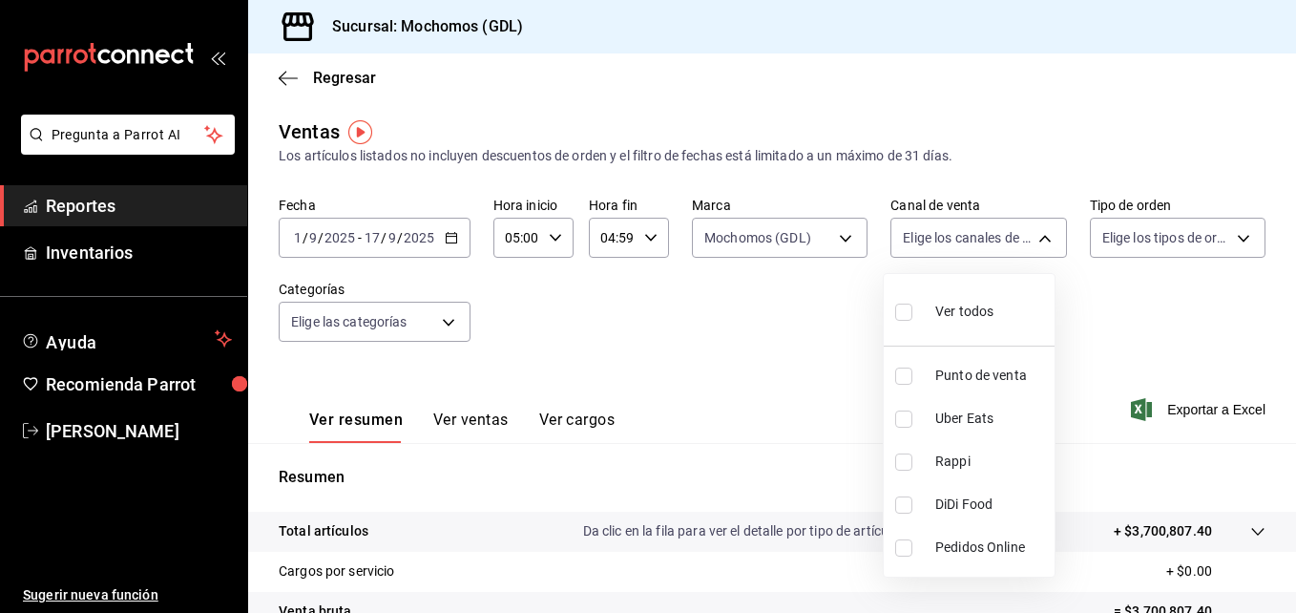
checkbox input "true"
click at [1227, 237] on div at bounding box center [648, 306] width 1296 height 613
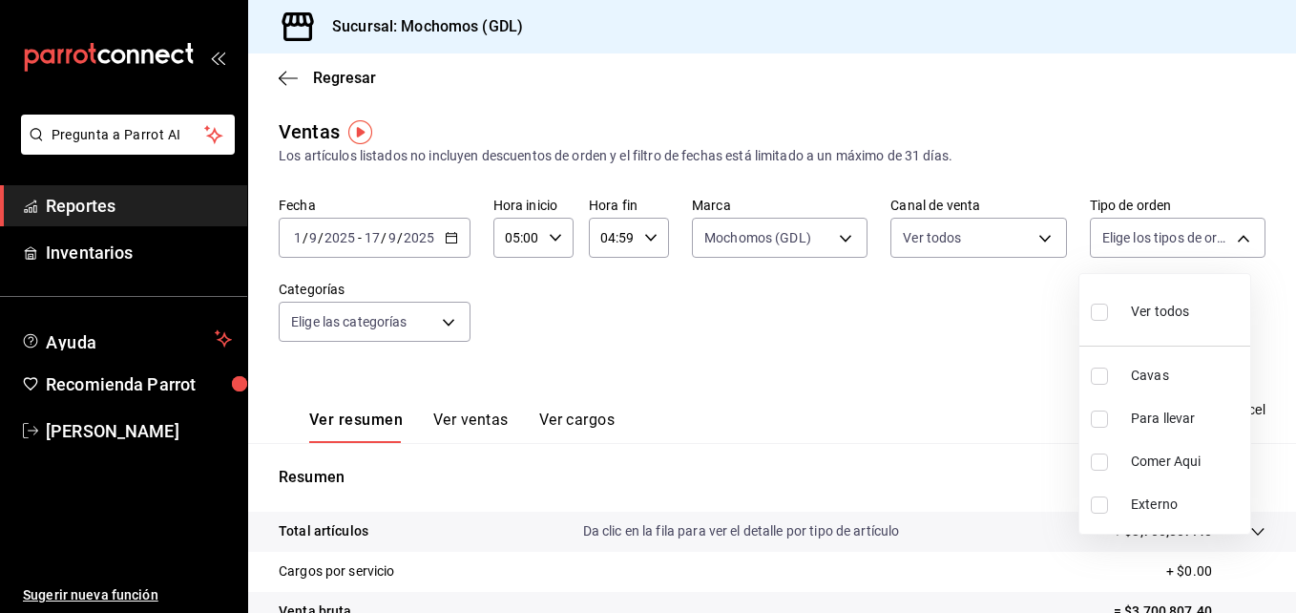
click at [1227, 237] on body "Pregunta a Parrot AI Reportes Inventarios Ayuda Recomienda Parrot [PERSON_NAME]…" at bounding box center [648, 306] width 1296 height 613
click at [1107, 313] on input "checkbox" at bounding box center [1099, 312] width 17 height 17
checkbox input "true"
type input "c3d0baef-30c0-4718-9d76-caab43e27316,13c4cc4a-99d2-42c0-ba96-c3de8c08c13d,7b791…"
checkbox input "true"
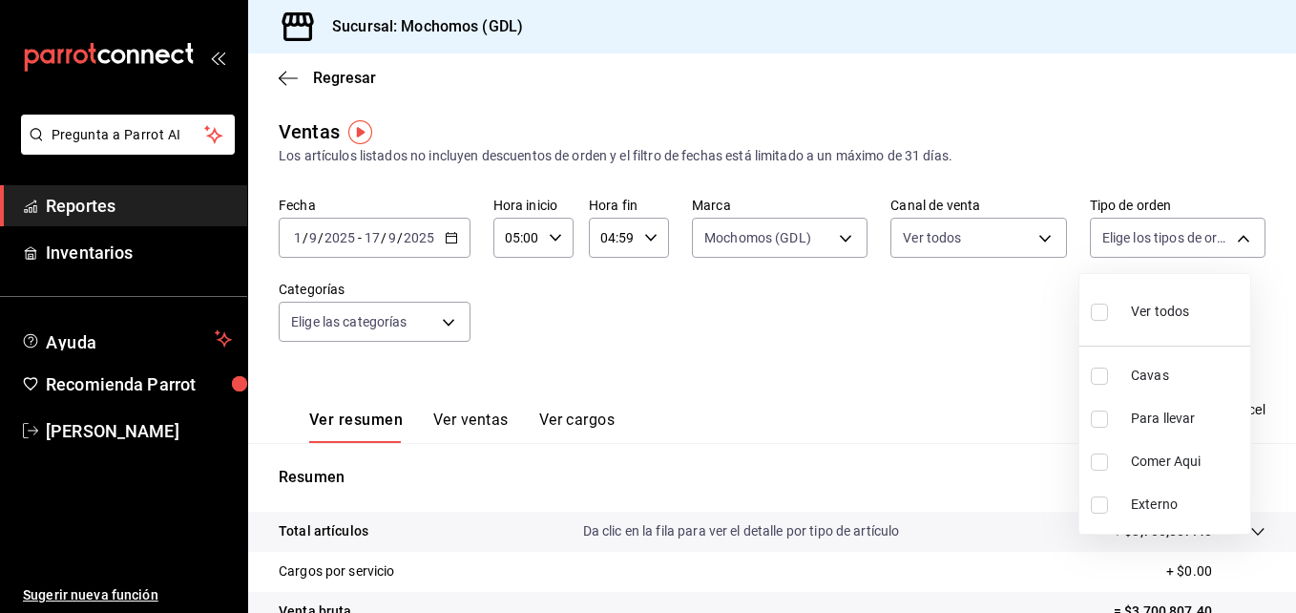
checkbox input "true"
click at [907, 361] on div at bounding box center [648, 306] width 1296 height 613
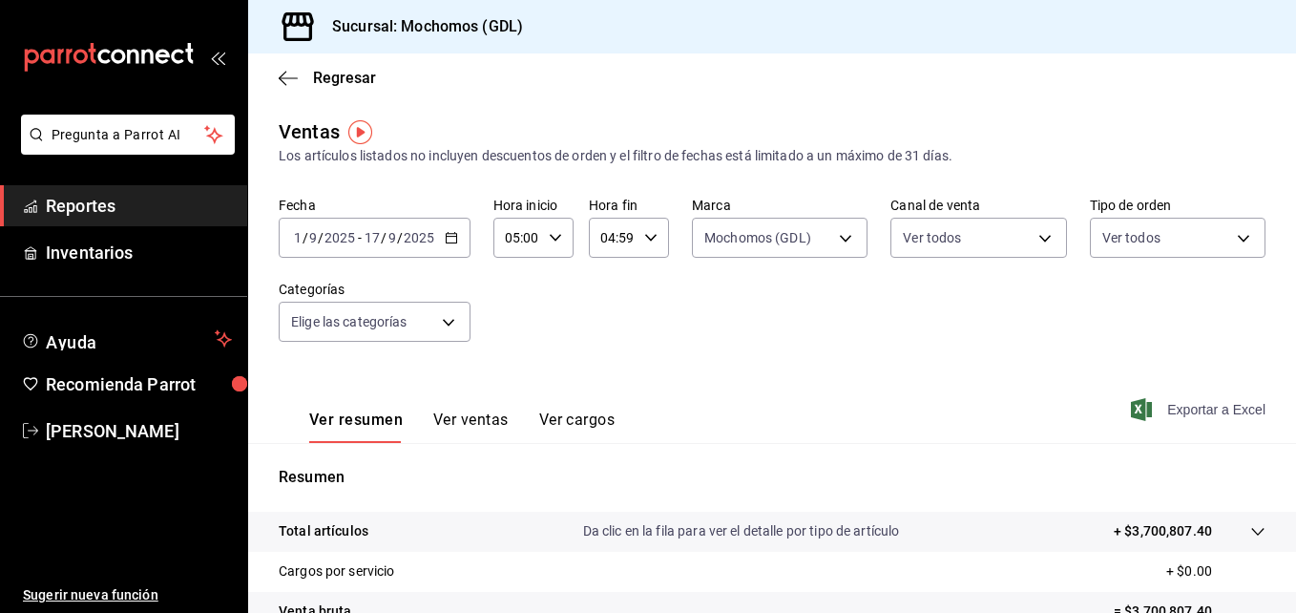
click at [1162, 411] on span "Exportar a Excel" at bounding box center [1200, 409] width 131 height 23
